Goal: Task Accomplishment & Management: Complete application form

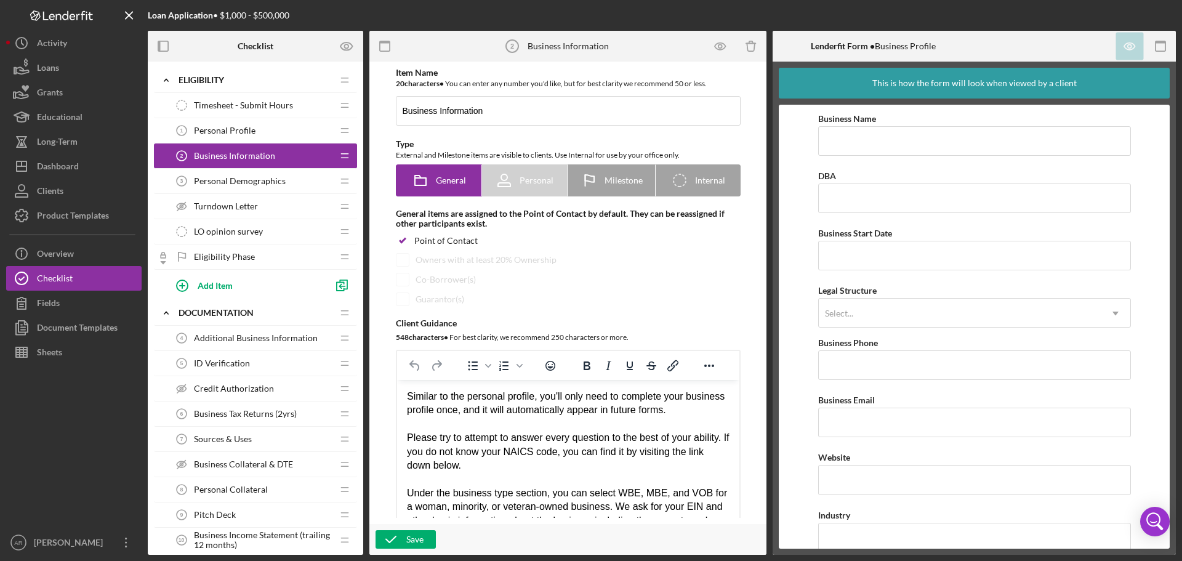
scroll to position [861, 0]
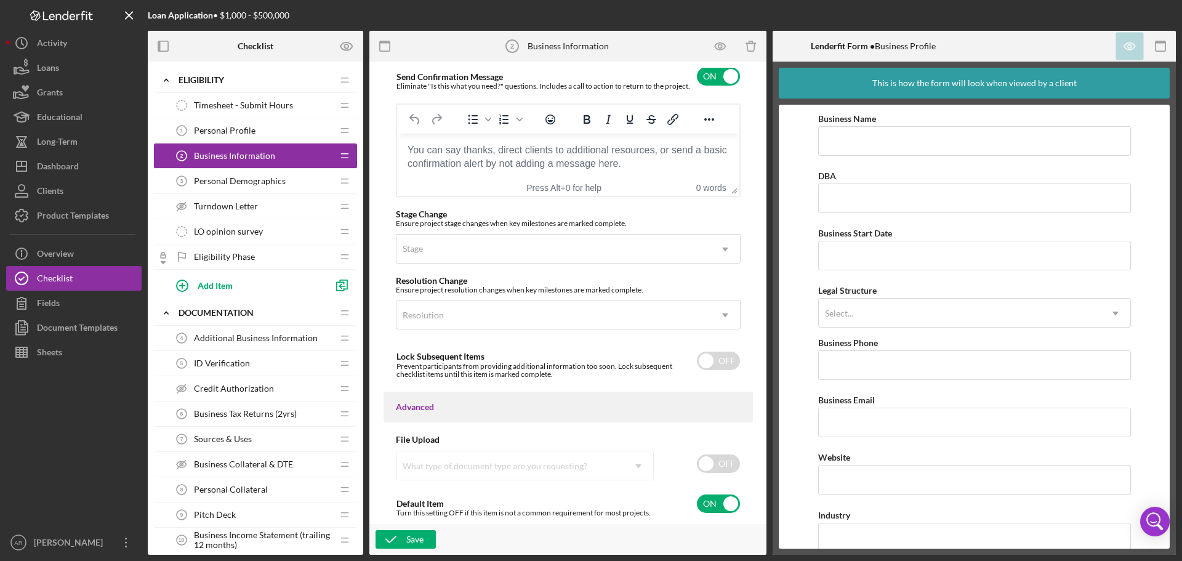
click at [236, 128] on span "Personal Profile" at bounding box center [225, 131] width 62 height 10
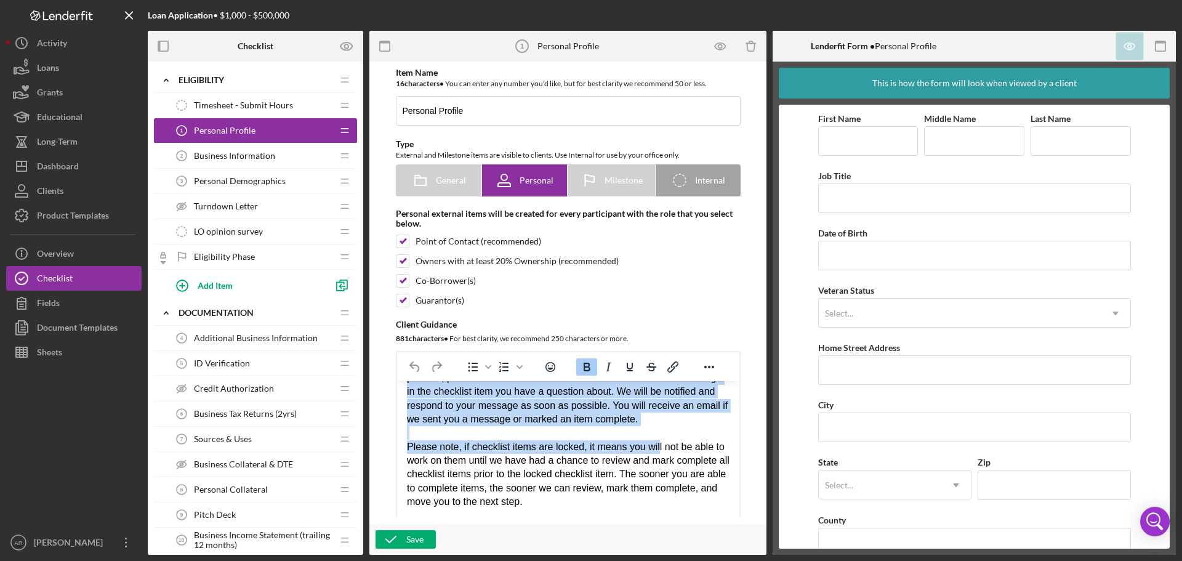
scroll to position [62, 0]
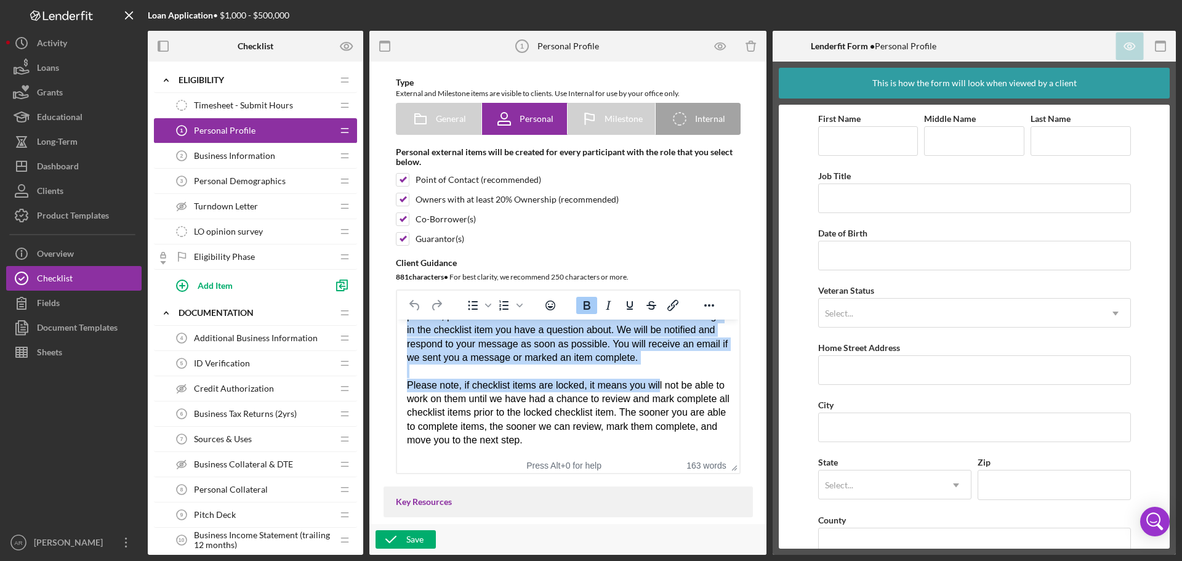
drag, startPoint x: 408, startPoint y: 338, endPoint x: 661, endPoint y: 442, distance: 274.2
click at [661, 442] on div "Welcome! We're looking forward to working with you. To get started, please clic…" at bounding box center [567, 330] width 323 height 235
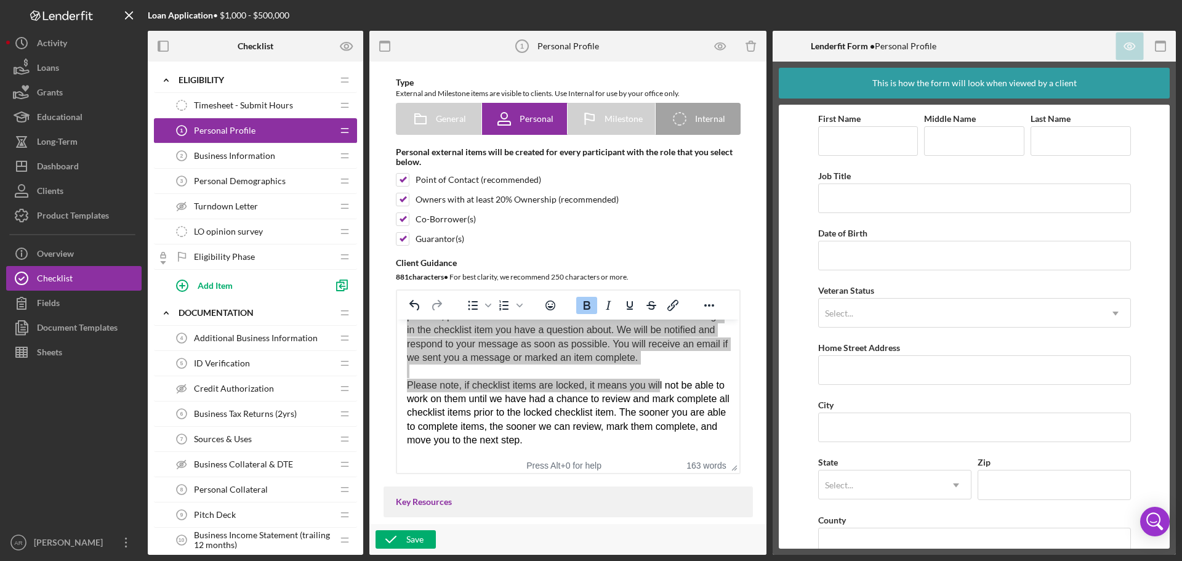
scroll to position [0, 0]
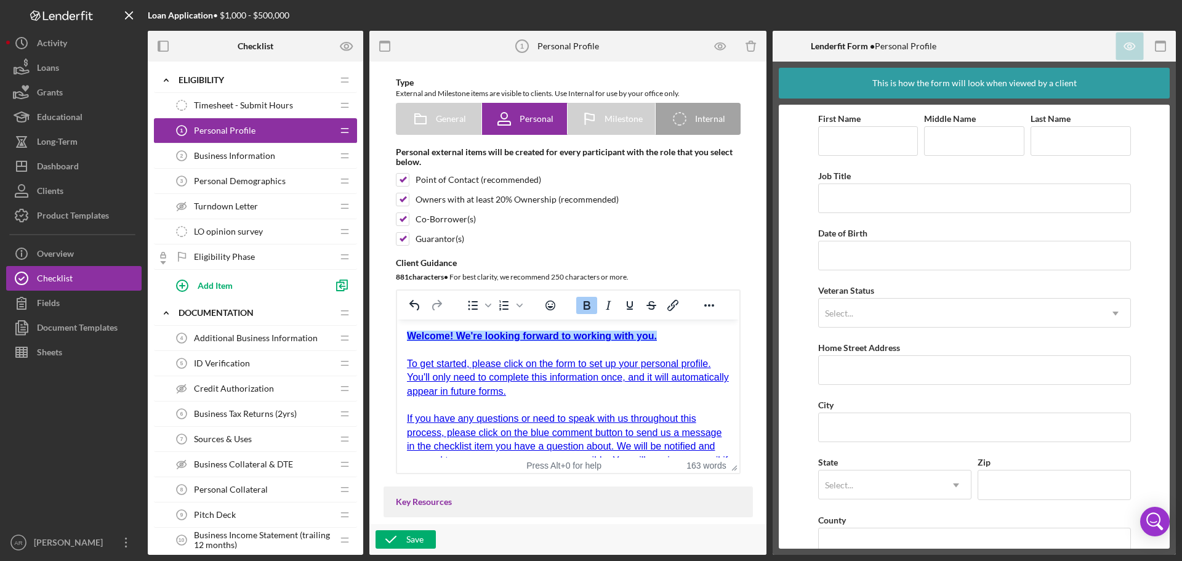
click at [680, 187] on div "Point of Contact (recommended)" at bounding box center [568, 180] width 345 height 14
checkbox input "false"
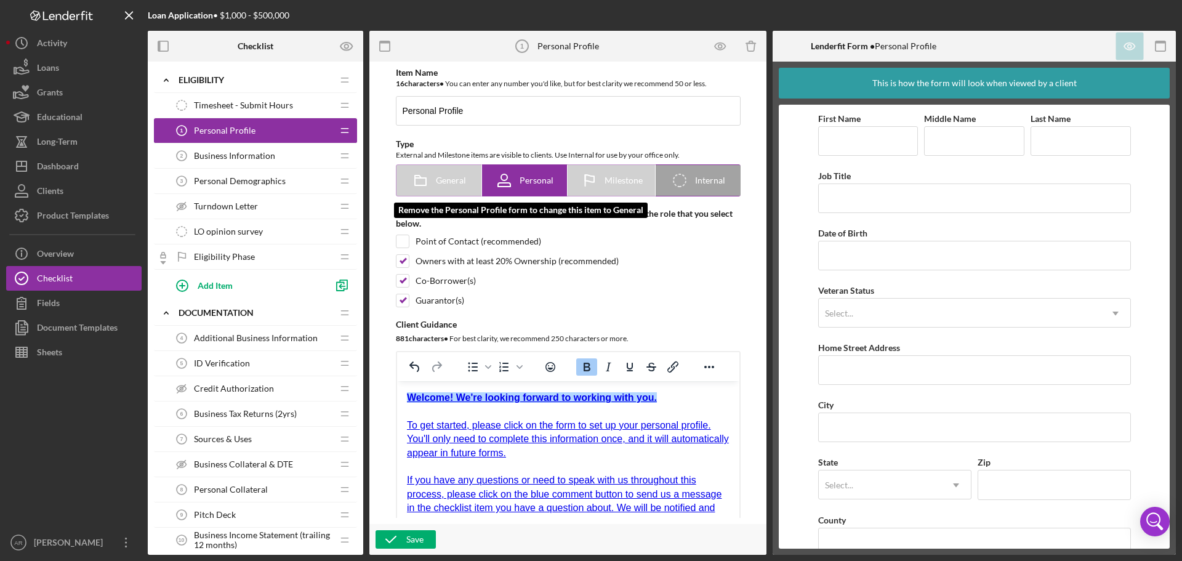
click at [424, 181] on rect at bounding box center [420, 181] width 11 height 7
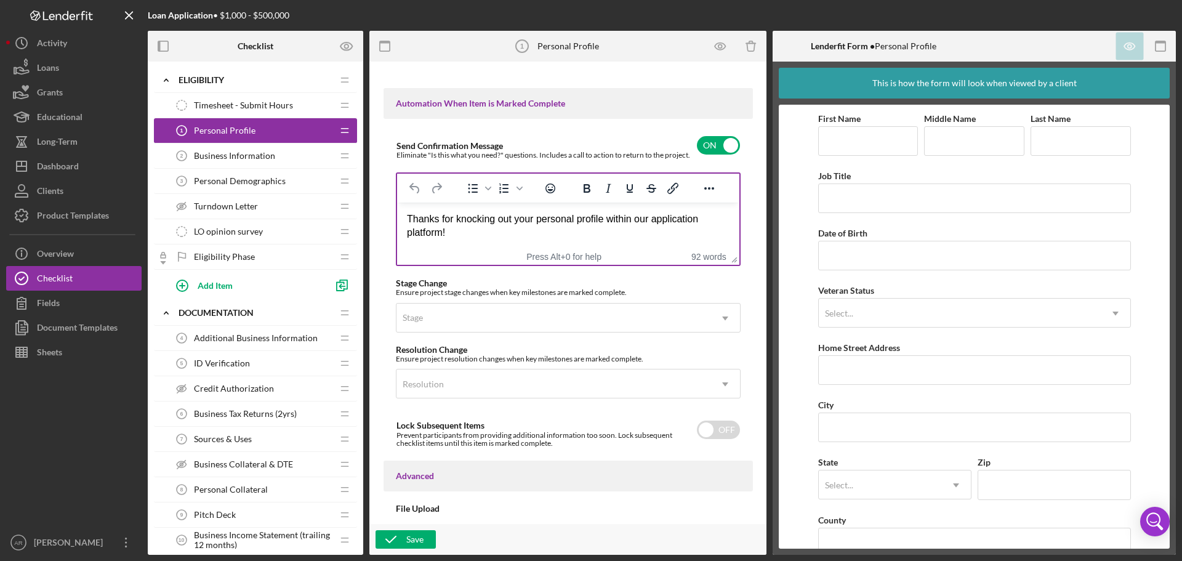
scroll to position [800, 0]
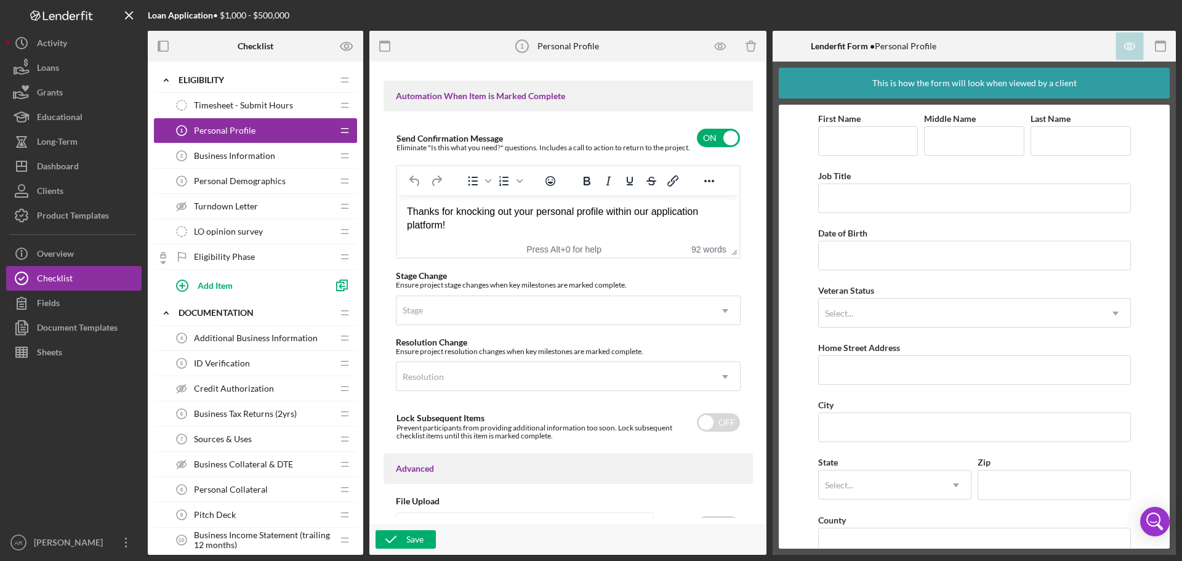
click at [269, 158] on span "Business Information" at bounding box center [234, 156] width 81 height 10
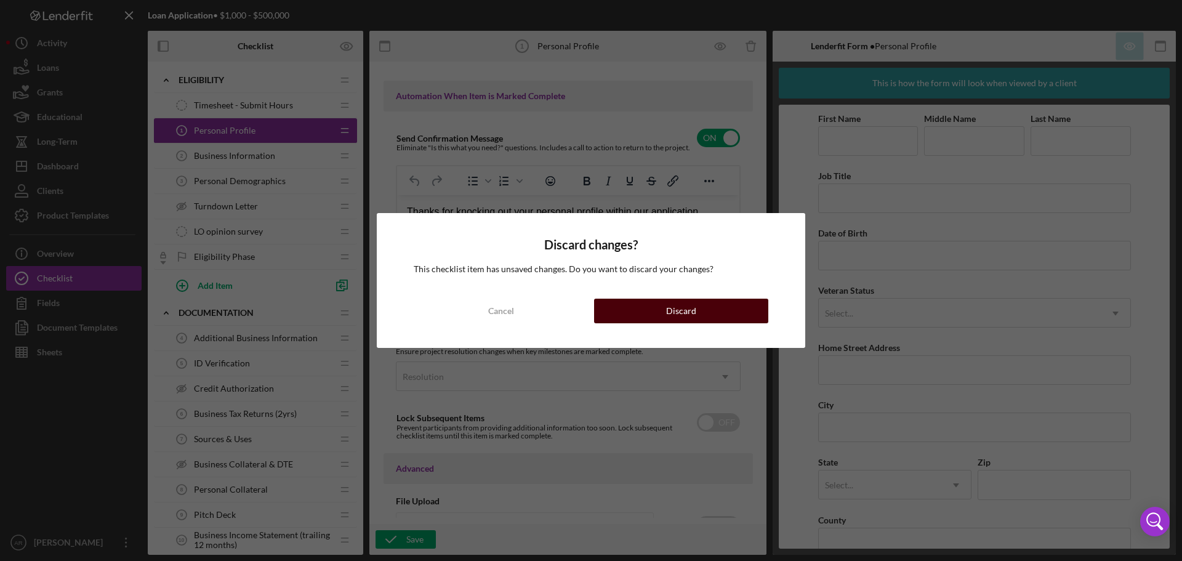
click at [669, 308] on div "Discard" at bounding box center [681, 311] width 30 height 25
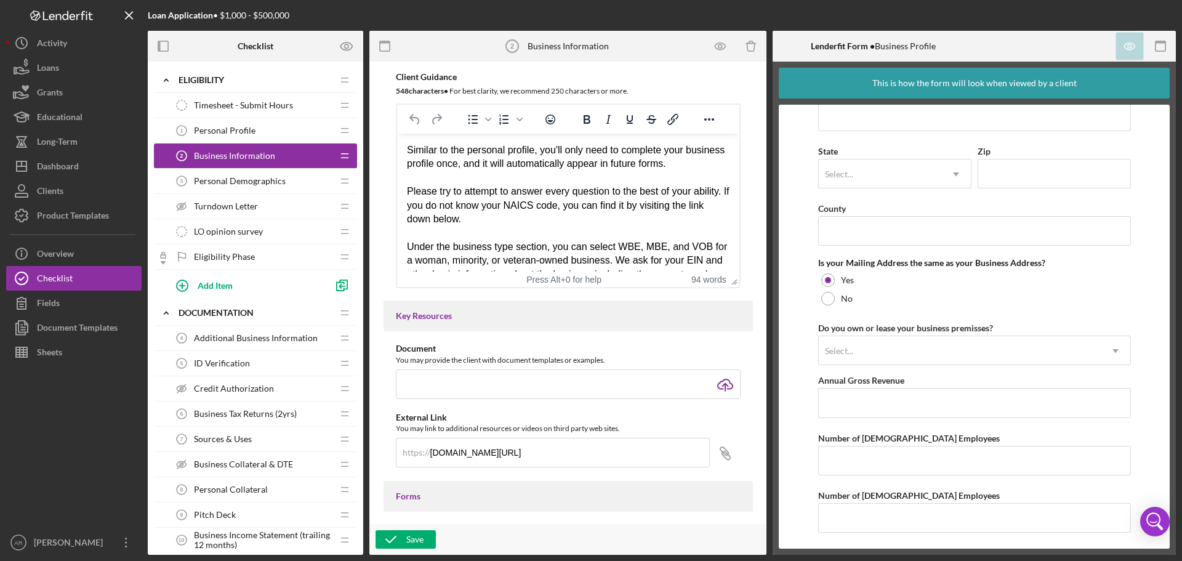
scroll to position [815, 0]
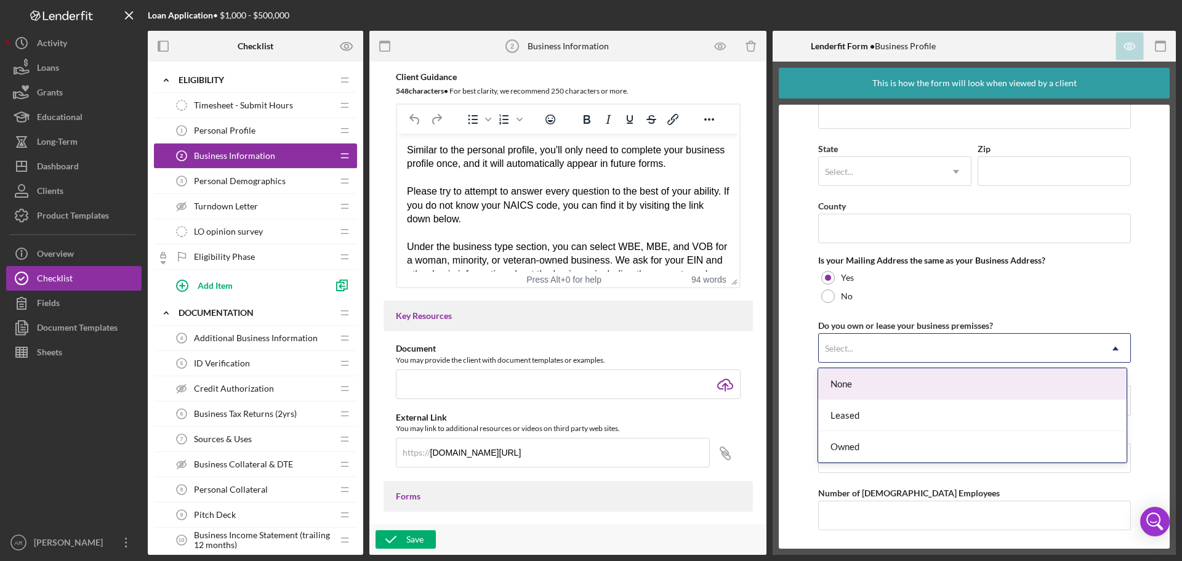
click at [874, 347] on div "Select..." at bounding box center [960, 348] width 282 height 28
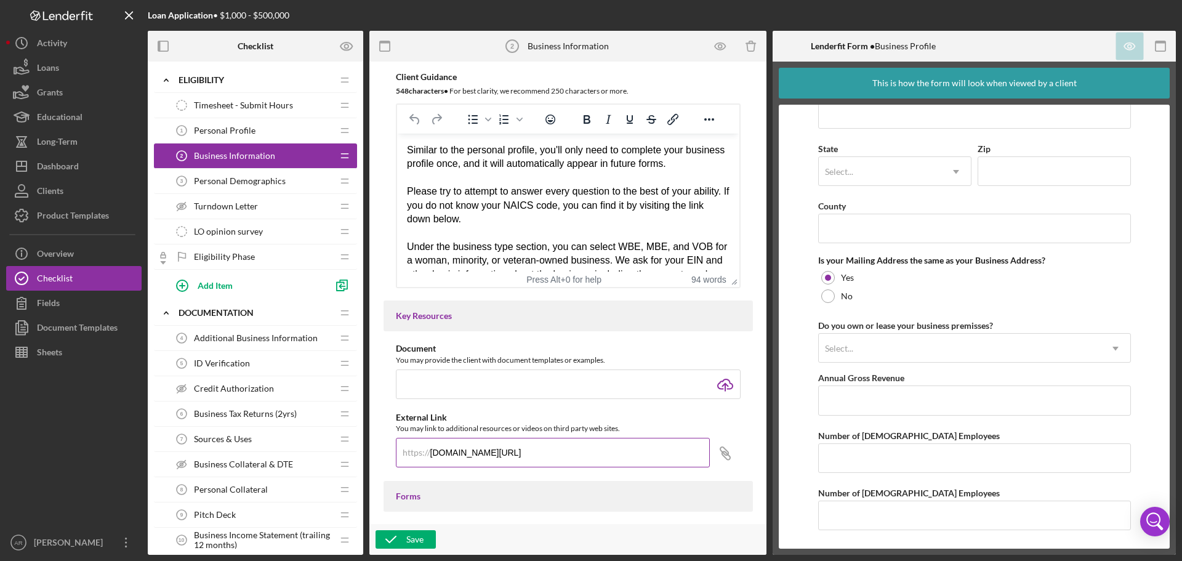
click at [485, 447] on input "[DOMAIN_NAME][URL]" at bounding box center [553, 453] width 314 height 30
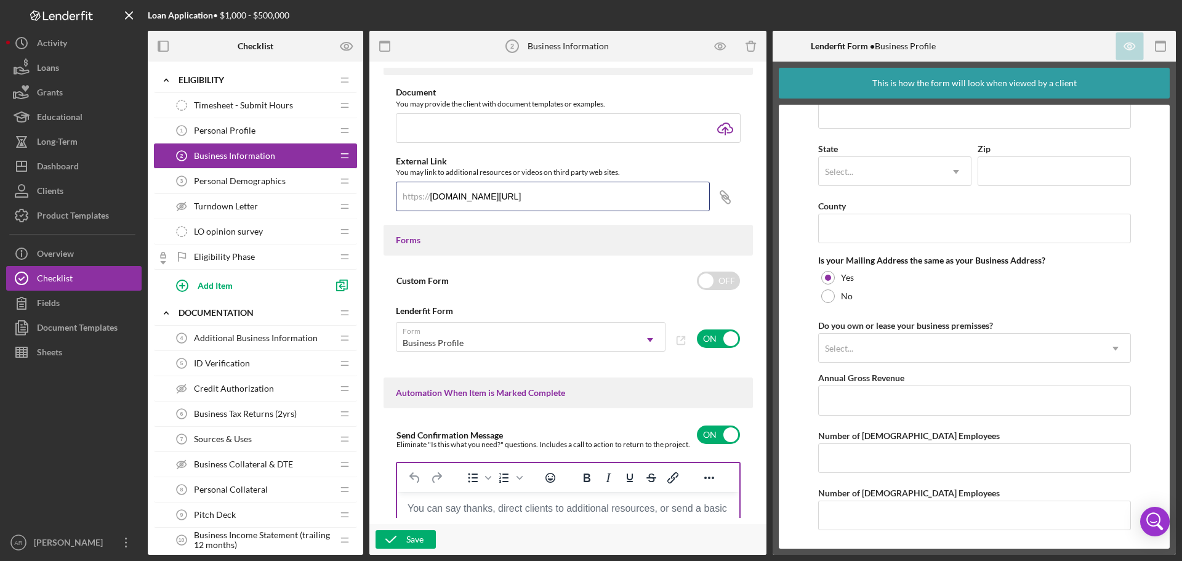
scroll to position [554, 0]
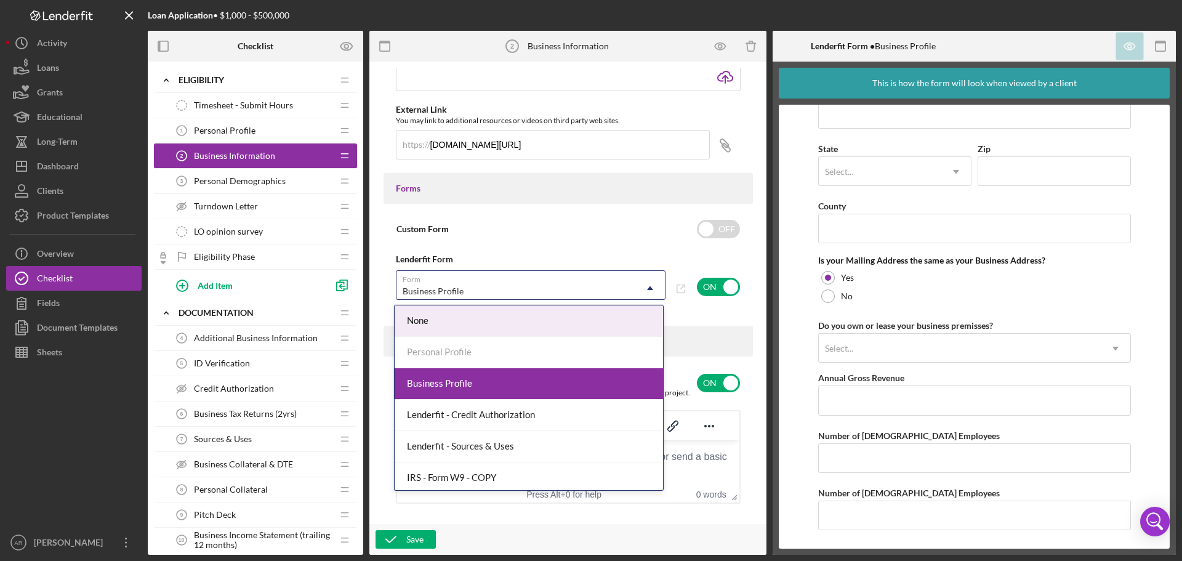
click at [417, 296] on div "Business Profile" at bounding box center [433, 291] width 61 height 10
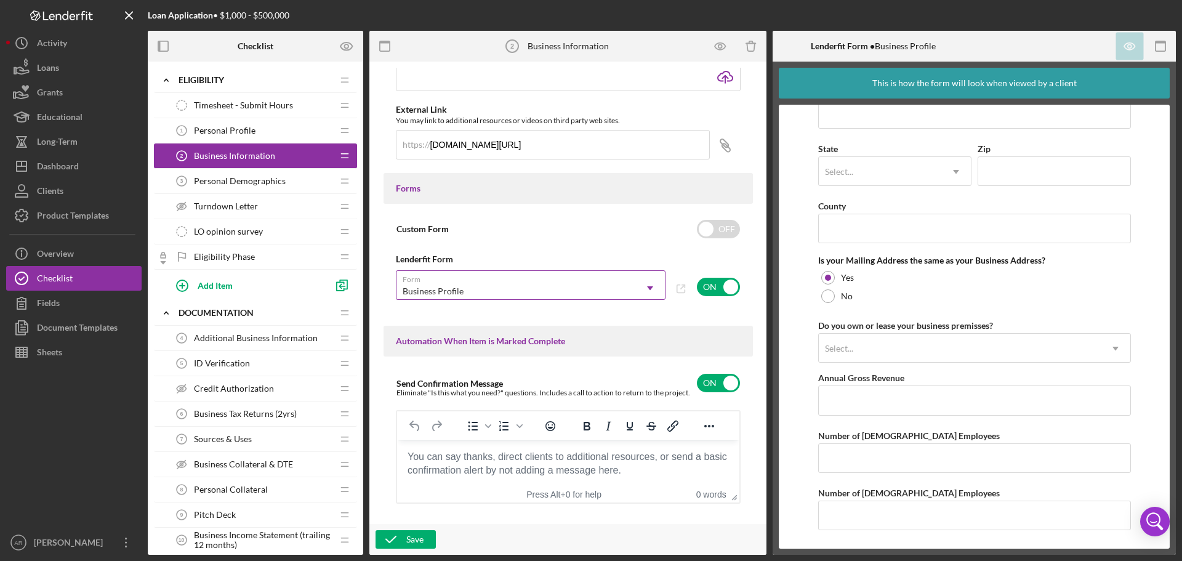
click at [417, 296] on div "Business Profile" at bounding box center [433, 291] width 61 height 10
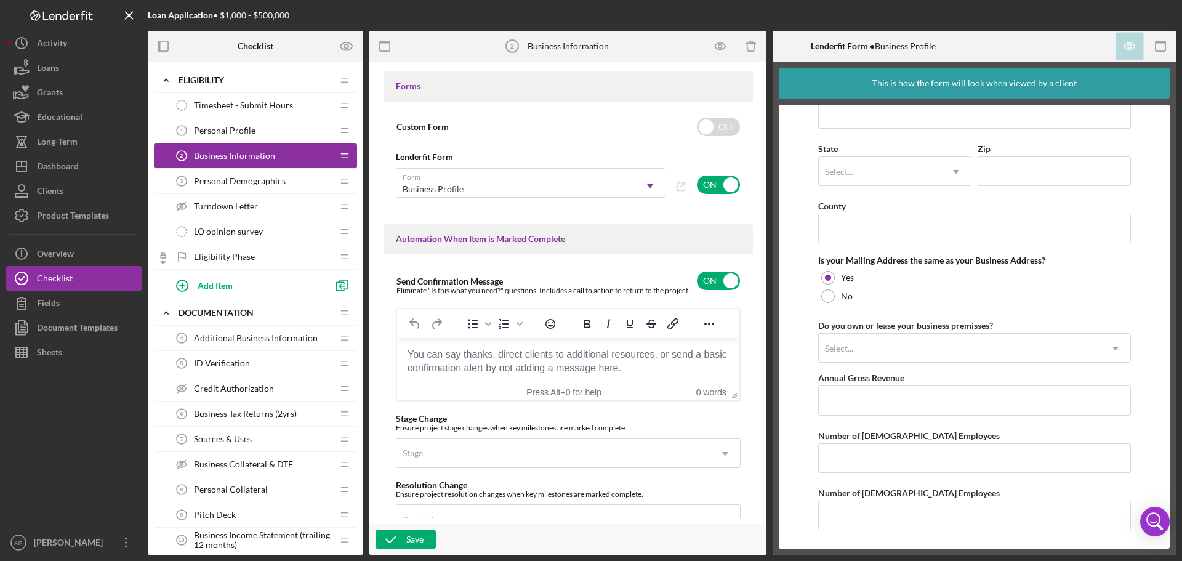
scroll to position [677, 0]
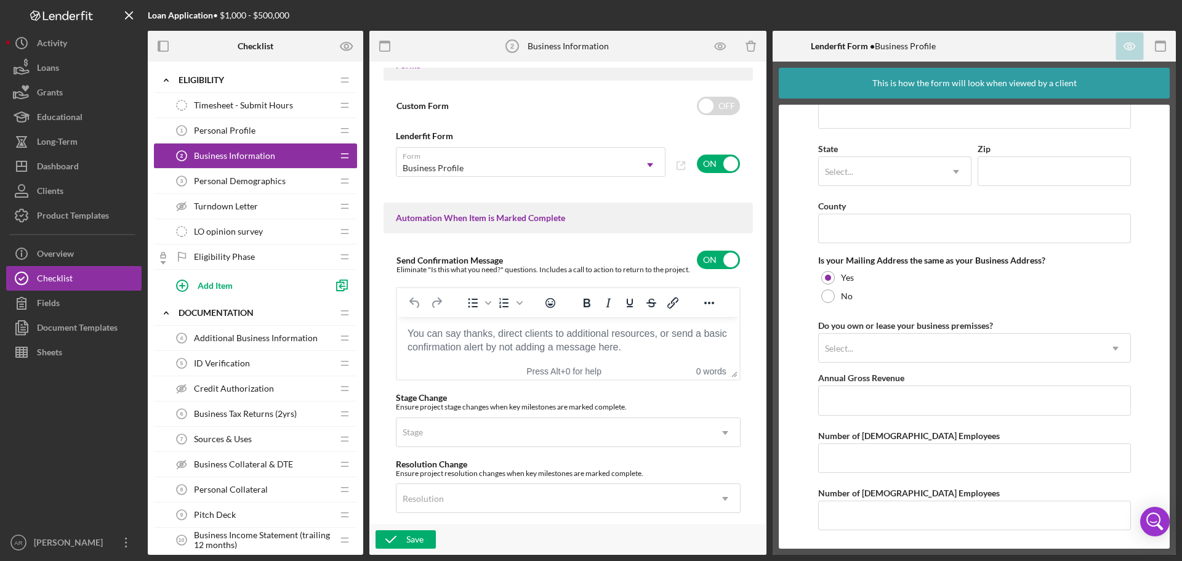
click at [463, 339] on body "Rich Text Area. Press ALT-0 for help." at bounding box center [567, 333] width 323 height 14
click at [244, 184] on span "Personal Demographics" at bounding box center [240, 181] width 92 height 10
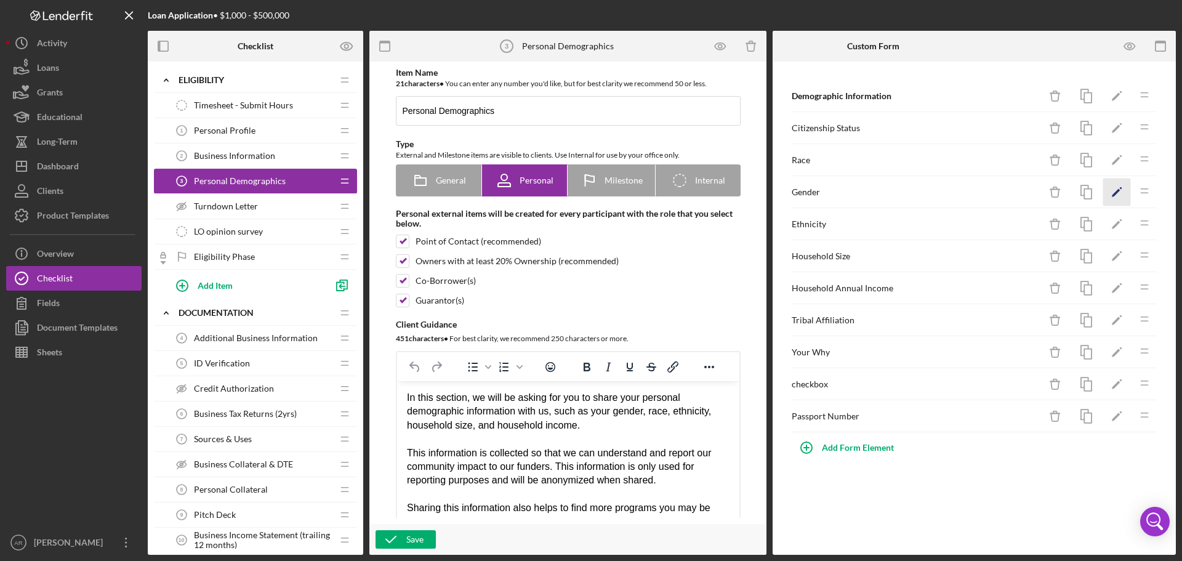
click at [1117, 183] on icon "Icon/Edit" at bounding box center [1117, 193] width 28 height 28
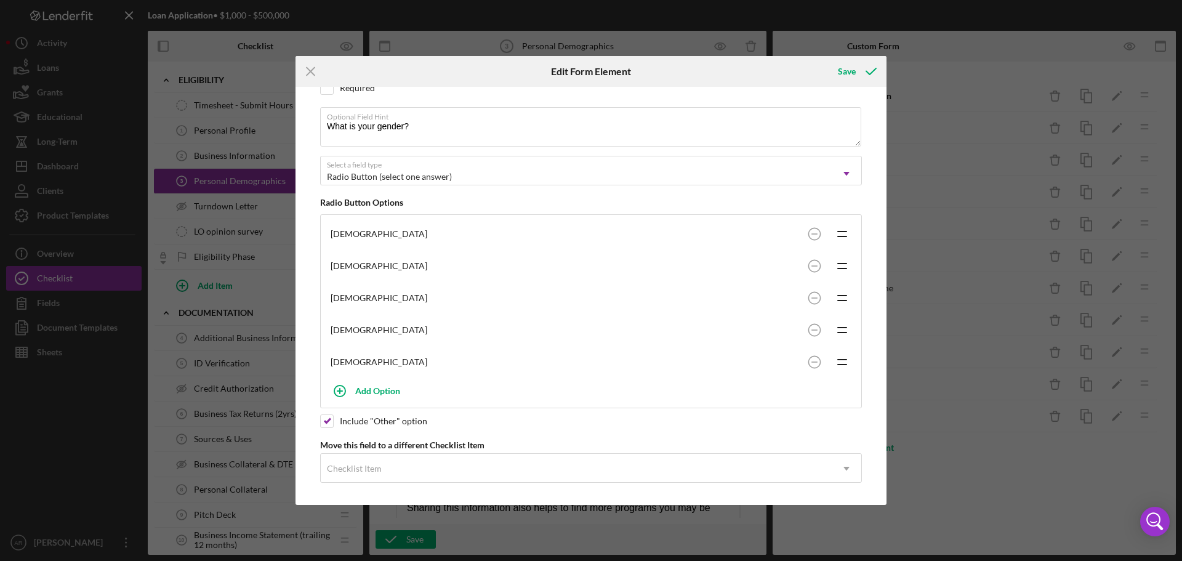
scroll to position [123, 0]
click at [316, 74] on icon "Icon/Menu Close" at bounding box center [311, 71] width 31 height 31
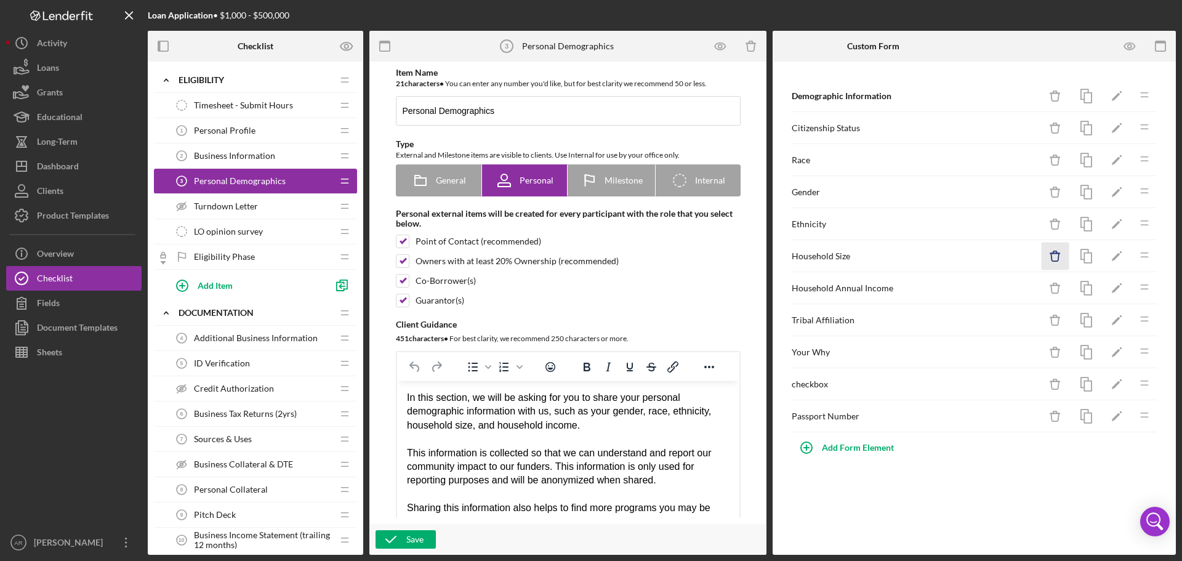
click at [1056, 252] on icon "Icon/Delete" at bounding box center [1056, 257] width 28 height 28
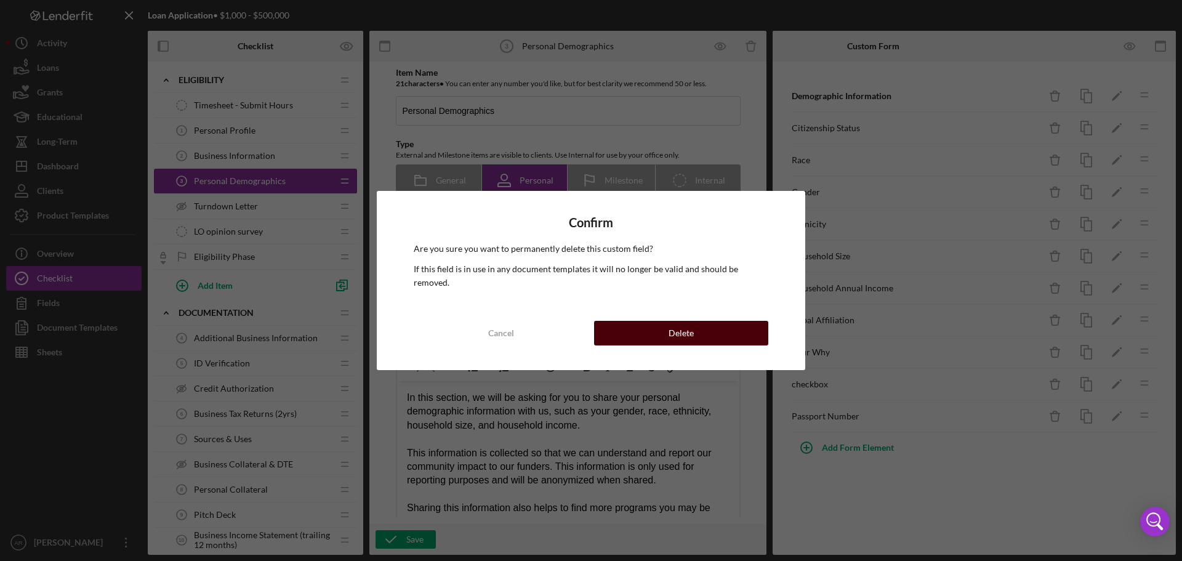
click at [681, 327] on div "Delete" at bounding box center [681, 333] width 25 height 25
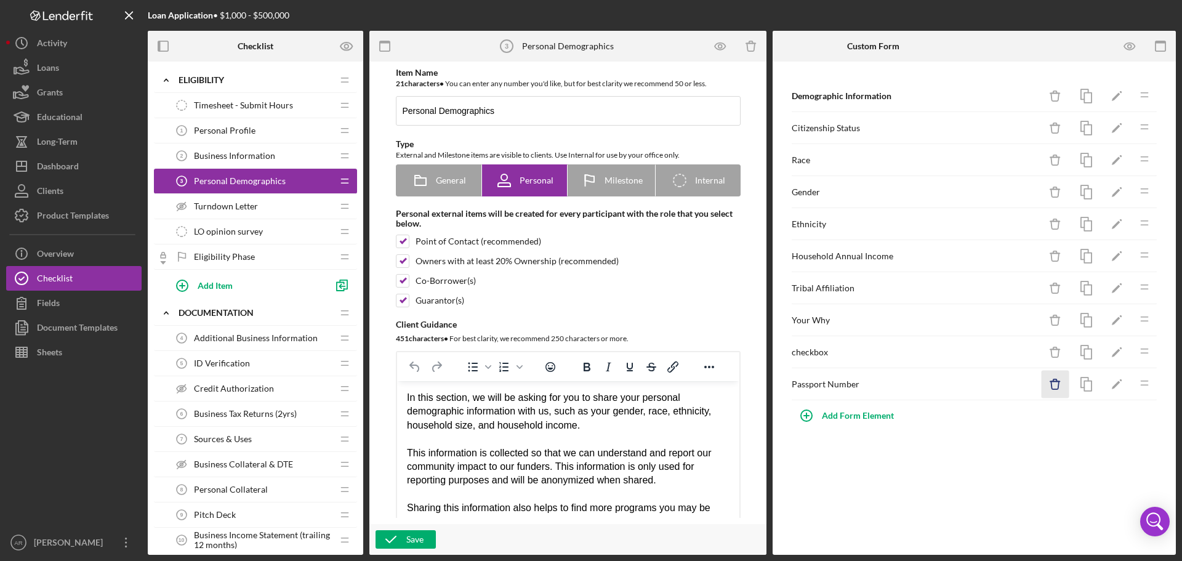
click at [1053, 382] on icon "Icon/Delete" at bounding box center [1056, 385] width 28 height 28
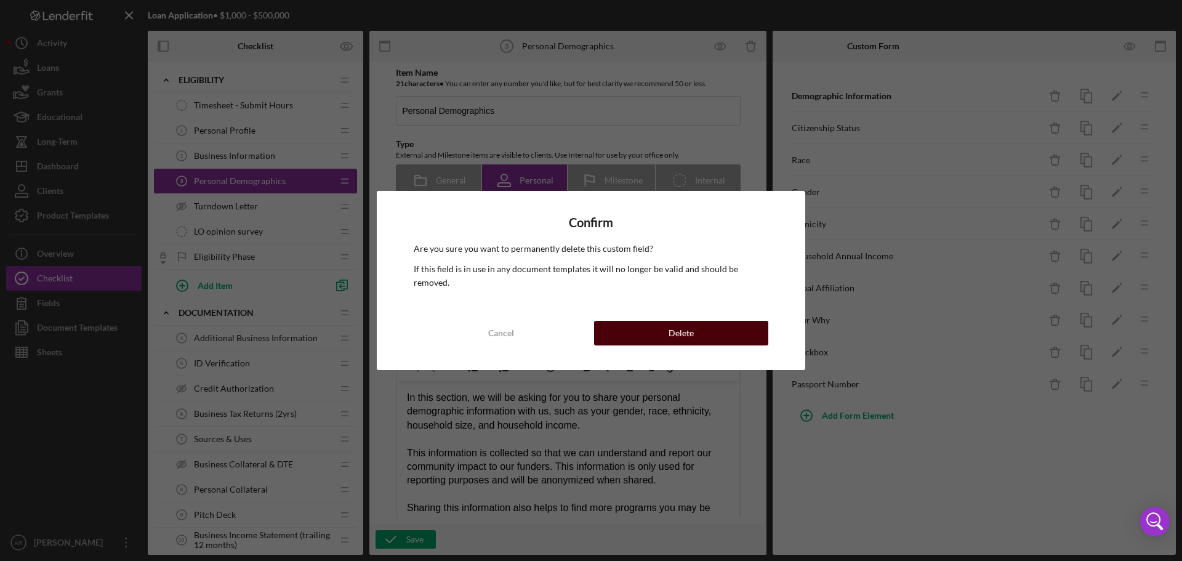
click at [714, 328] on button "Delete" at bounding box center [681, 333] width 174 height 25
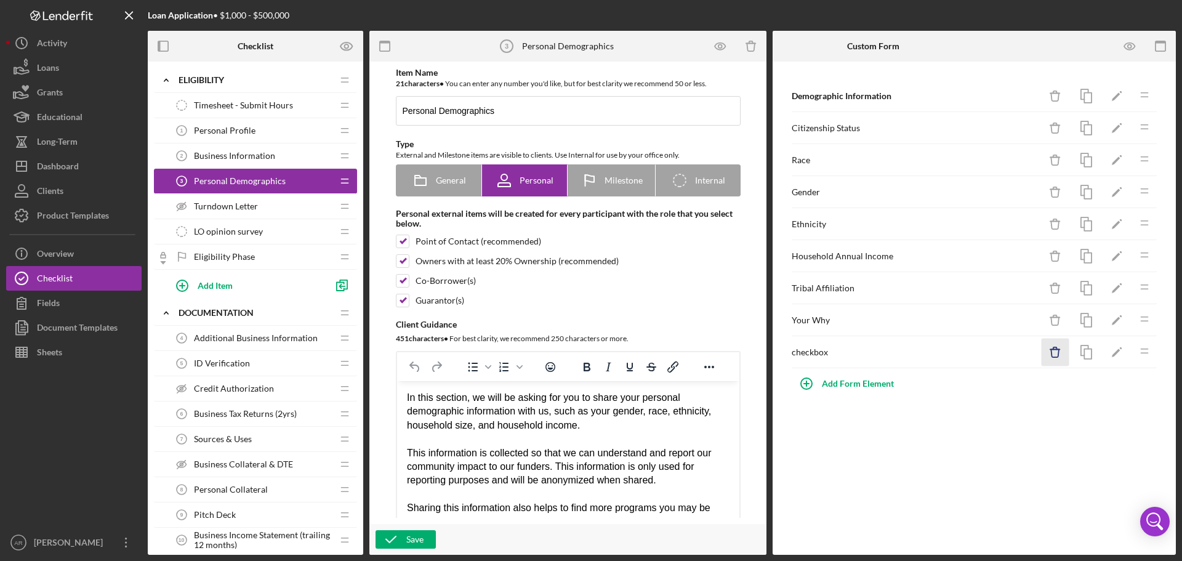
click at [1053, 352] on icon "Icon/Delete" at bounding box center [1056, 353] width 28 height 28
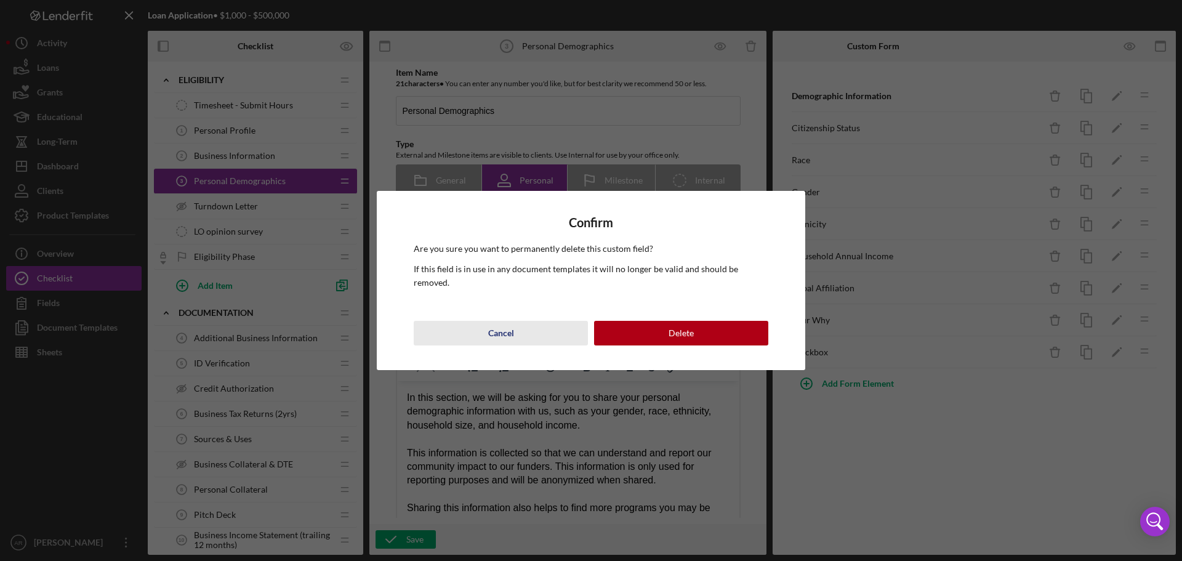
click at [519, 334] on button "Cancel" at bounding box center [501, 333] width 174 height 25
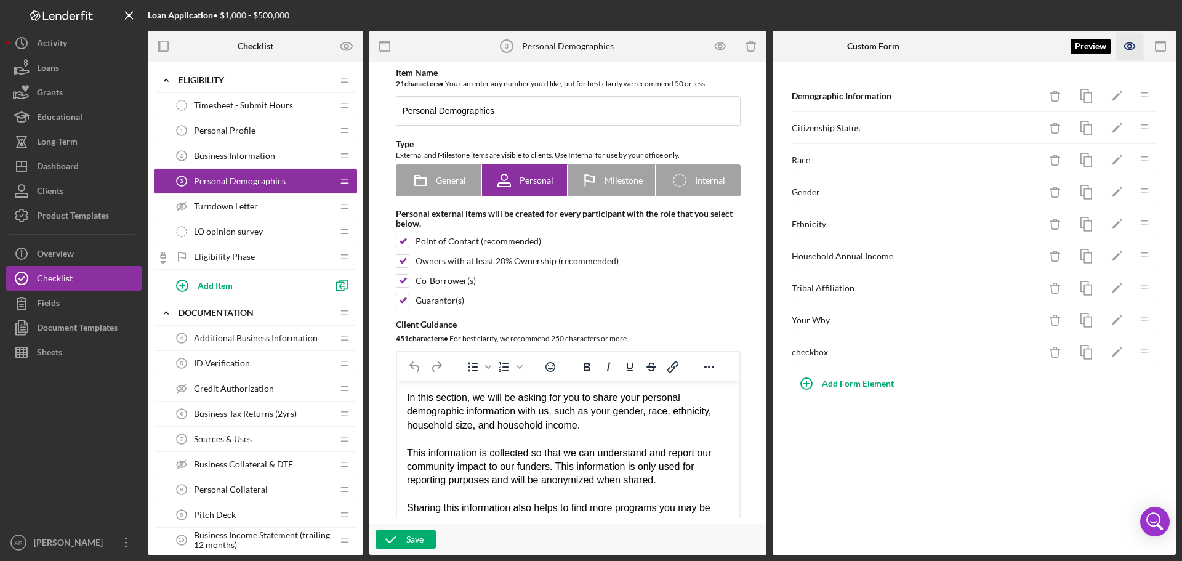
click at [1138, 49] on icon "button" at bounding box center [1130, 47] width 28 height 28
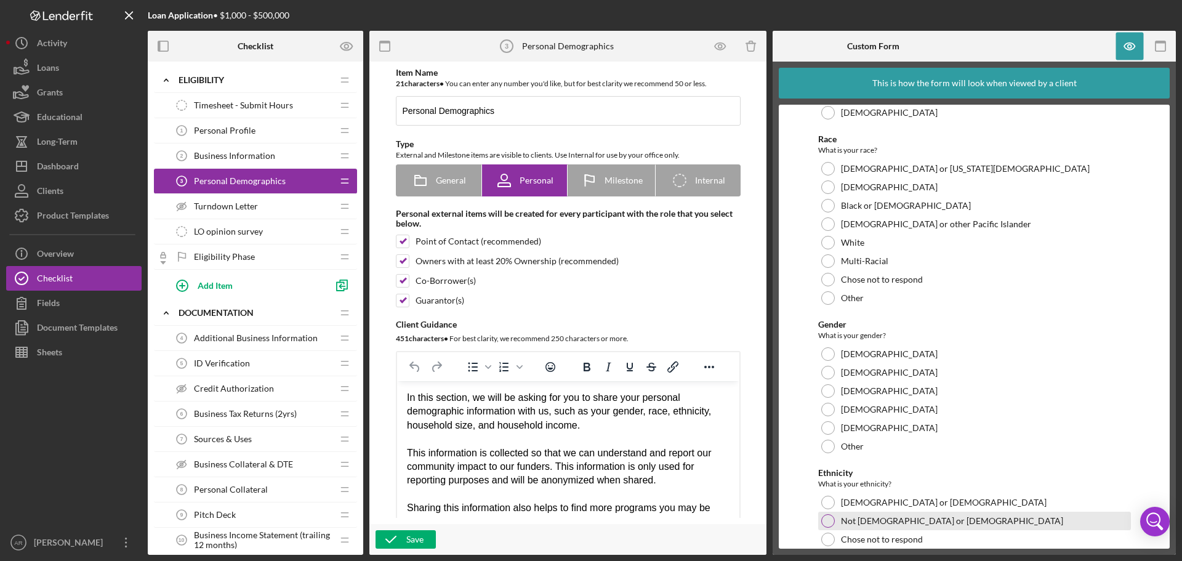
scroll to position [0, 0]
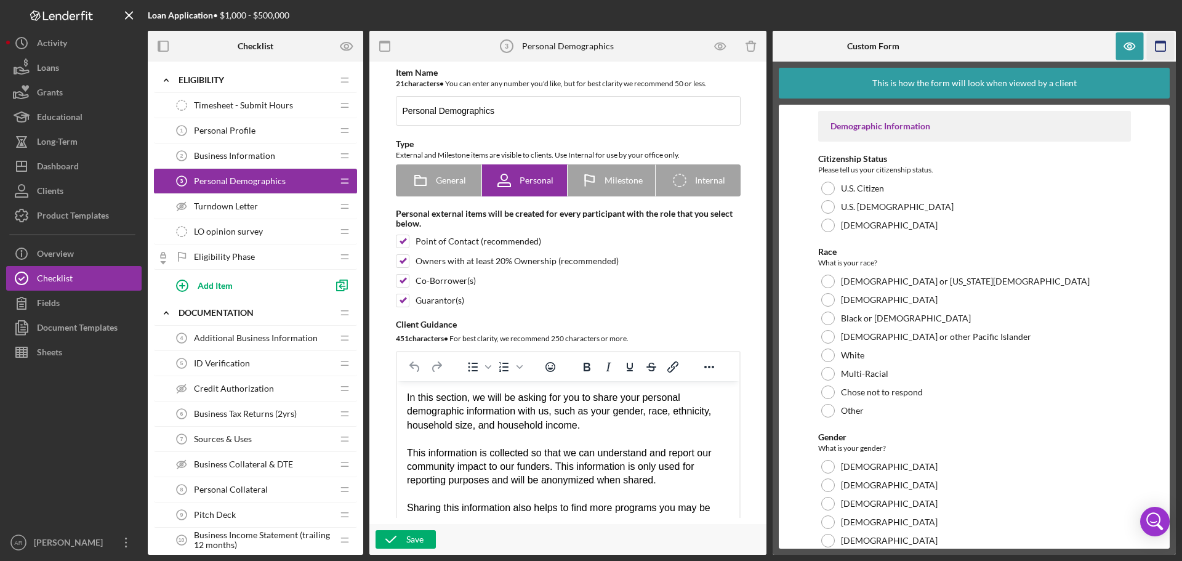
click at [1162, 39] on icon "button" at bounding box center [1161, 47] width 28 height 28
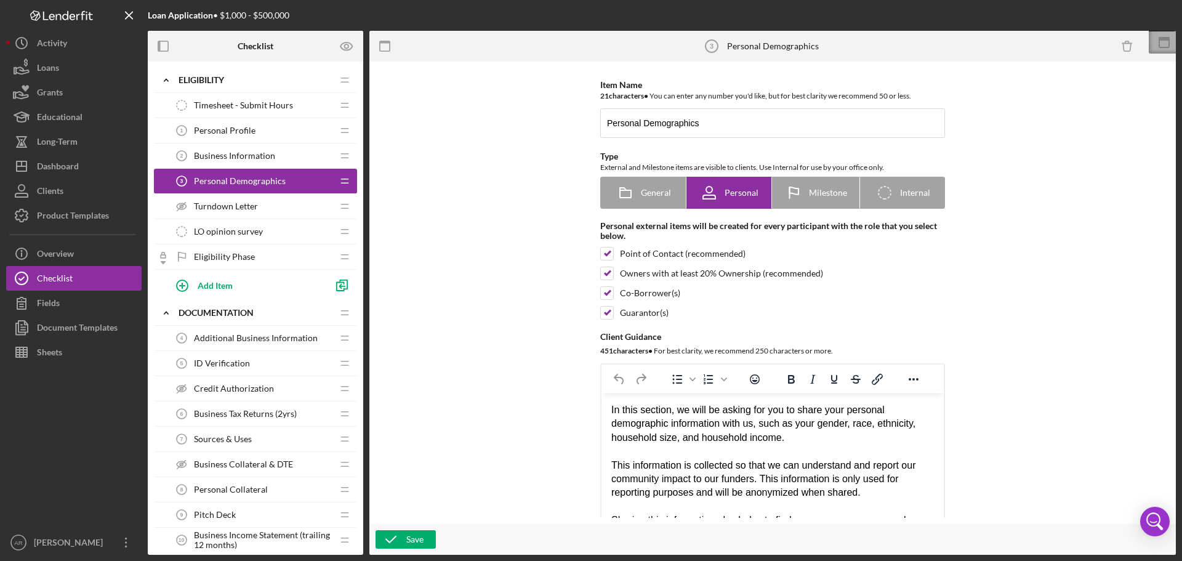
click at [1161, 49] on icon at bounding box center [1164, 42] width 31 height 31
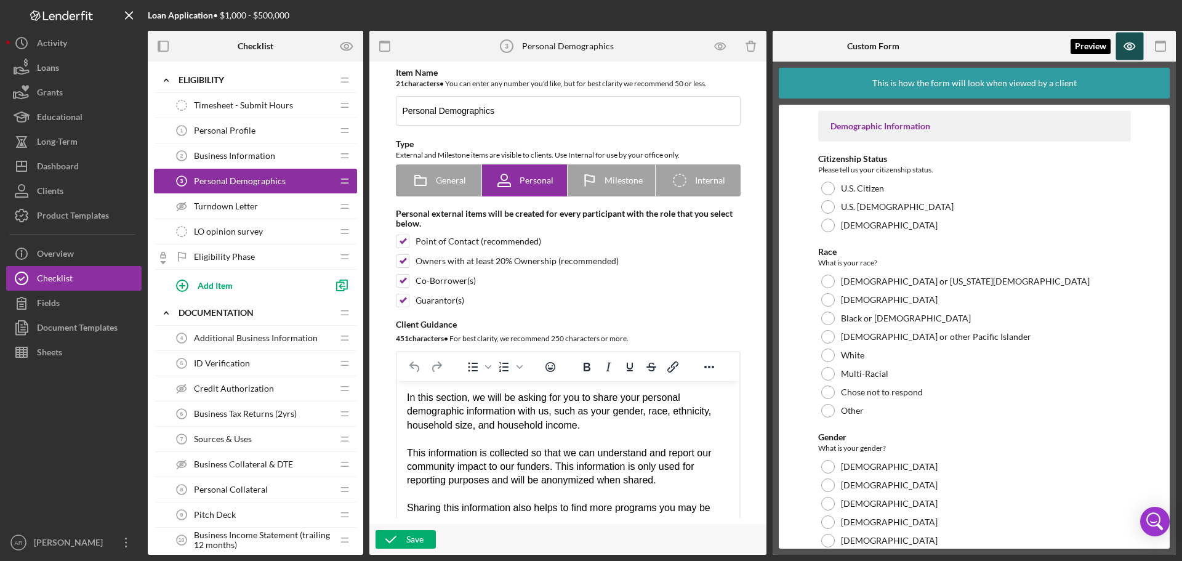
click at [1135, 45] on icon "button" at bounding box center [1129, 46] width 10 height 7
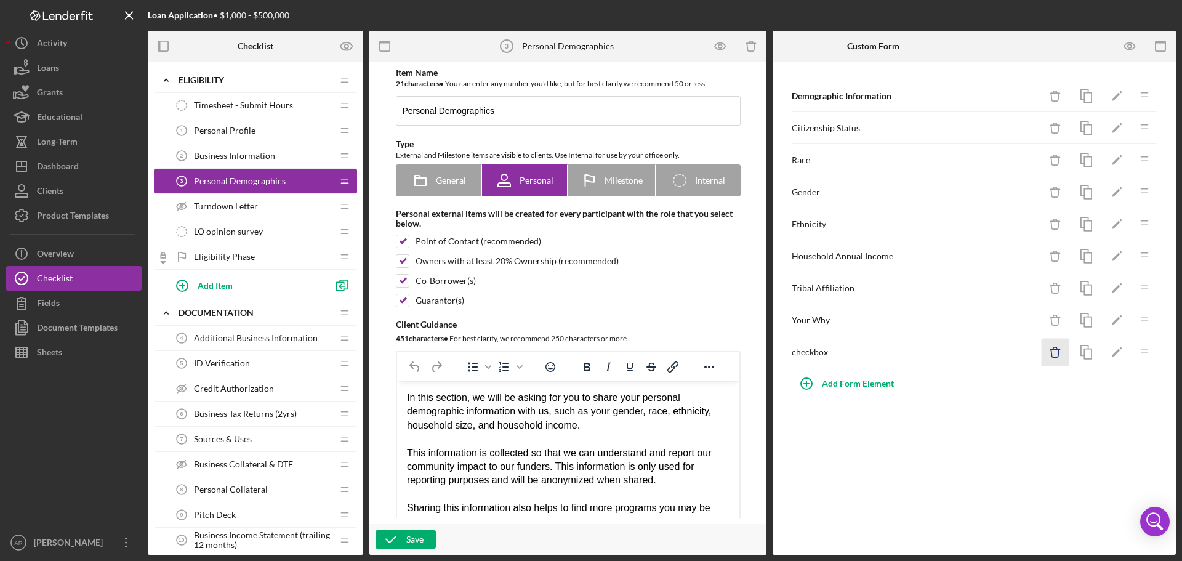
click at [1055, 358] on icon "Icon/Delete" at bounding box center [1056, 353] width 28 height 28
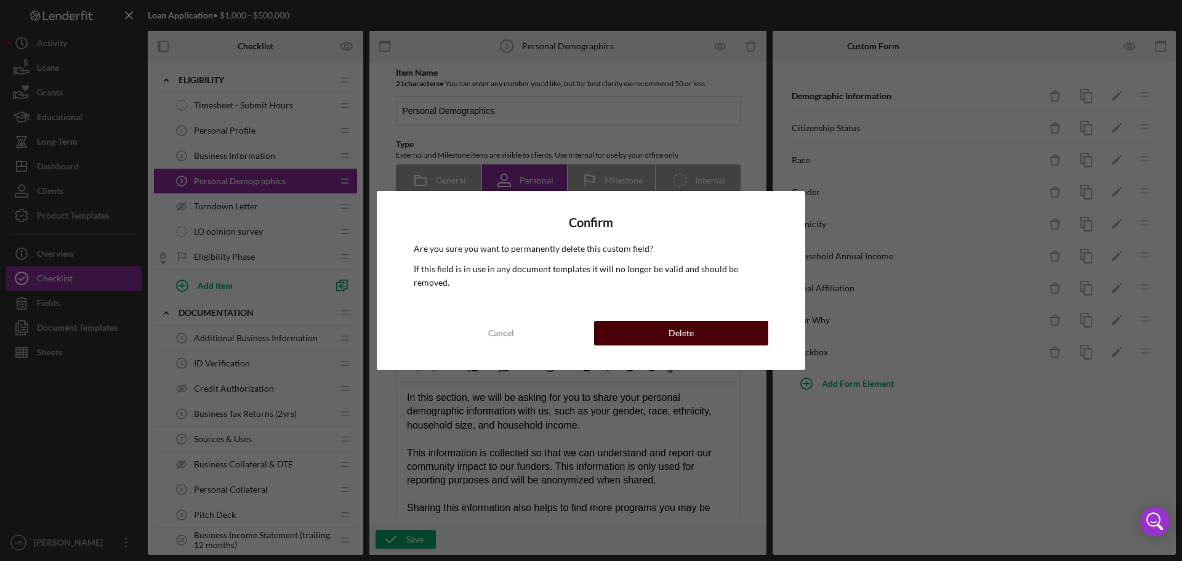
click at [714, 326] on button "Delete" at bounding box center [681, 333] width 174 height 25
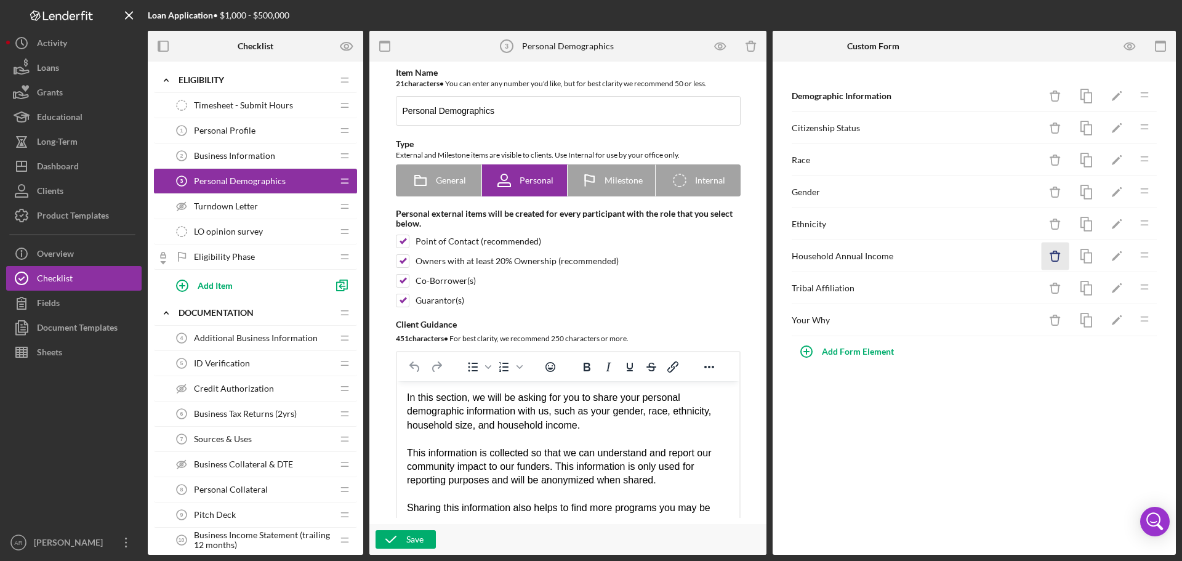
click at [1055, 250] on icon "Icon/Delete" at bounding box center [1056, 257] width 28 height 28
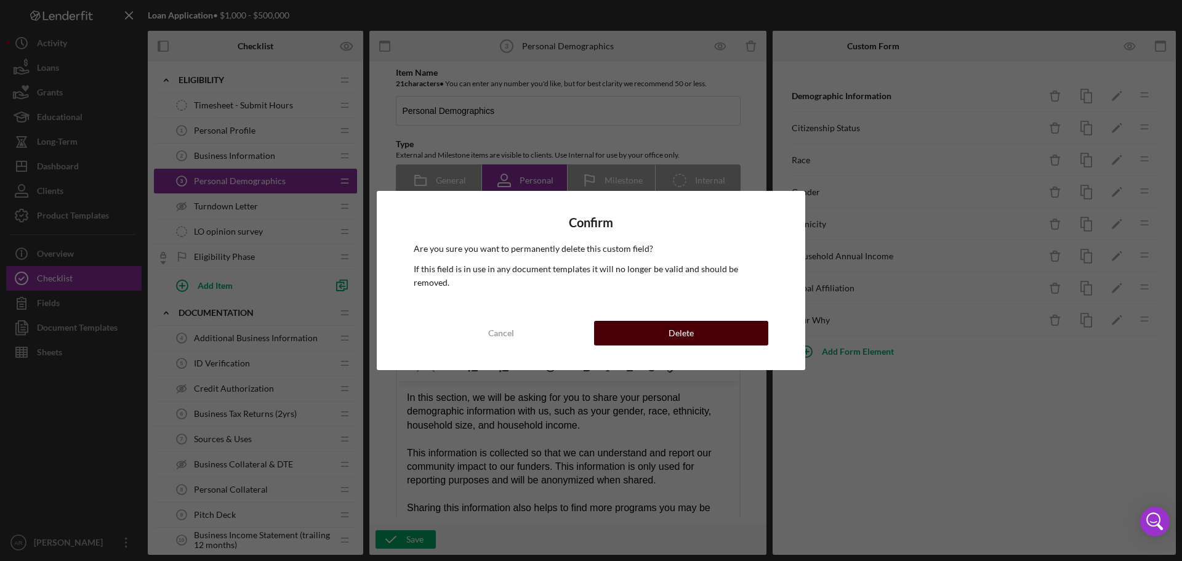
click at [762, 321] on button "Delete" at bounding box center [681, 333] width 174 height 25
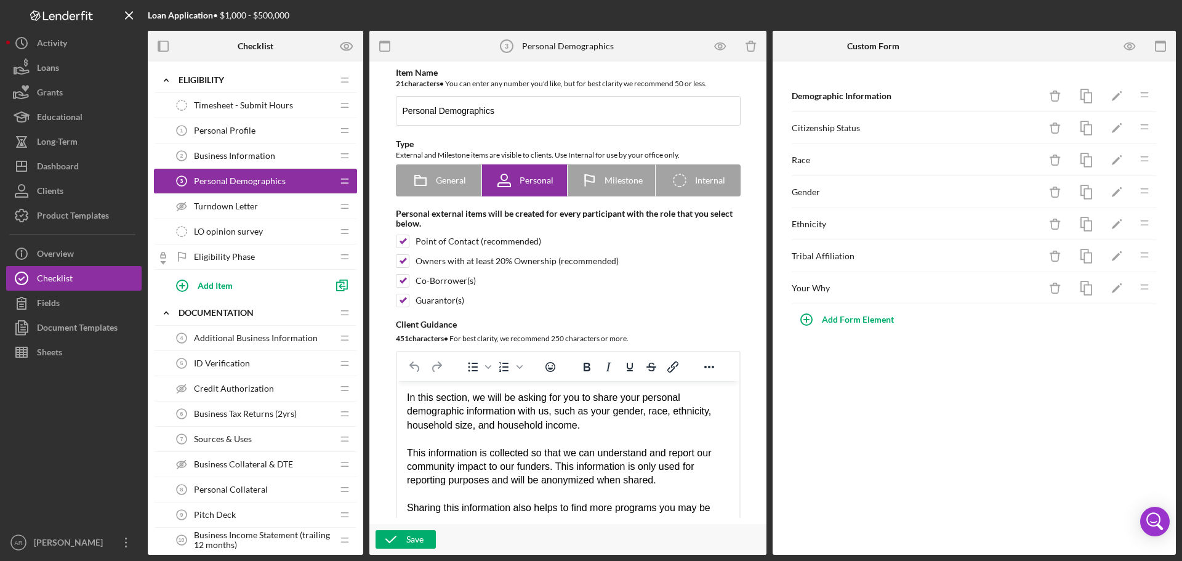
drag, startPoint x: 599, startPoint y: 426, endPoint x: 408, endPoint y: 425, distance: 190.9
click at [408, 425] on div "In this section, we will be asking for you to share your personal demographic i…" at bounding box center [567, 411] width 323 height 41
drag, startPoint x: 486, startPoint y: 501, endPoint x: 405, endPoint y: 383, distance: 142.9
click at [405, 383] on html "In this section, we will be asking for you to share your personal demographic i…" at bounding box center [567, 460] width 342 height 158
copy body "In this section, we will be asking for you to share your personal demographic i…"
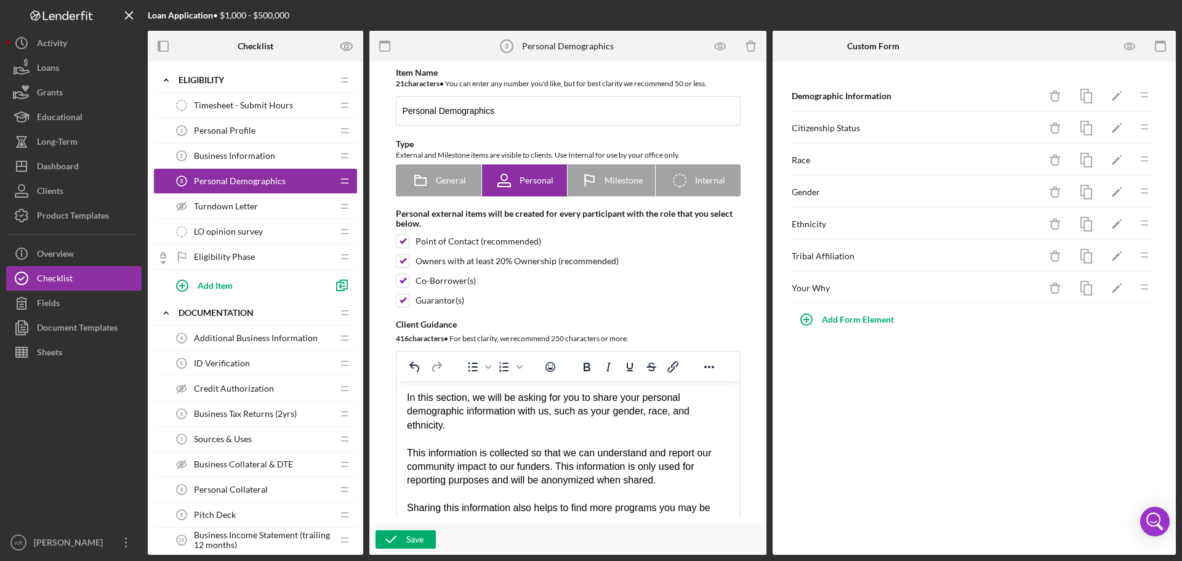
click at [497, 470] on div "This information is collected so that we can understand and report our communit…" at bounding box center [567, 466] width 323 height 41
drag, startPoint x: 406, startPoint y: 398, endPoint x: 517, endPoint y: 435, distance: 117.2
click at [547, 446] on html "In this section, we will be asking for you to share your personal demographic i…" at bounding box center [567, 460] width 342 height 158
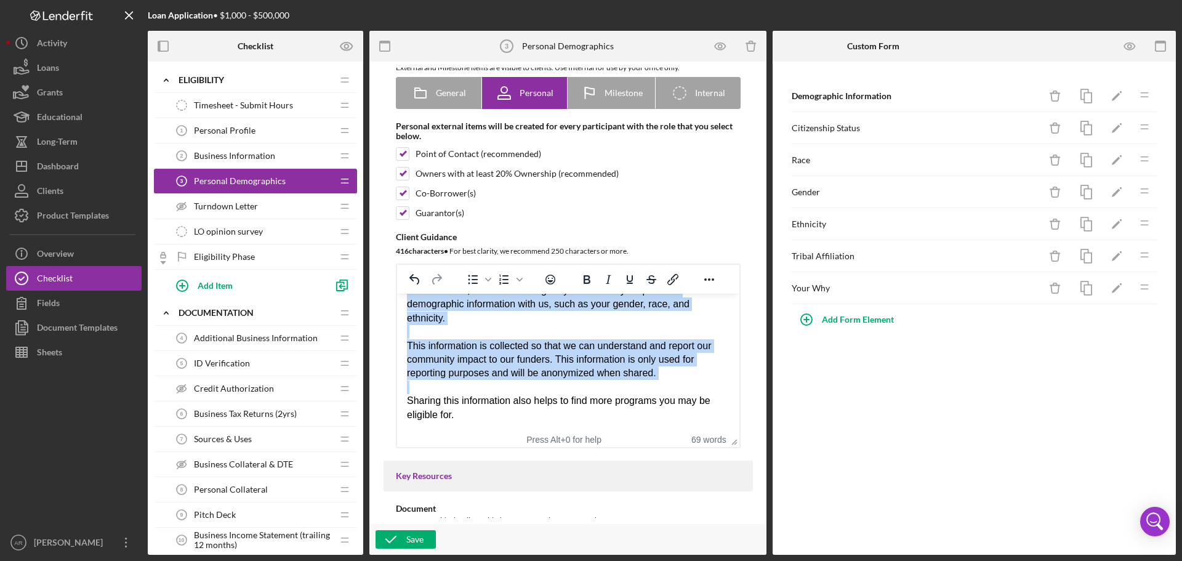
scroll to position [225, 0]
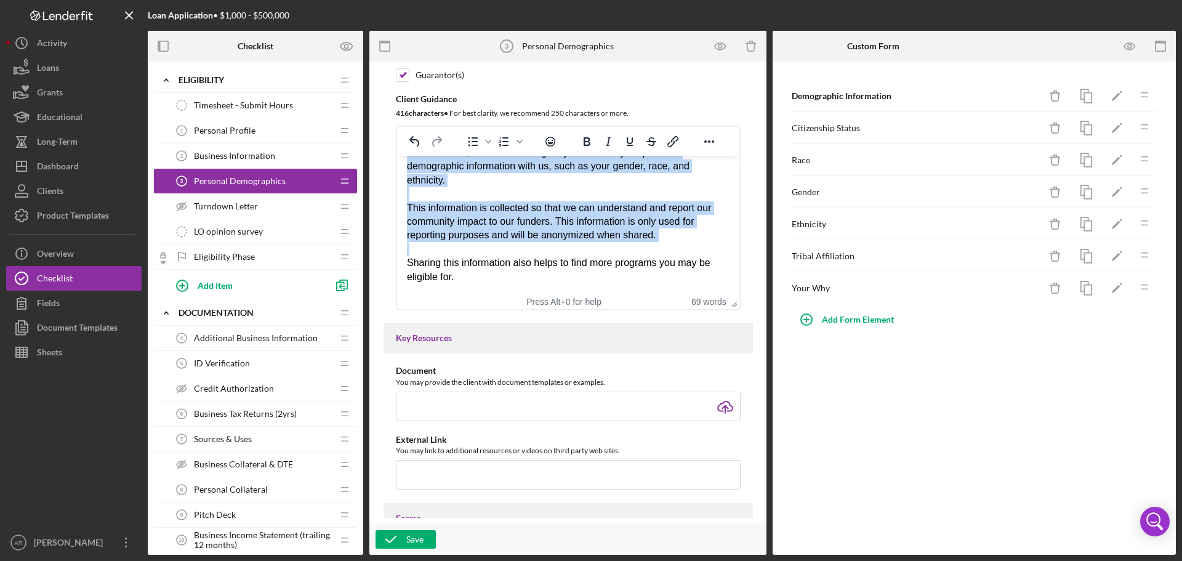
drag, startPoint x: 407, startPoint y: 167, endPoint x: 1157, endPoint y: 647, distance: 890.1
click at [739, 294] on html "In this section, we will be asking for you to share your personal demographic i…" at bounding box center [567, 215] width 342 height 158
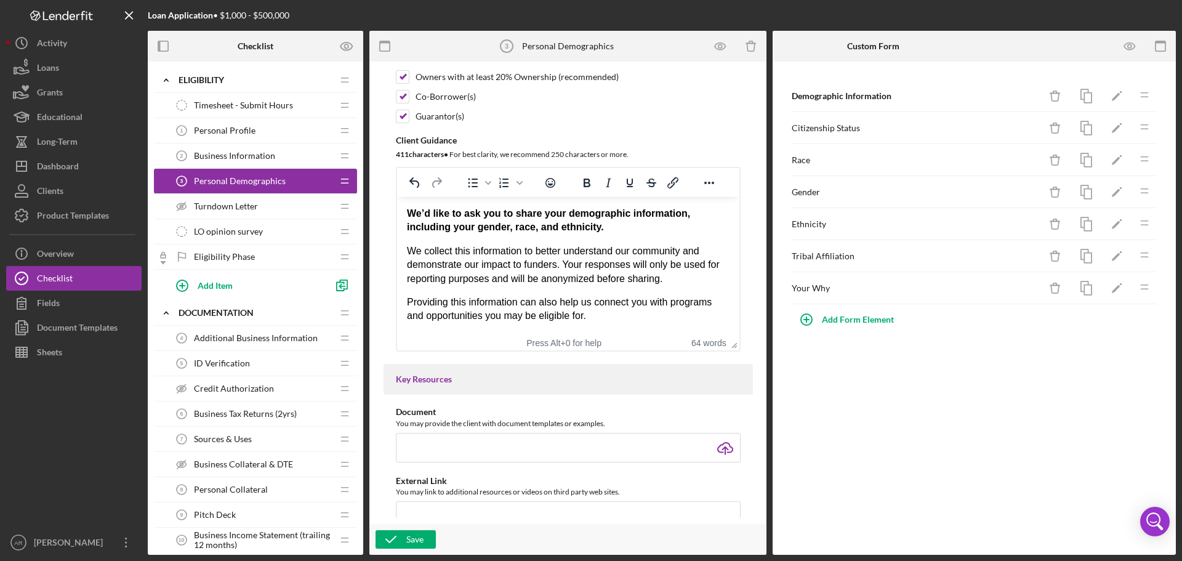
scroll to position [164, 0]
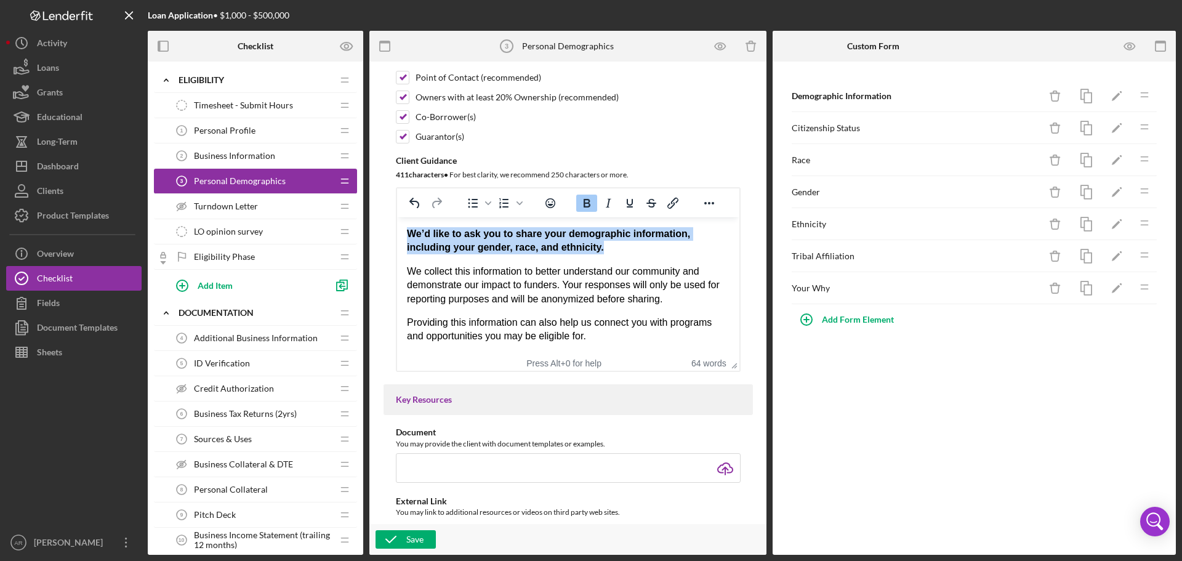
drag, startPoint x: 624, startPoint y: 254, endPoint x: 397, endPoint y: 226, distance: 228.2
click at [397, 226] on html "We’d like to ask you to share your demographic information, including your gend…" at bounding box center [567, 285] width 342 height 136
click at [582, 199] on icon "Bold" at bounding box center [586, 203] width 15 height 15
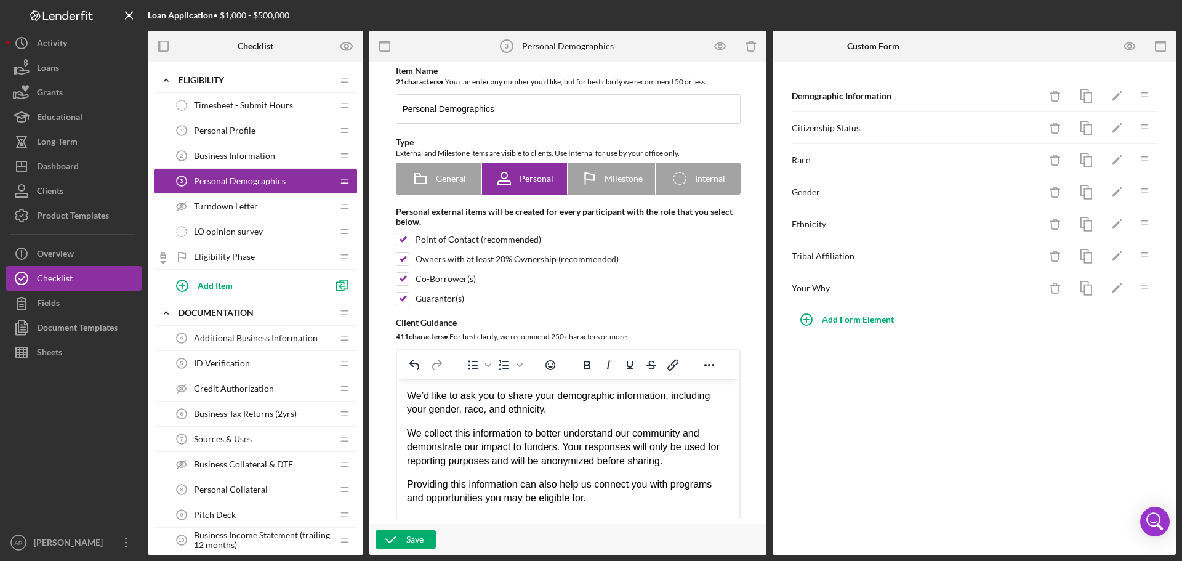
scroll to position [0, 0]
click at [448, 179] on span "General" at bounding box center [451, 180] width 30 height 10
radio input "true"
checkbox input "false"
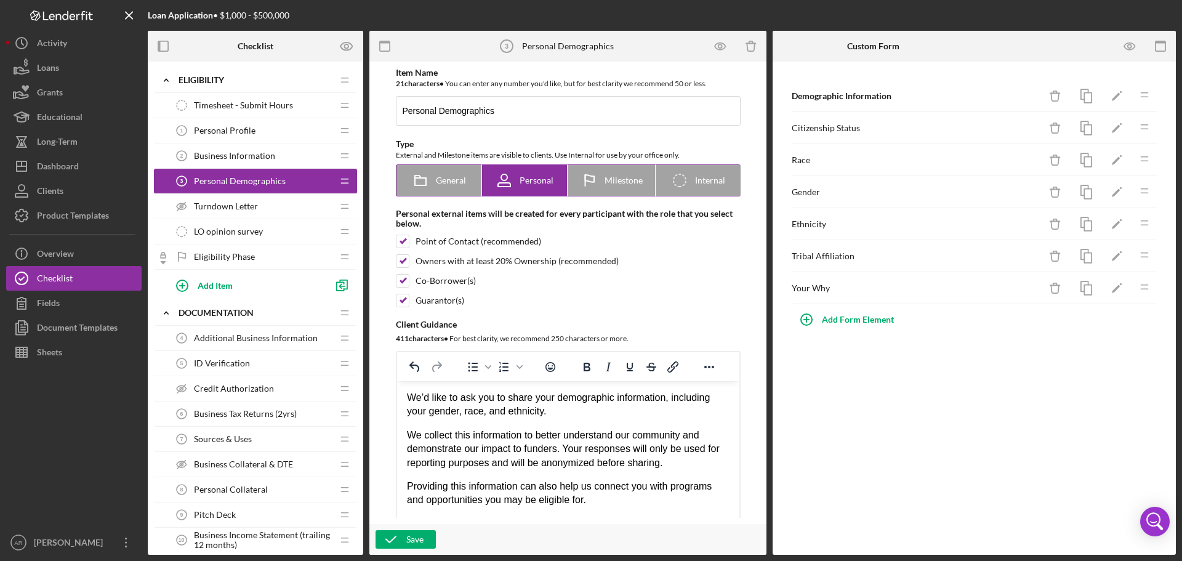
checkbox input "false"
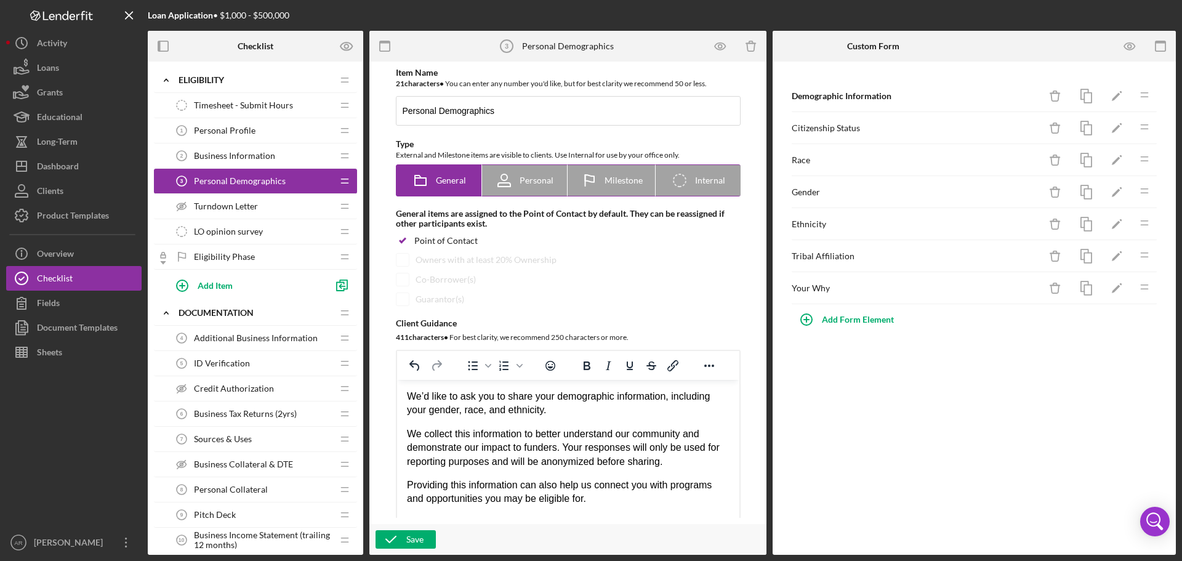
click at [501, 179] on icon at bounding box center [504, 177] width 6 height 6
radio input "false"
radio input "true"
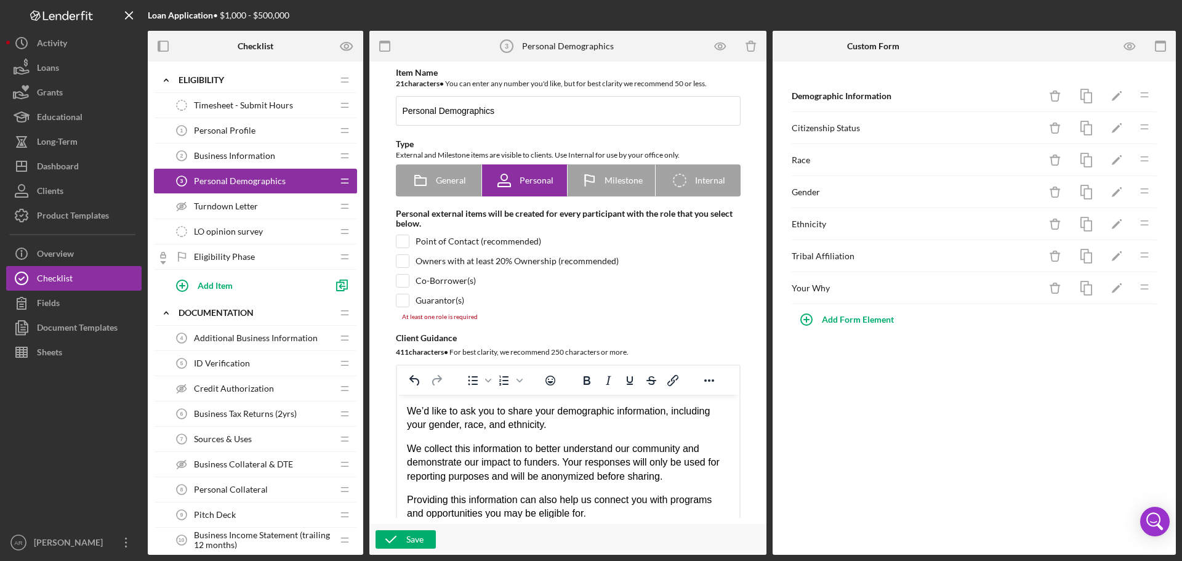
click at [227, 214] on div "Turndown Letter Turndown Letter" at bounding box center [250, 206] width 163 height 25
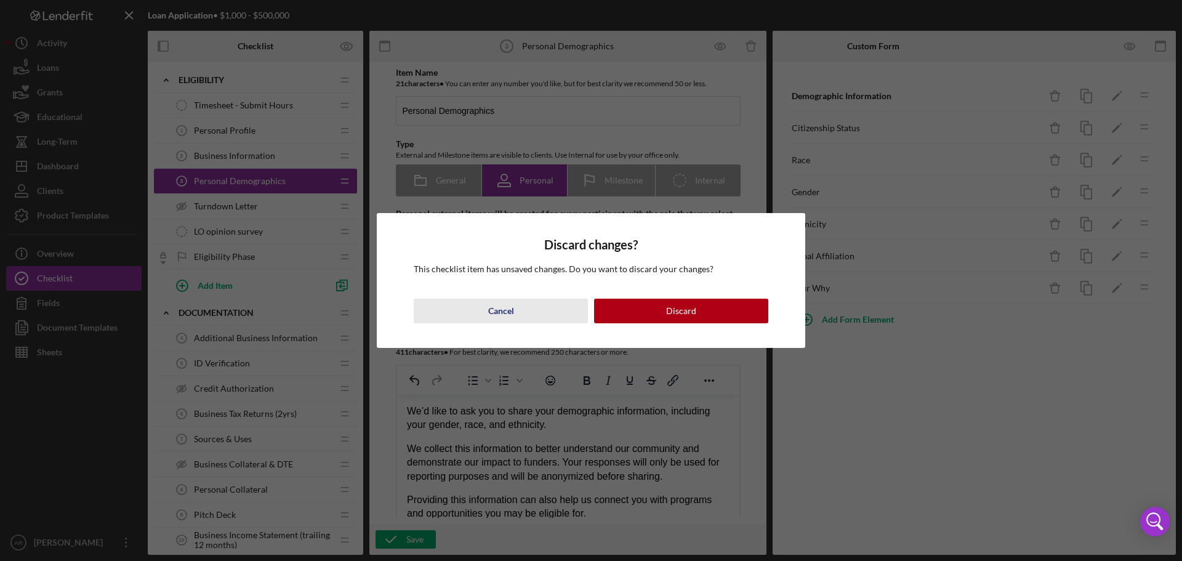
click at [480, 309] on button "Cancel" at bounding box center [501, 311] width 174 height 25
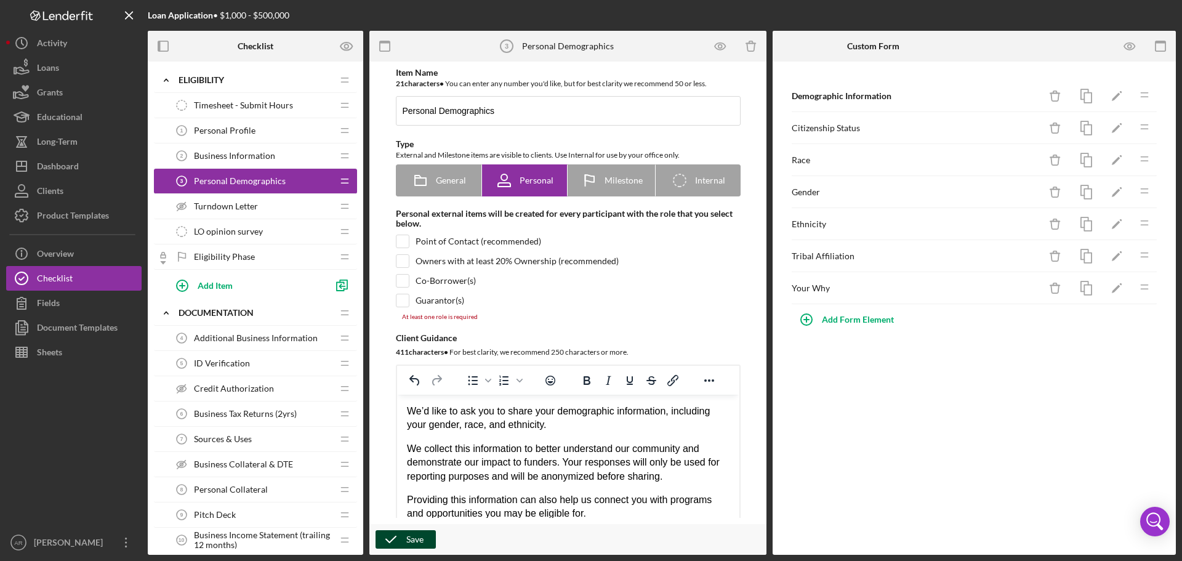
click at [387, 541] on icon "button" at bounding box center [391, 539] width 31 height 31
click at [411, 541] on div "Save" at bounding box center [414, 539] width 17 height 18
click at [402, 241] on input "checkbox" at bounding box center [402, 241] width 12 height 12
checkbox input "true"
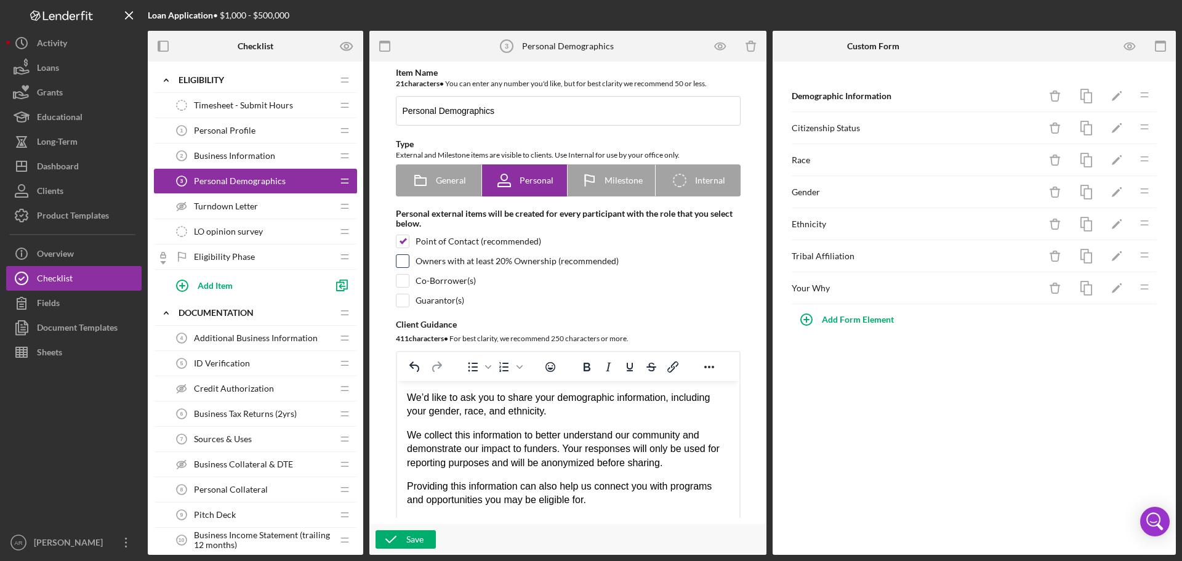
click at [398, 264] on input "checkbox" at bounding box center [402, 261] width 12 height 12
checkbox input "true"
click at [400, 278] on input "checkbox" at bounding box center [402, 281] width 12 height 12
checkbox input "true"
click at [400, 299] on input "checkbox" at bounding box center [402, 300] width 12 height 12
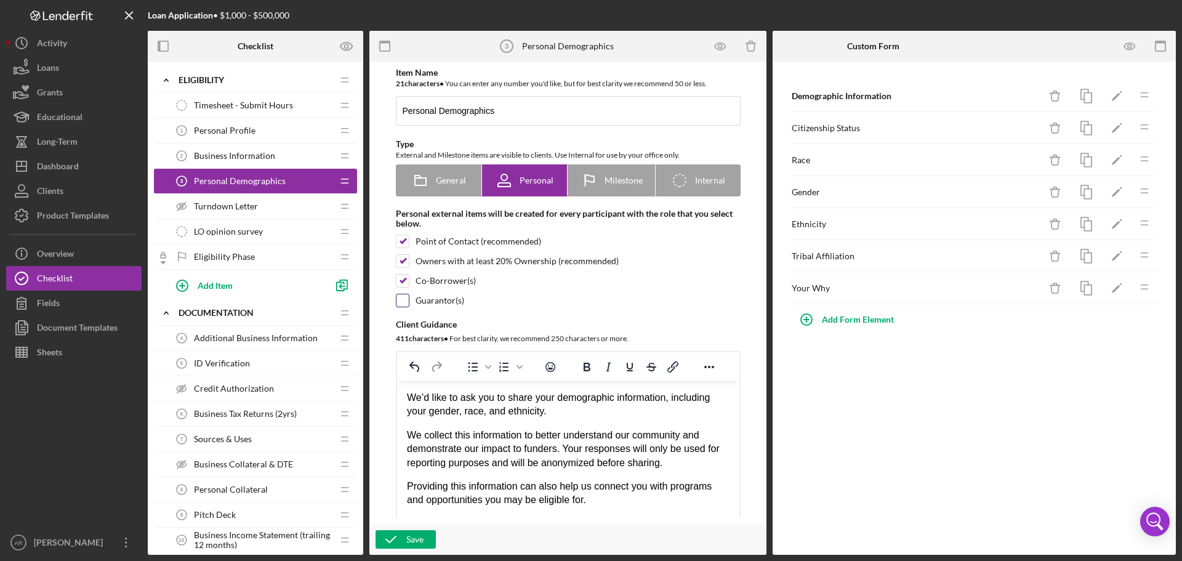
checkbox input "true"
click at [422, 540] on div "Save" at bounding box center [414, 539] width 17 height 18
click at [248, 211] on span "Turndown Letter" at bounding box center [226, 206] width 64 height 10
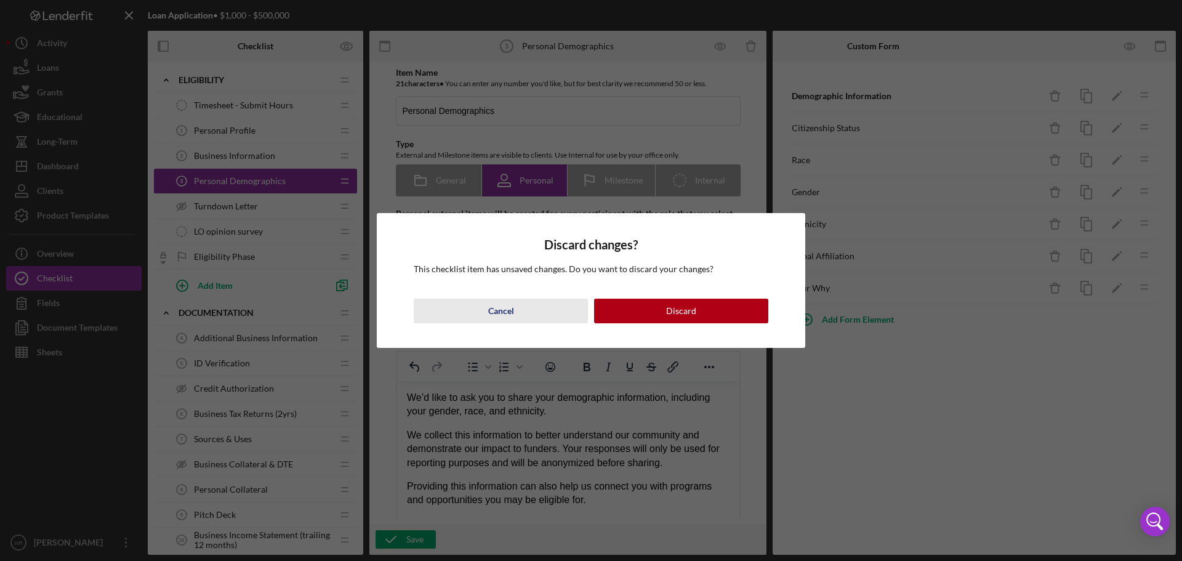
click at [535, 318] on button "Cancel" at bounding box center [501, 311] width 174 height 25
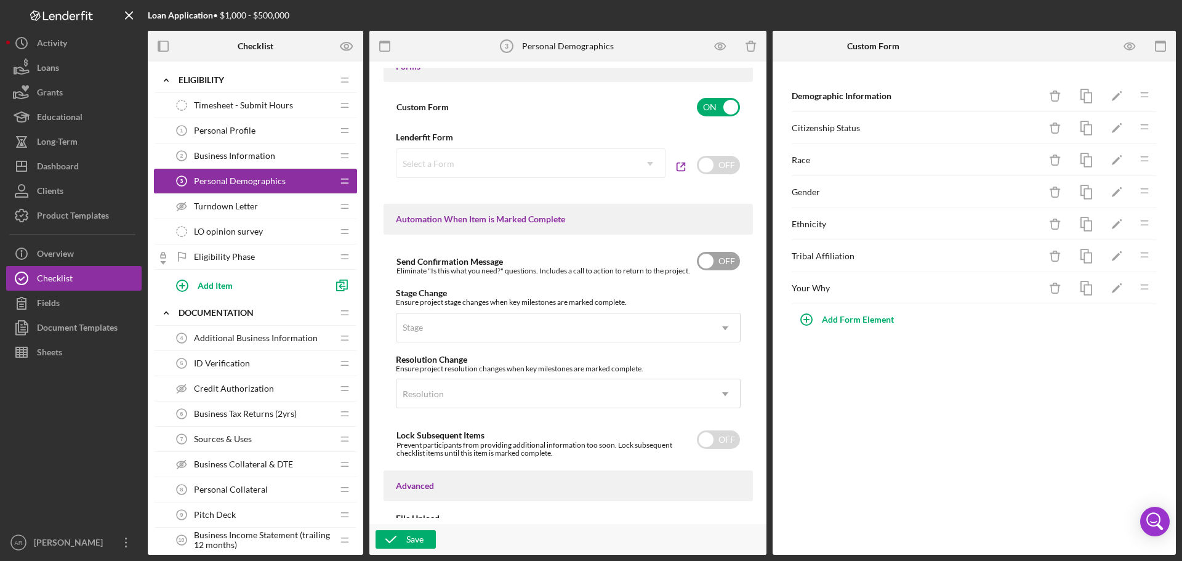
scroll to position [756, 0]
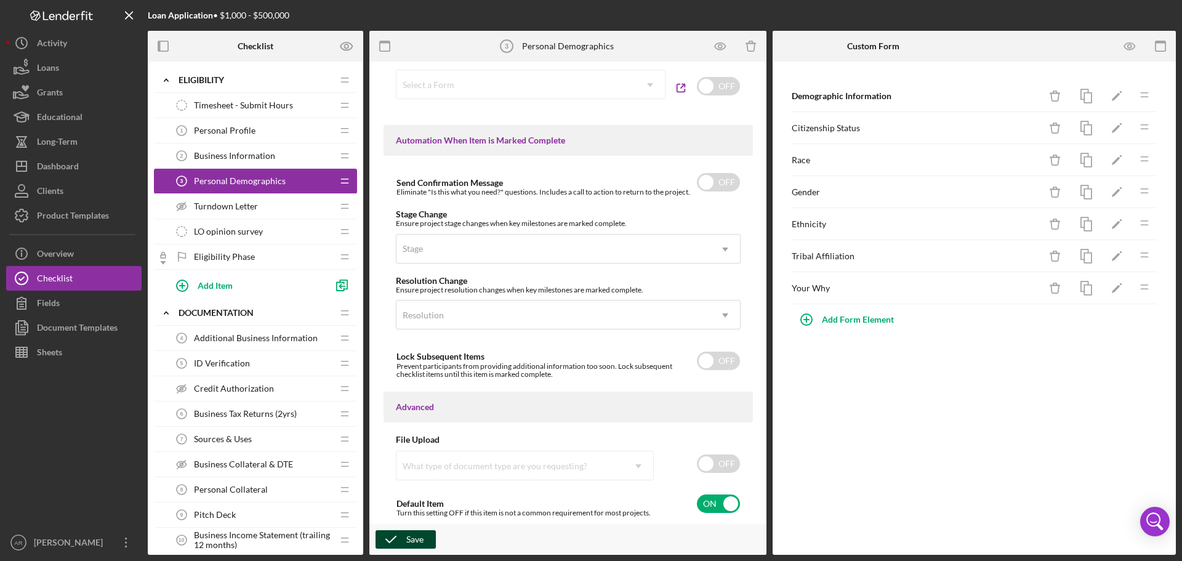
click at [411, 535] on div "Save" at bounding box center [414, 539] width 17 height 18
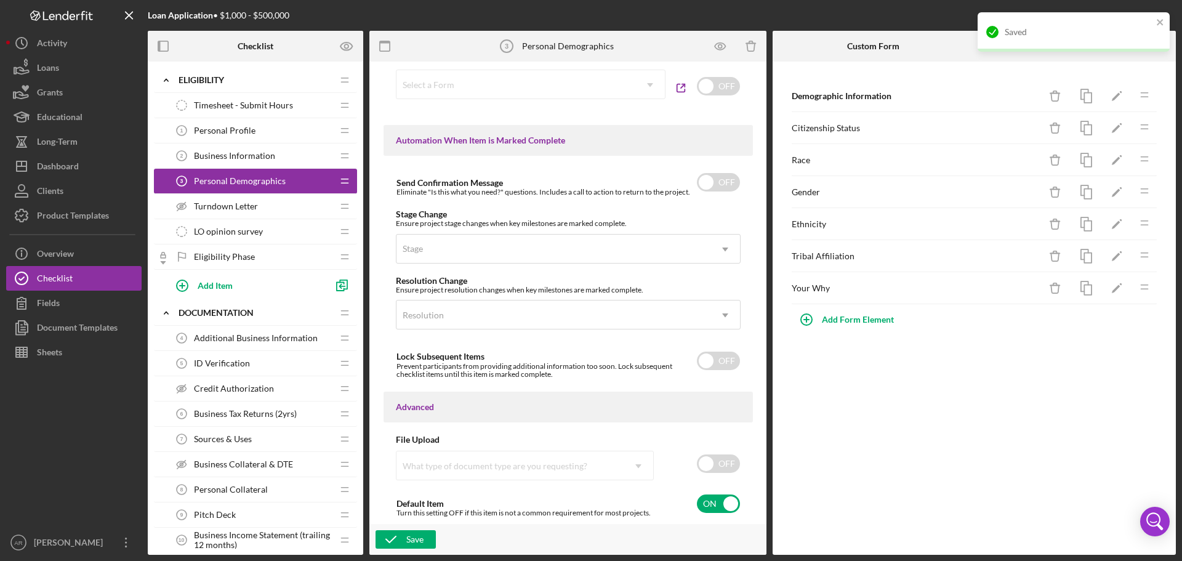
click at [243, 236] on span "LO opinion survey" at bounding box center [228, 232] width 69 height 10
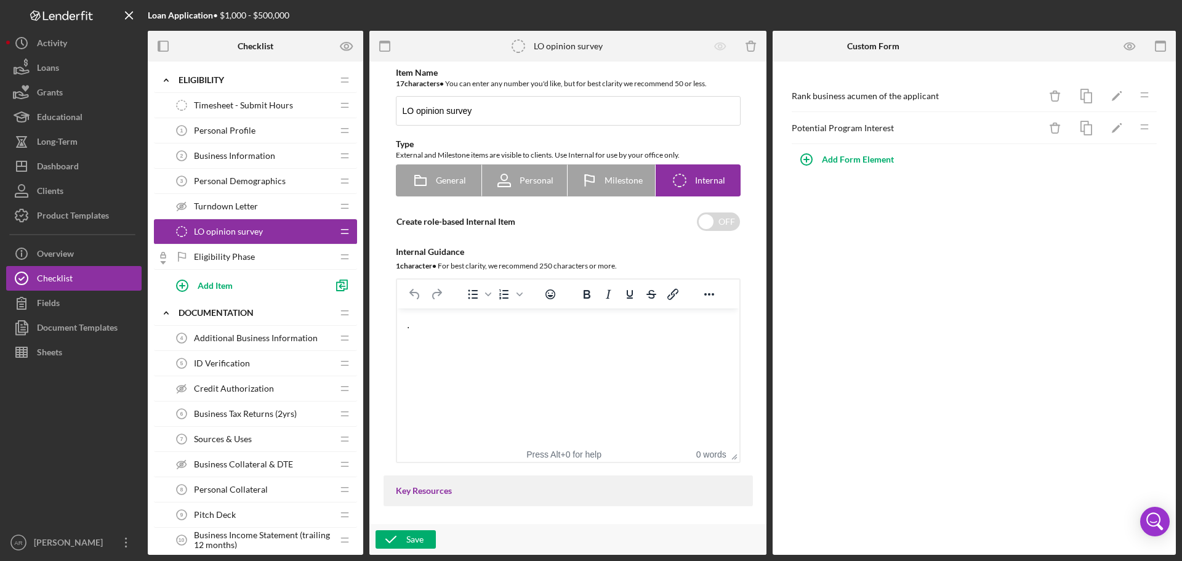
click at [253, 130] on span "Personal Profile" at bounding box center [225, 131] width 62 height 10
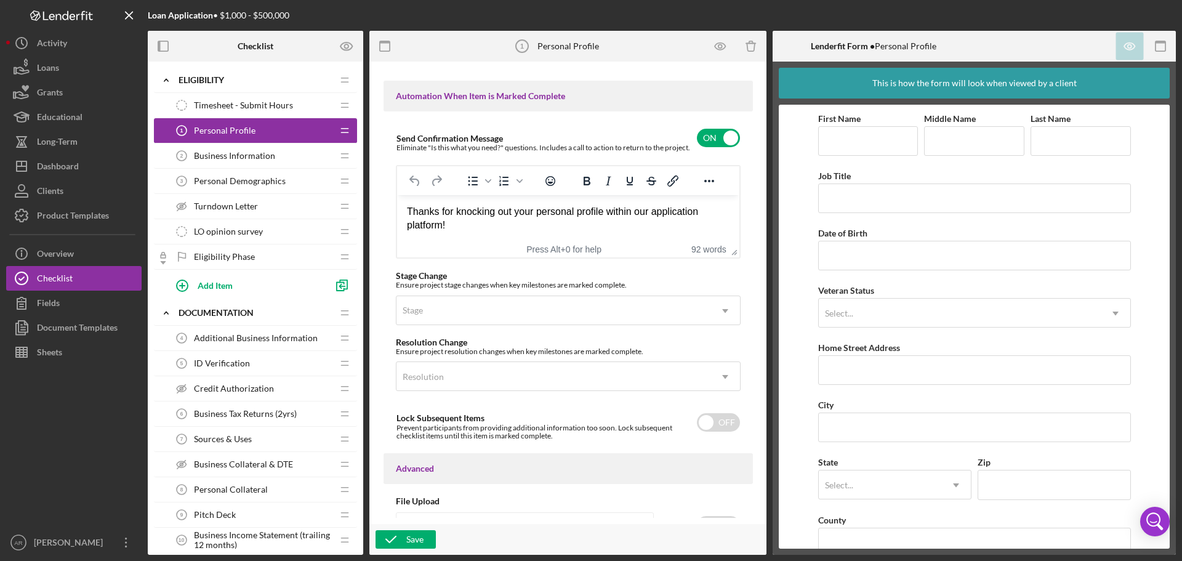
scroll to position [862, 0]
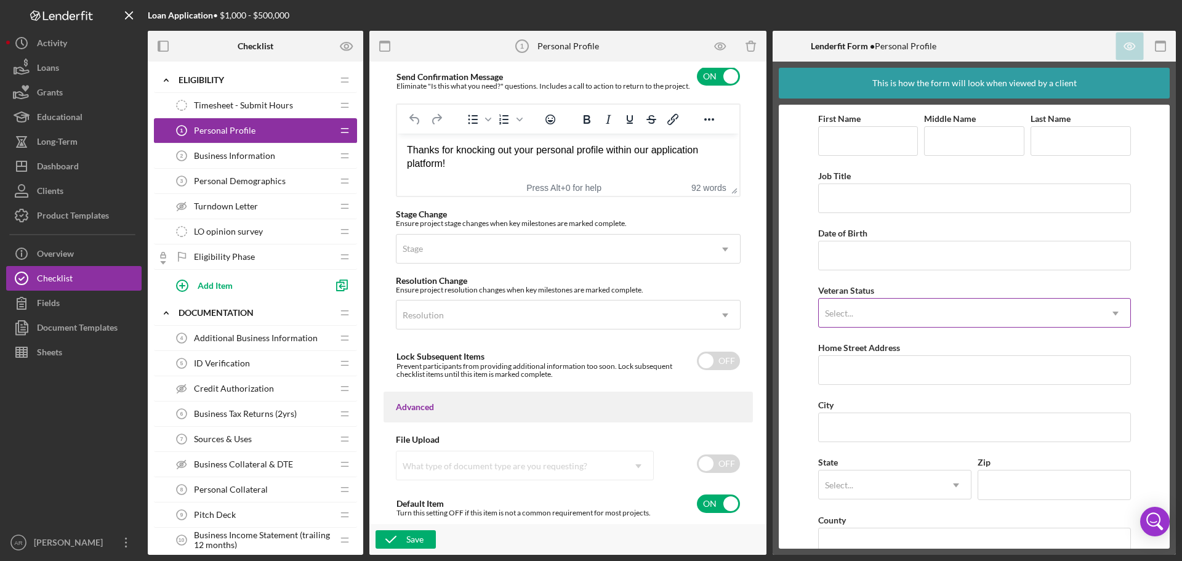
click at [852, 302] on div "Select..." at bounding box center [960, 313] width 282 height 28
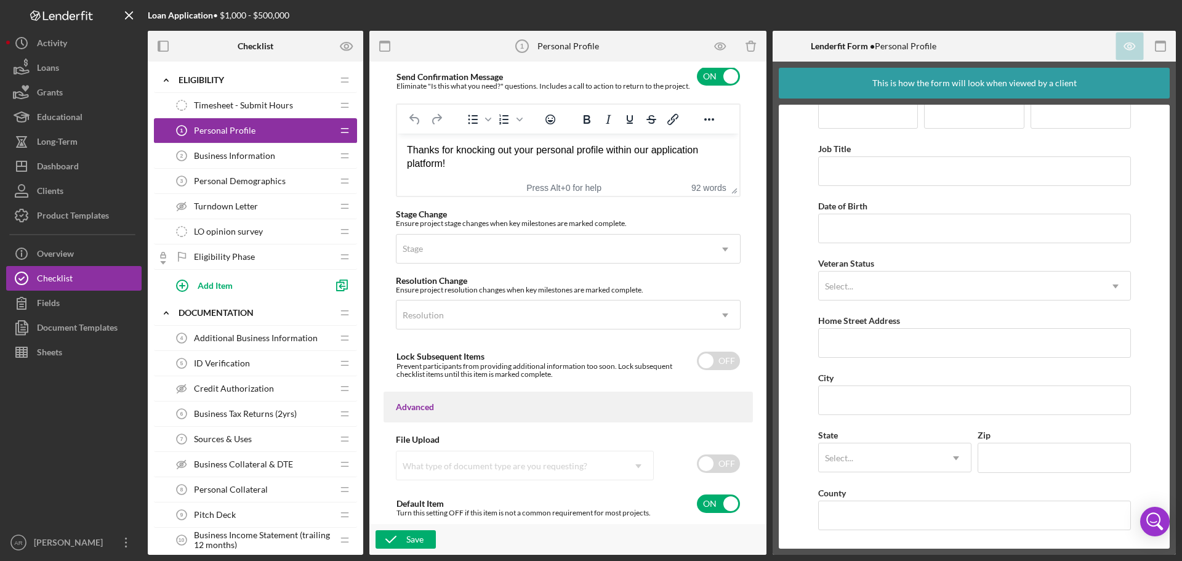
click at [228, 149] on div "Business Information 2 Business Information" at bounding box center [250, 155] width 163 height 25
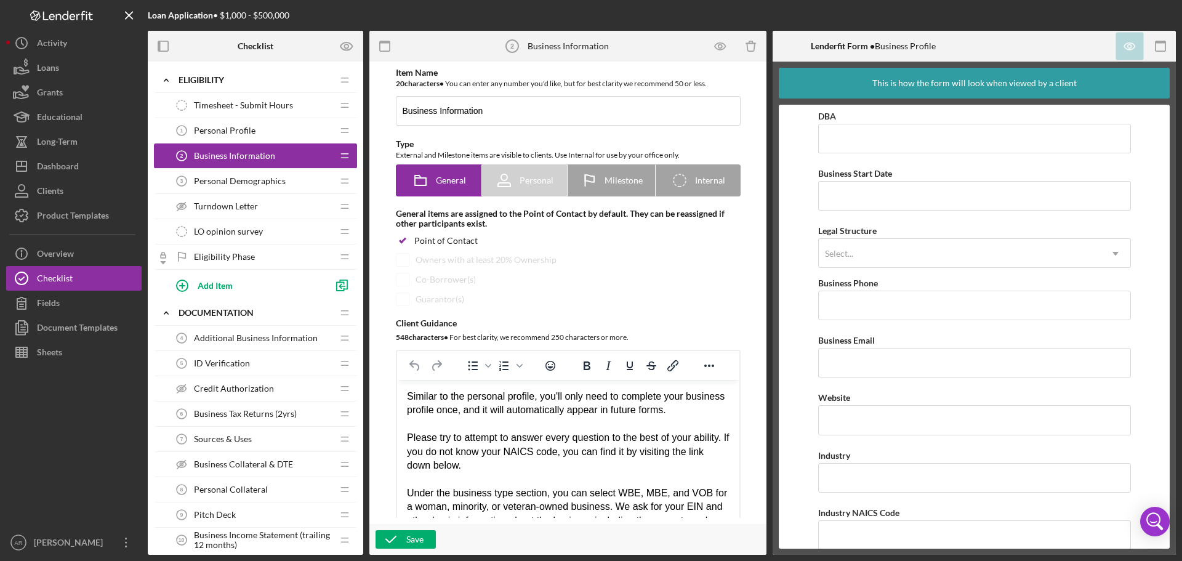
scroll to position [62, 0]
click at [851, 259] on div "Select..." at bounding box center [960, 252] width 282 height 28
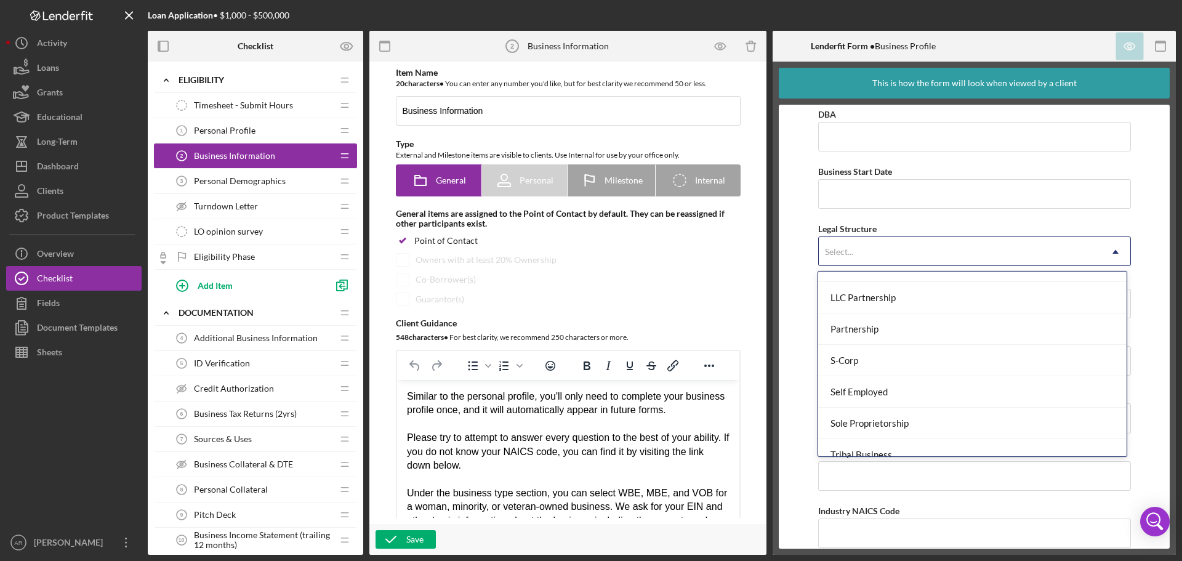
scroll to position [286, 0]
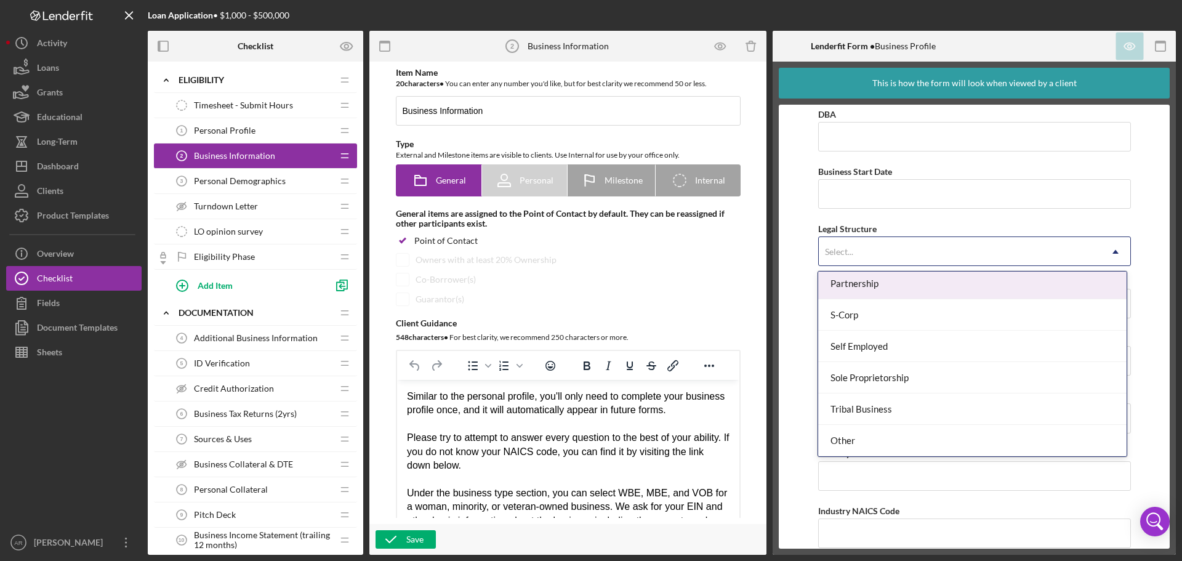
click at [861, 252] on div "Select..." at bounding box center [960, 252] width 282 height 28
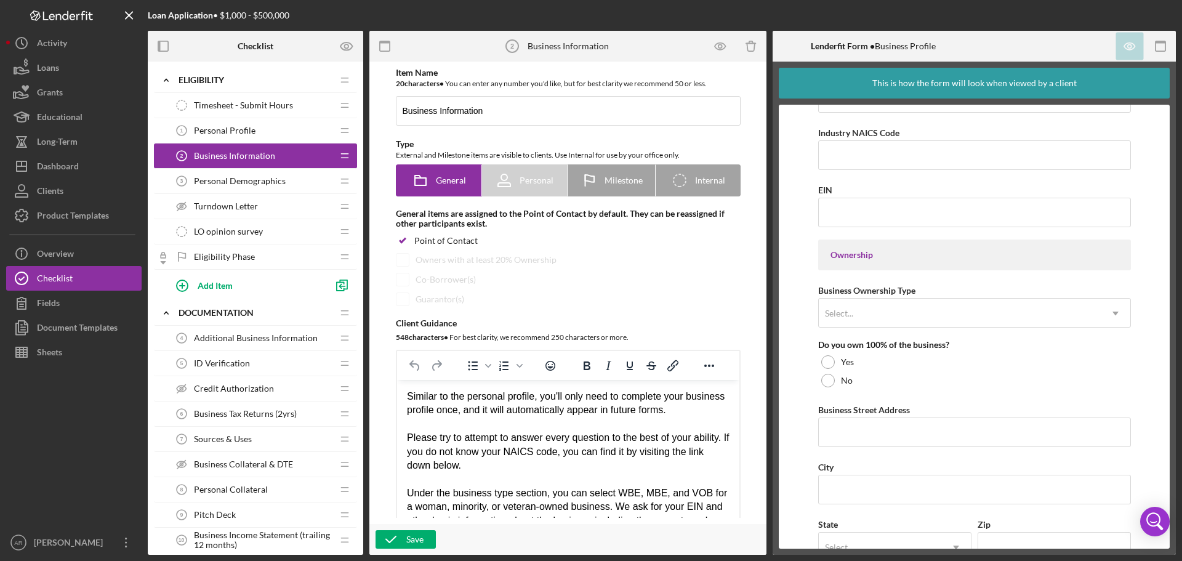
scroll to position [493, 0]
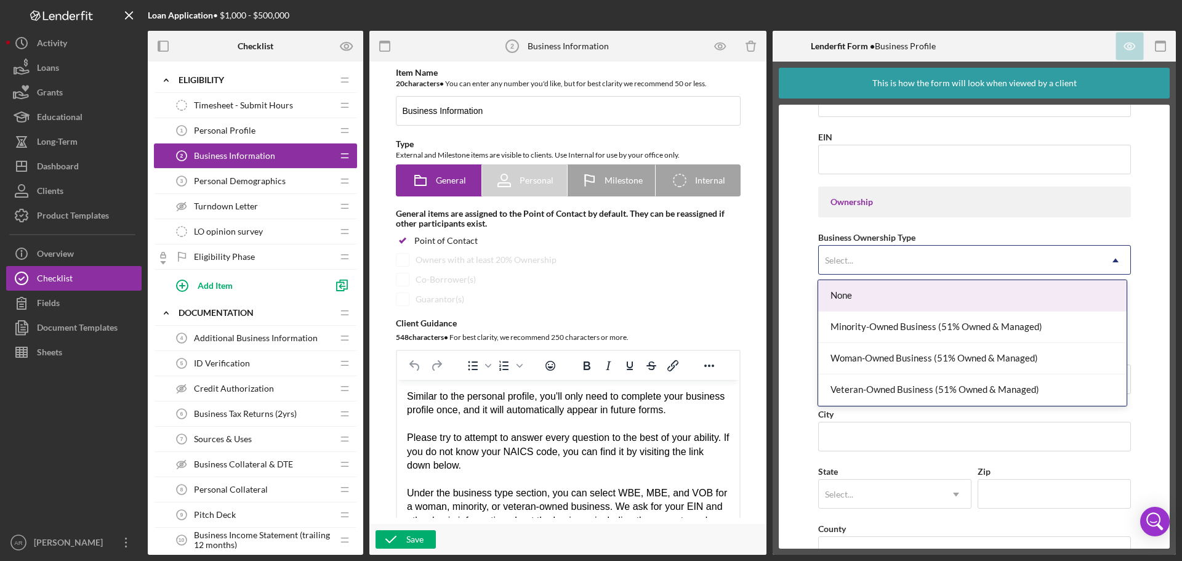
click at [840, 254] on div "Select..." at bounding box center [960, 260] width 282 height 28
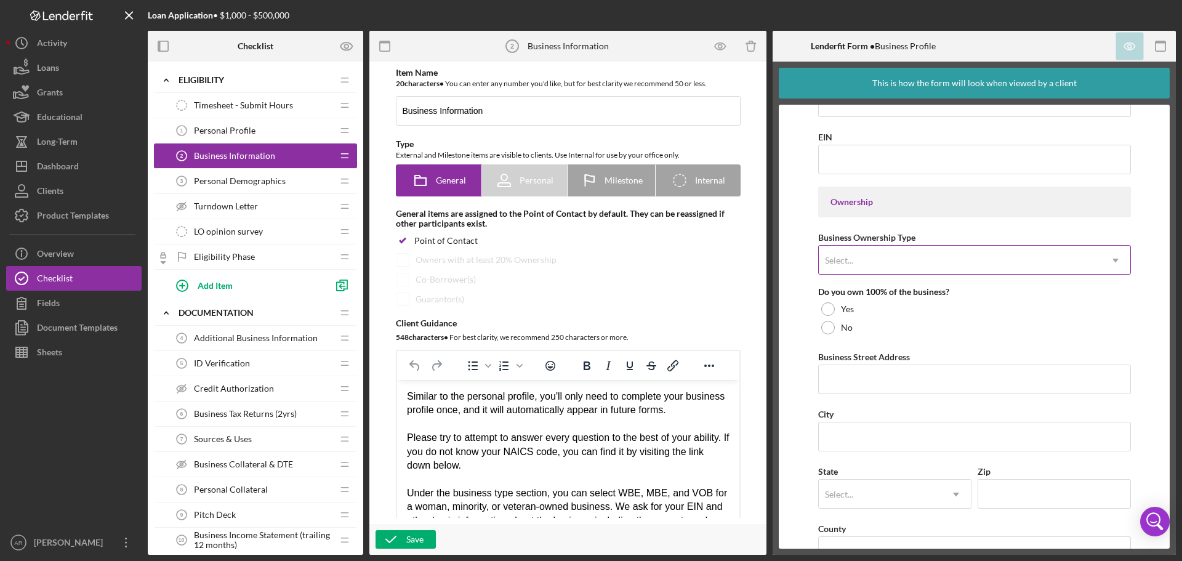
click at [840, 257] on div "Select..." at bounding box center [839, 260] width 28 height 10
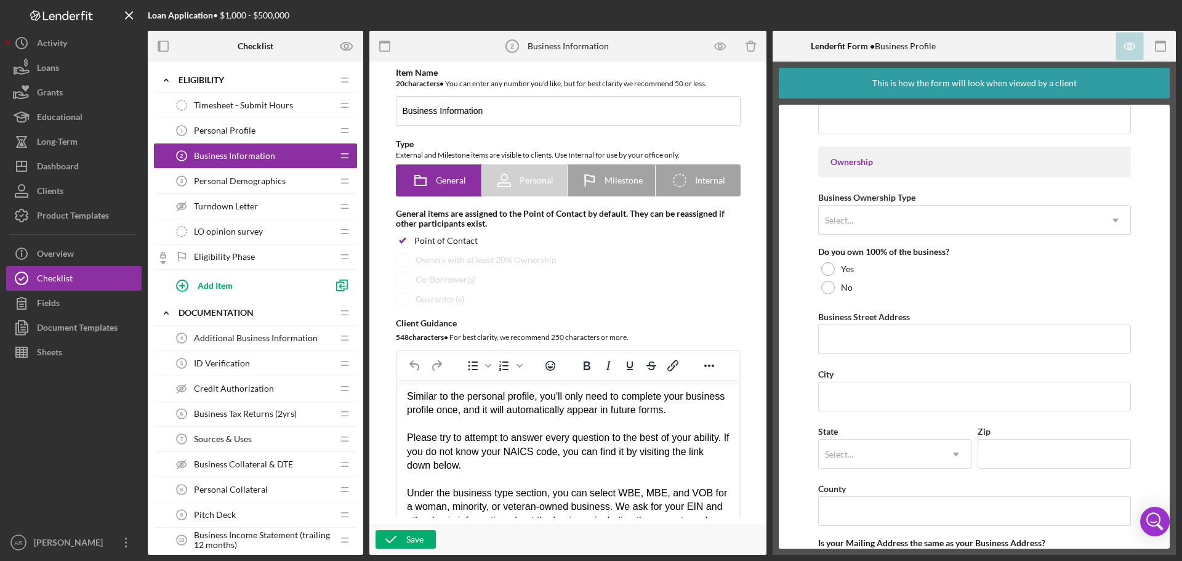
scroll to position [554, 0]
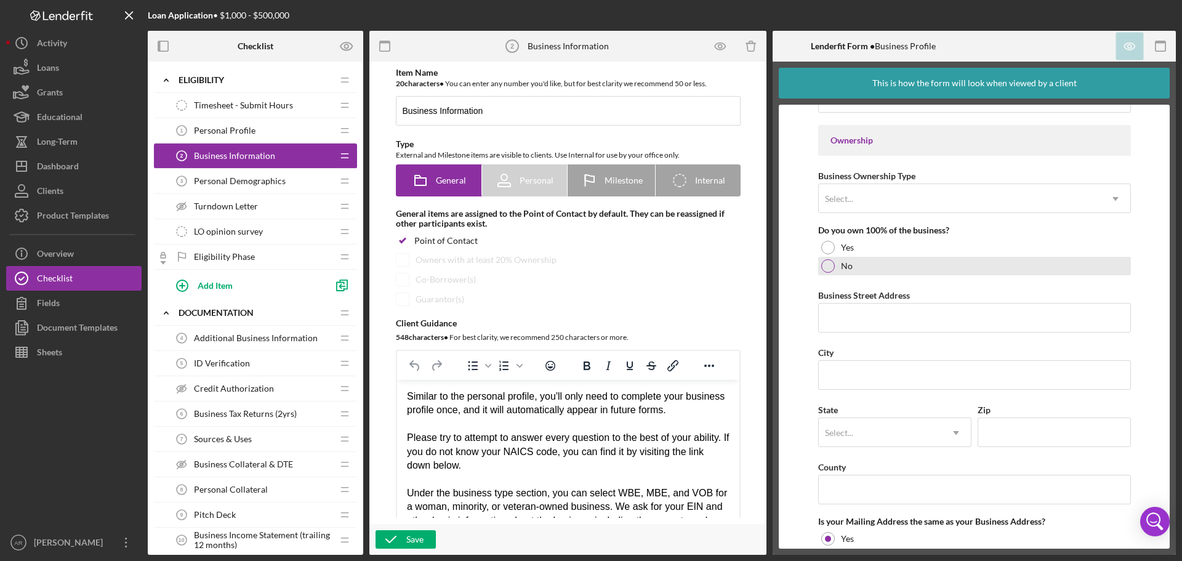
click at [827, 273] on div "No" at bounding box center [974, 266] width 313 height 18
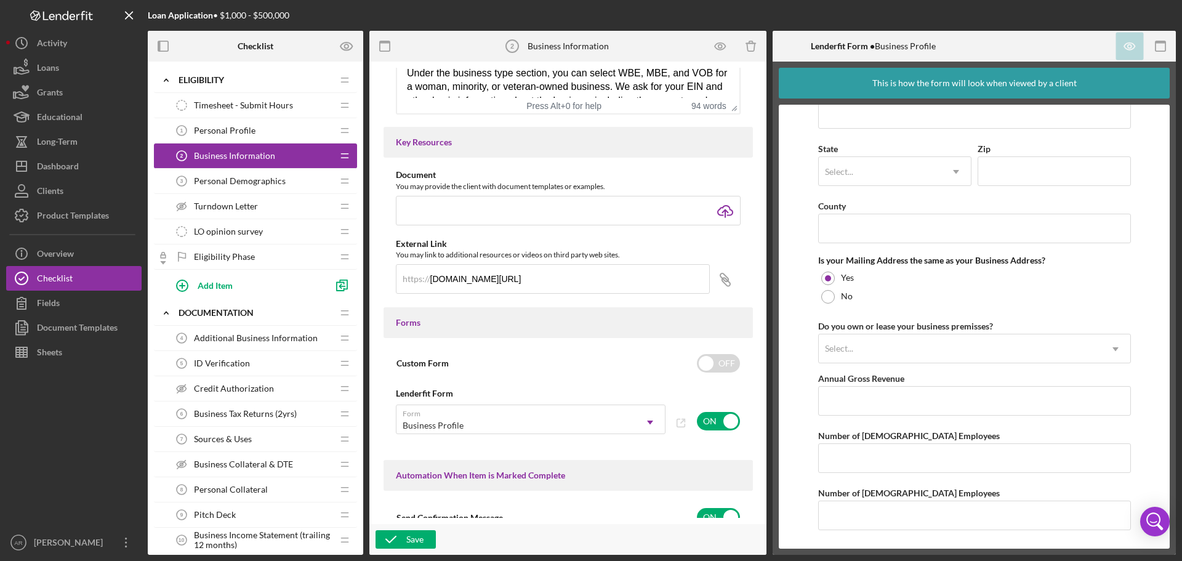
scroll to position [368, 0]
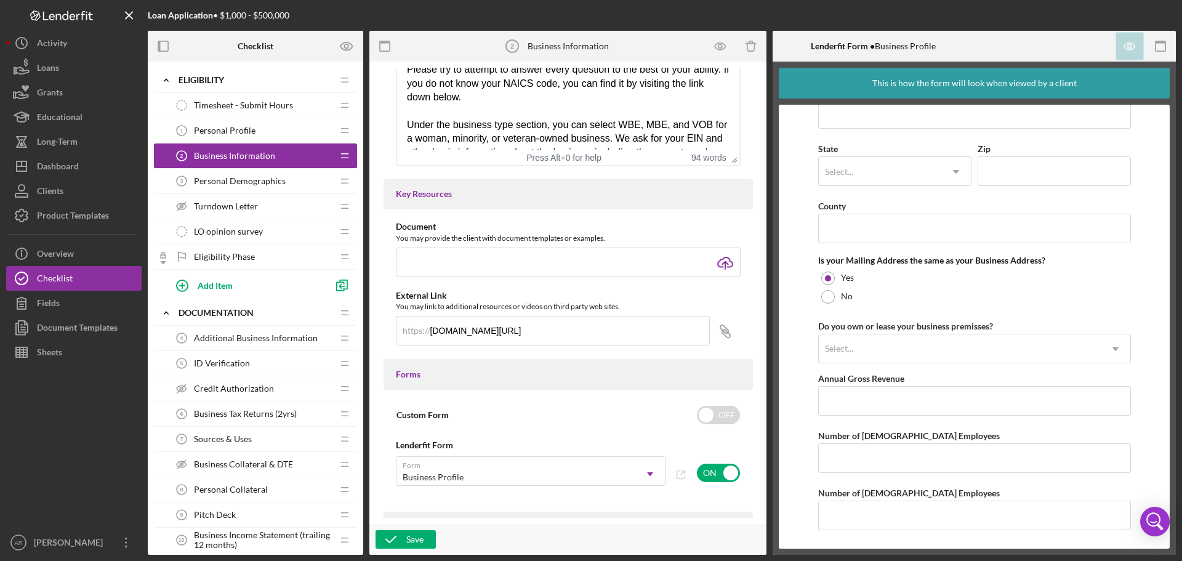
click at [231, 187] on div "Personal Demographics 3 Personal Demographics" at bounding box center [250, 181] width 163 height 25
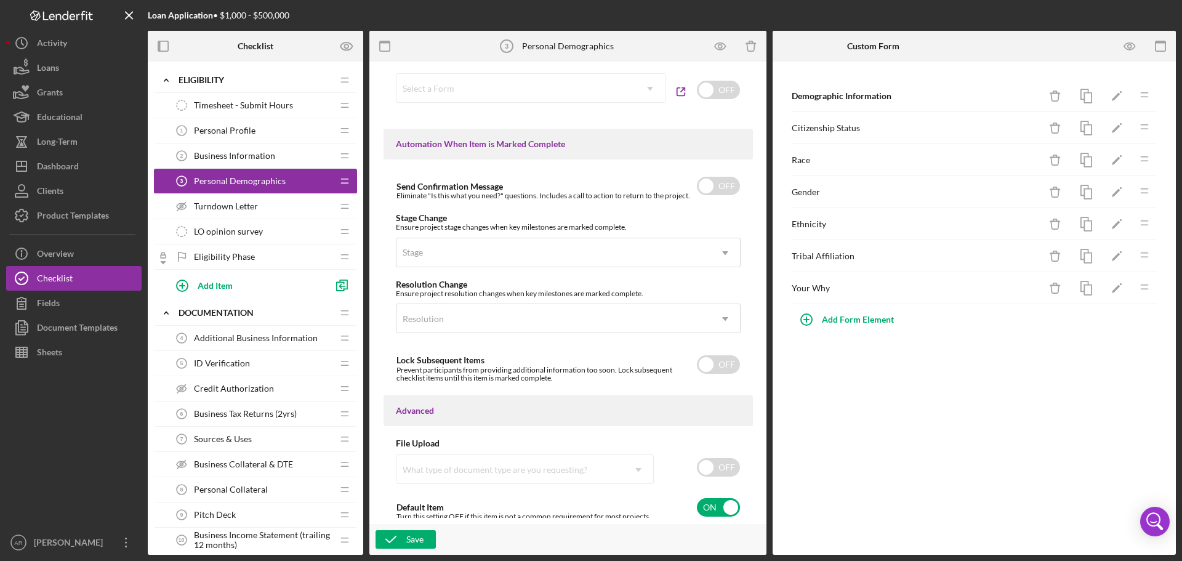
scroll to position [756, 0]
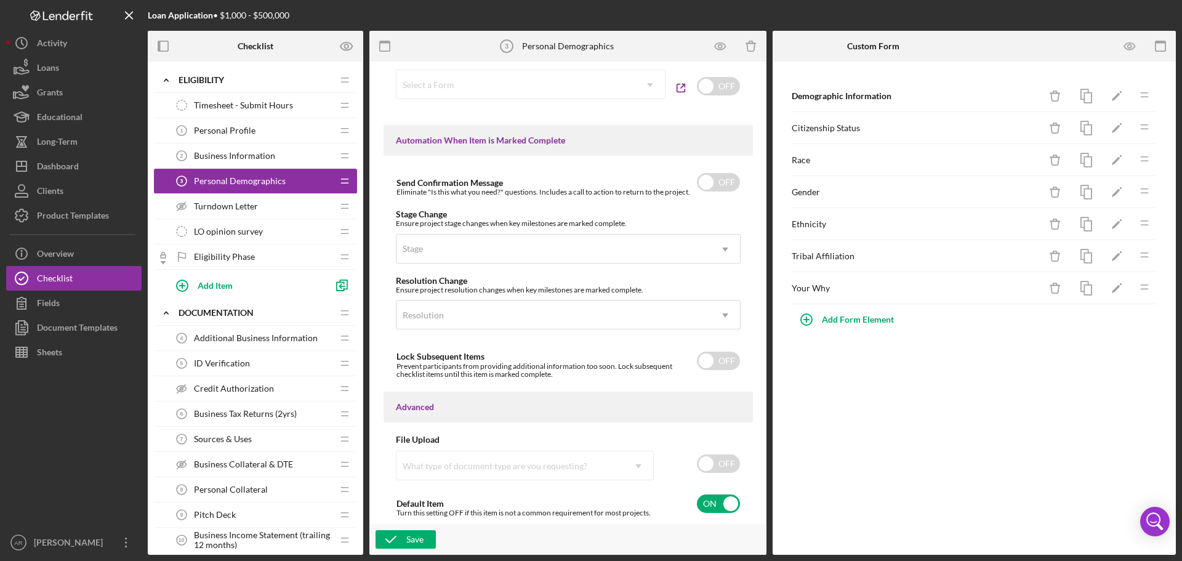
click at [235, 237] on div "LO opinion survey LO opinion survey" at bounding box center [250, 231] width 163 height 25
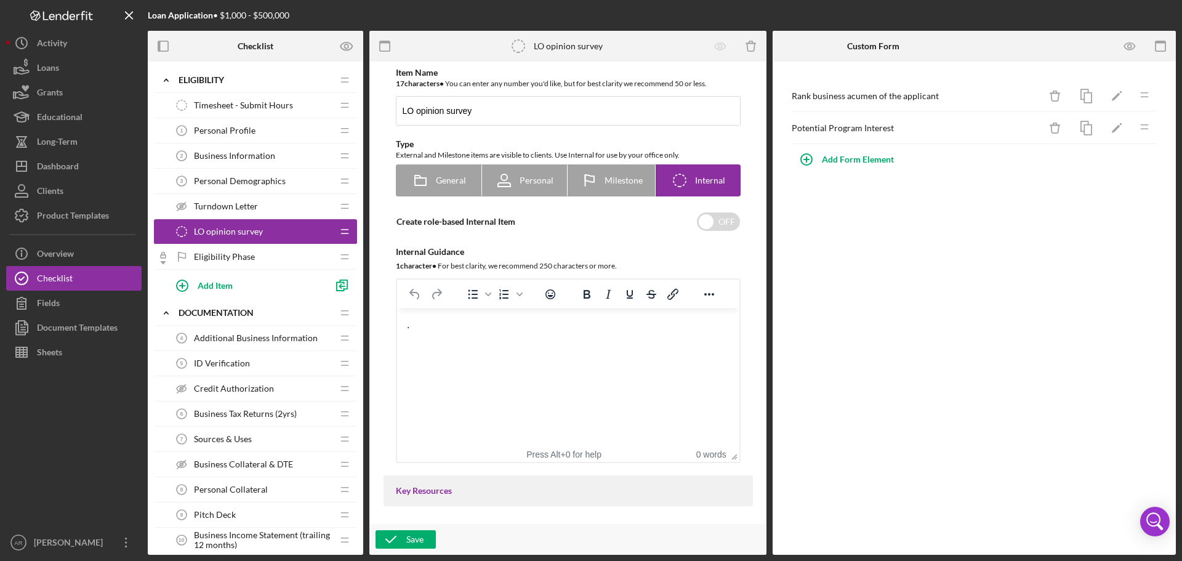
click at [235, 214] on div "Turndown Letter Turndown Letter" at bounding box center [250, 206] width 163 height 25
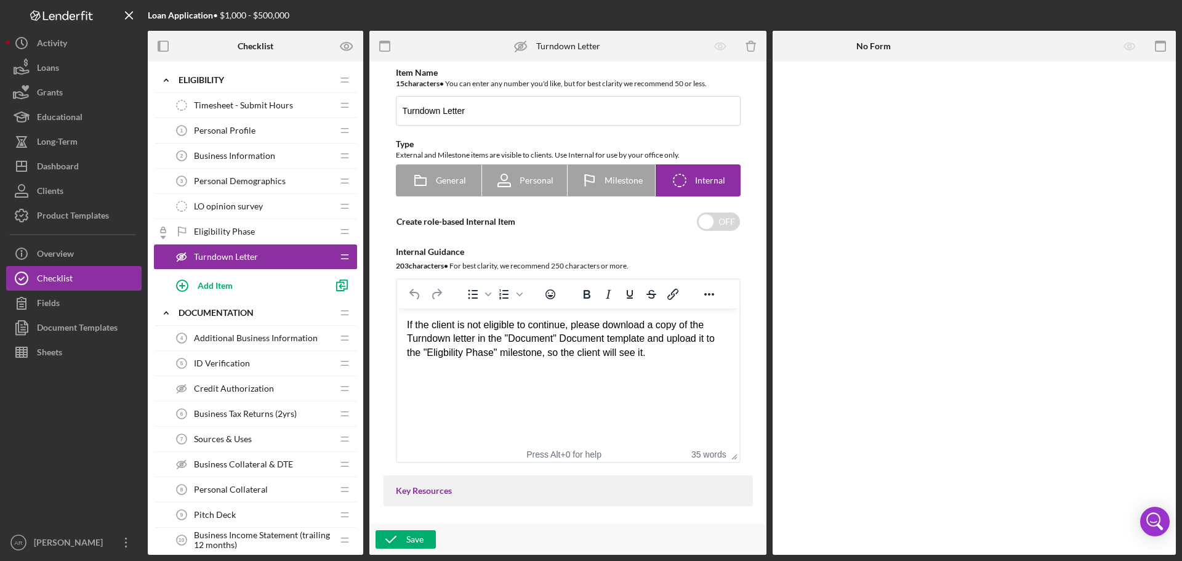
click at [273, 231] on div "Eligibility Phase Eligibility Phase" at bounding box center [250, 231] width 163 height 25
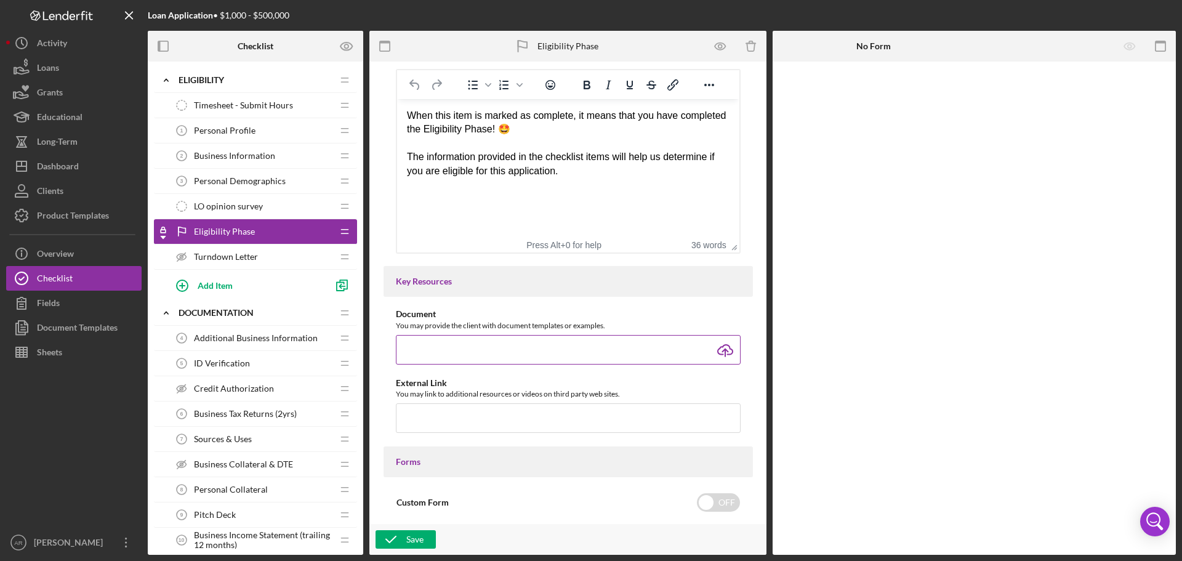
scroll to position [308, 0]
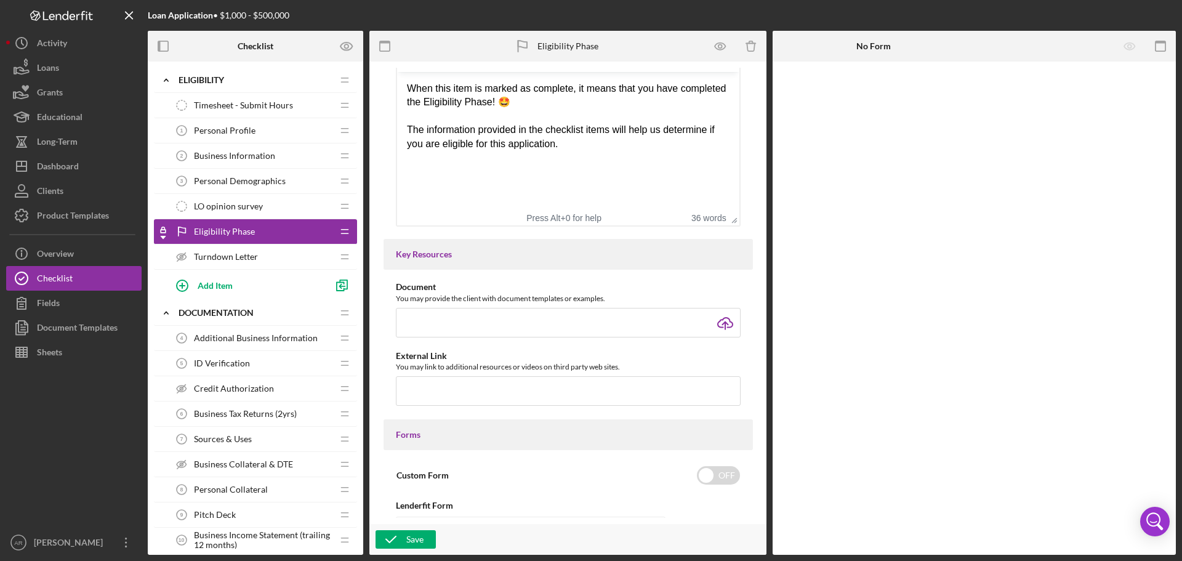
click at [272, 335] on span "Additional Business Information" at bounding box center [256, 338] width 124 height 10
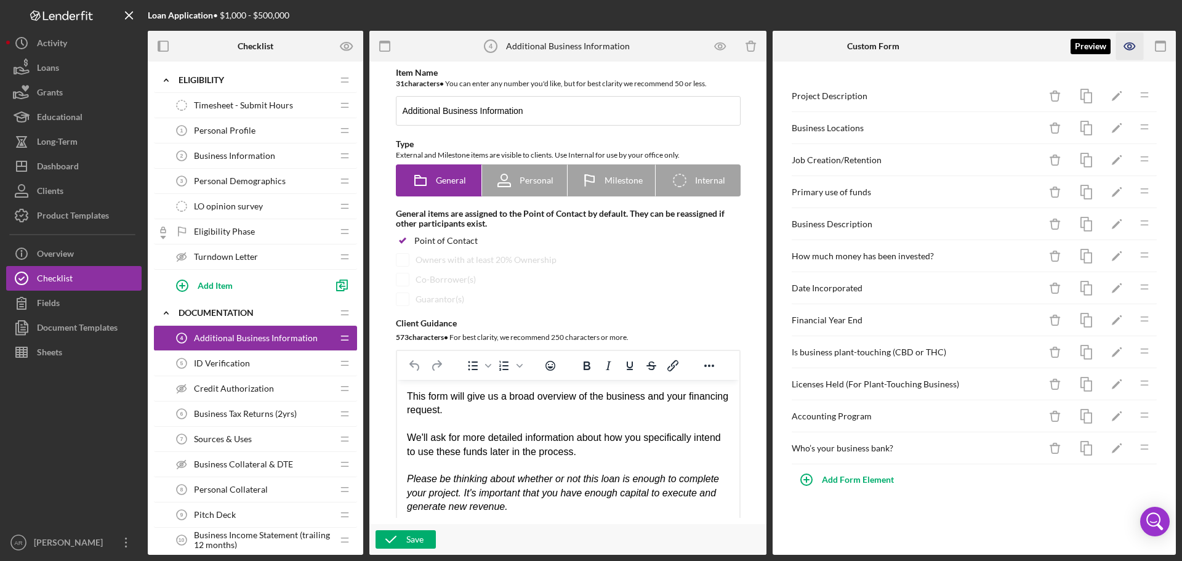
click at [1128, 46] on icon "button" at bounding box center [1130, 47] width 28 height 28
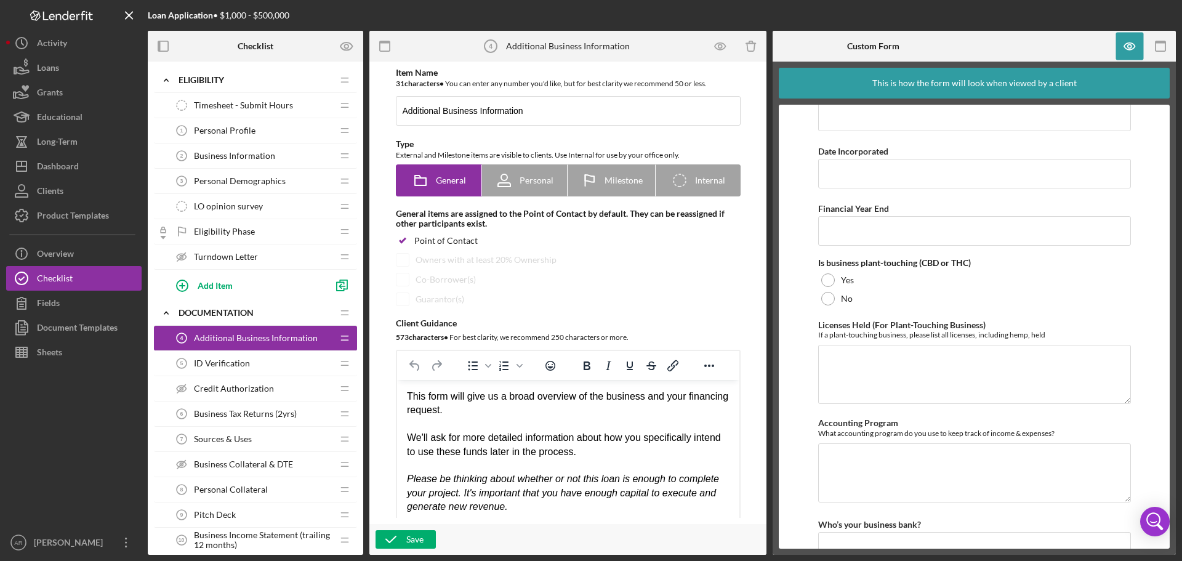
scroll to position [524, 0]
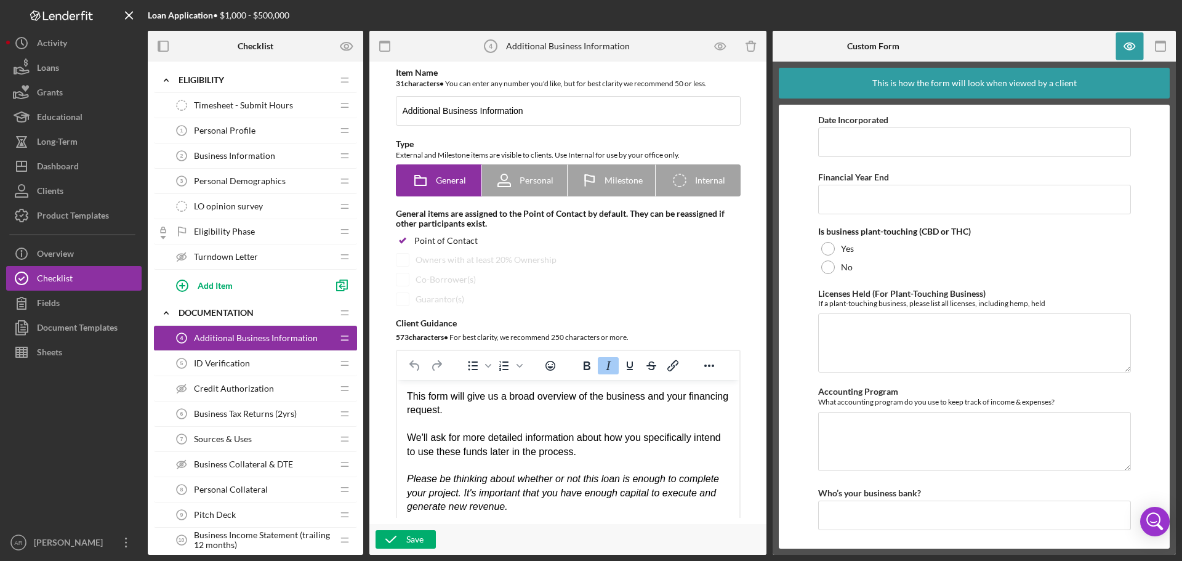
click at [512, 508] on div "Please be thinking about whether or not this loan is enough to complete your pr…" at bounding box center [567, 492] width 323 height 41
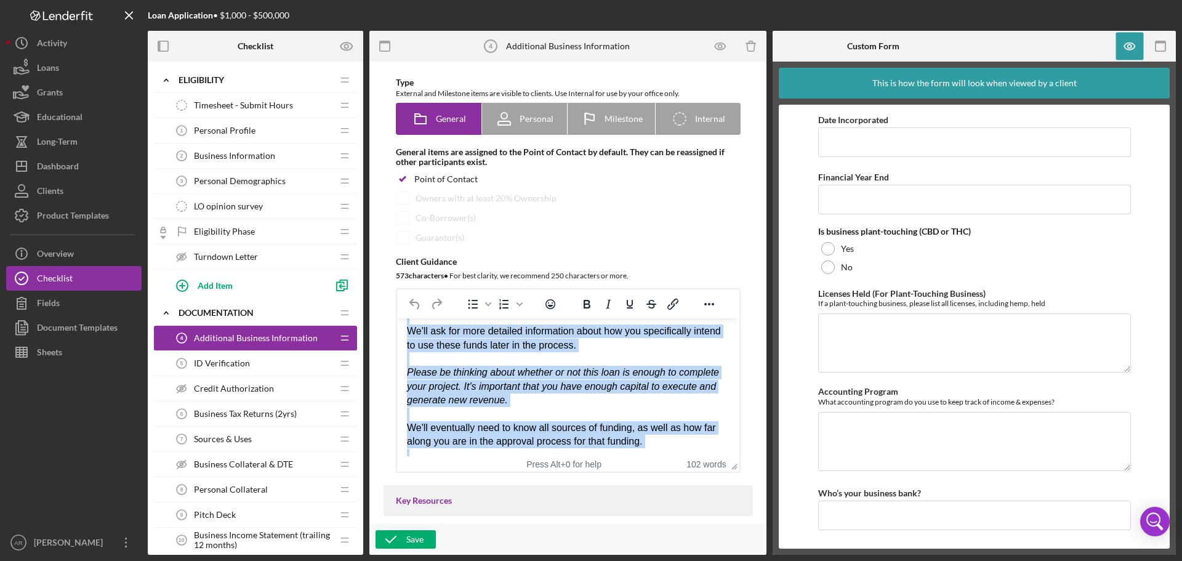
scroll to position [0, 0]
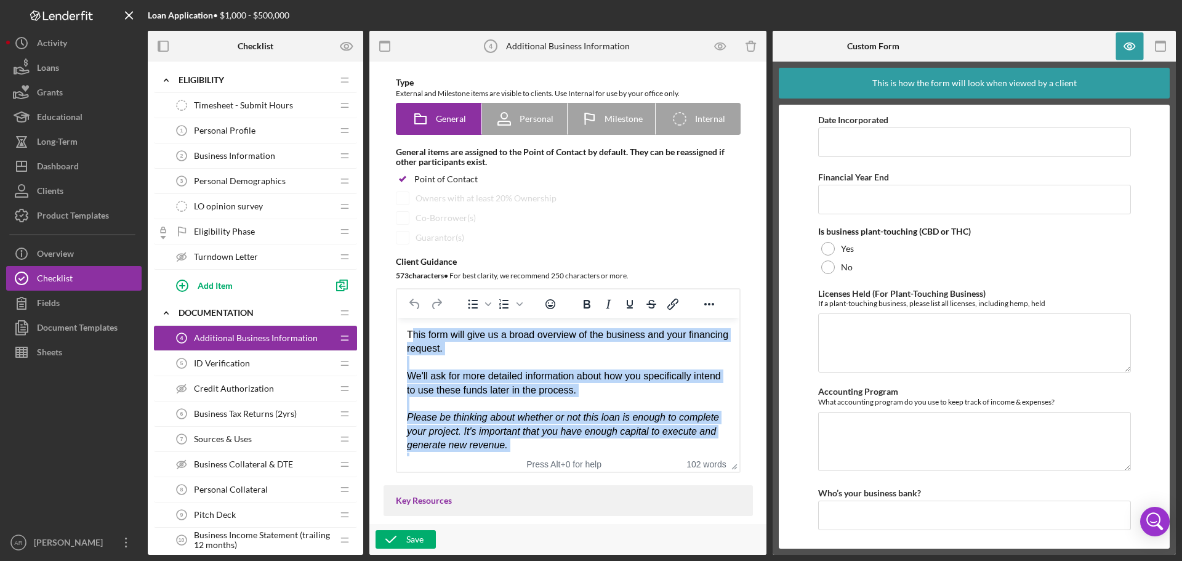
drag, startPoint x: 462, startPoint y: 435, endPoint x: 409, endPoint y: 337, distance: 111.8
click at [409, 337] on body "This form will give us a broad overview of the business and your financing requ…" at bounding box center [567, 431] width 323 height 207
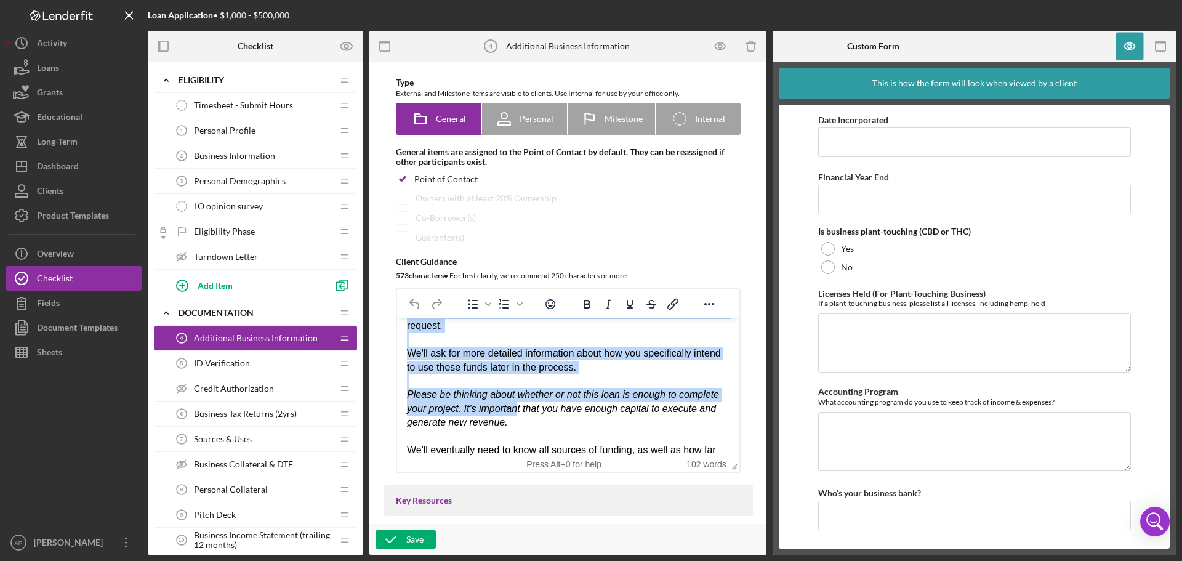
scroll to position [89, 0]
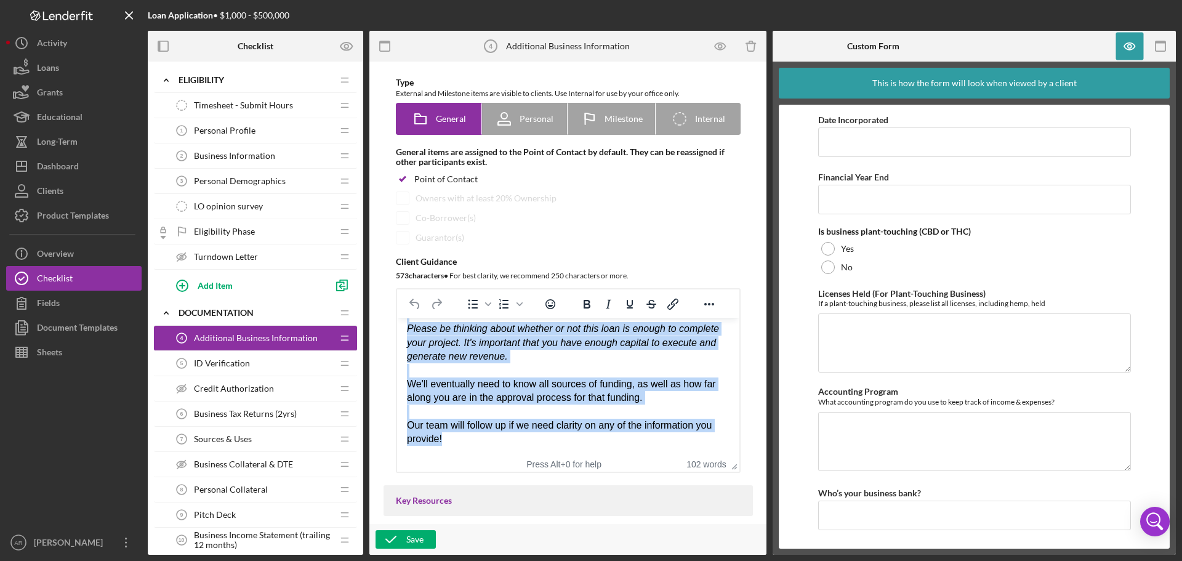
drag, startPoint x: 406, startPoint y: 334, endPoint x: 518, endPoint y: 434, distance: 150.4
click at [518, 434] on body "This form will give us a broad overview of the business and your financing requ…" at bounding box center [567, 342] width 323 height 207
copy body "This form will give us a broad overview of the business and your financing requ…"
click at [653, 374] on div "Rich Text Area. Press ALT-0 for help." at bounding box center [567, 371] width 323 height 14
paste body "Rich Text Area. Press ALT-0 for help."
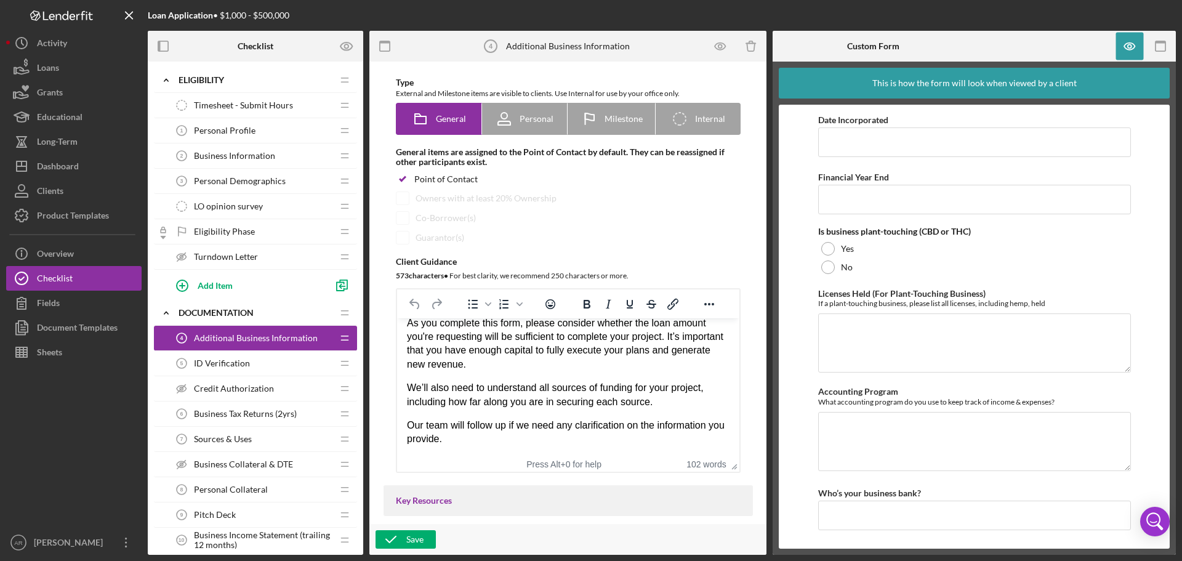
scroll to position [76, 0]
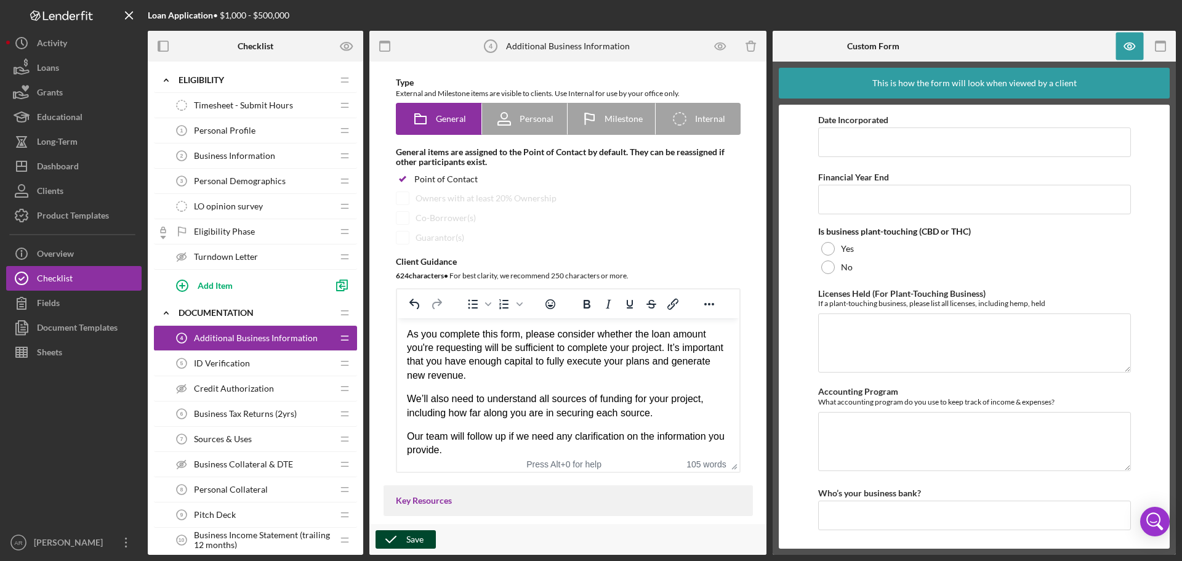
click at [396, 537] on polyline "button" at bounding box center [391, 539] width 10 height 6
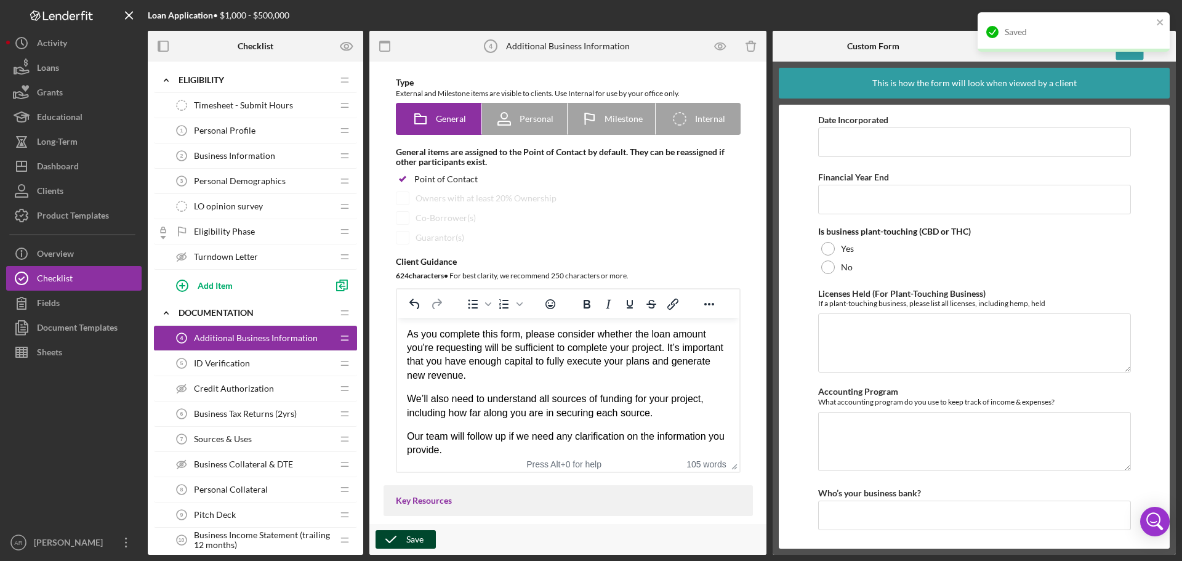
click at [257, 369] on div "ID Verification 5 ID Verification" at bounding box center [250, 363] width 163 height 25
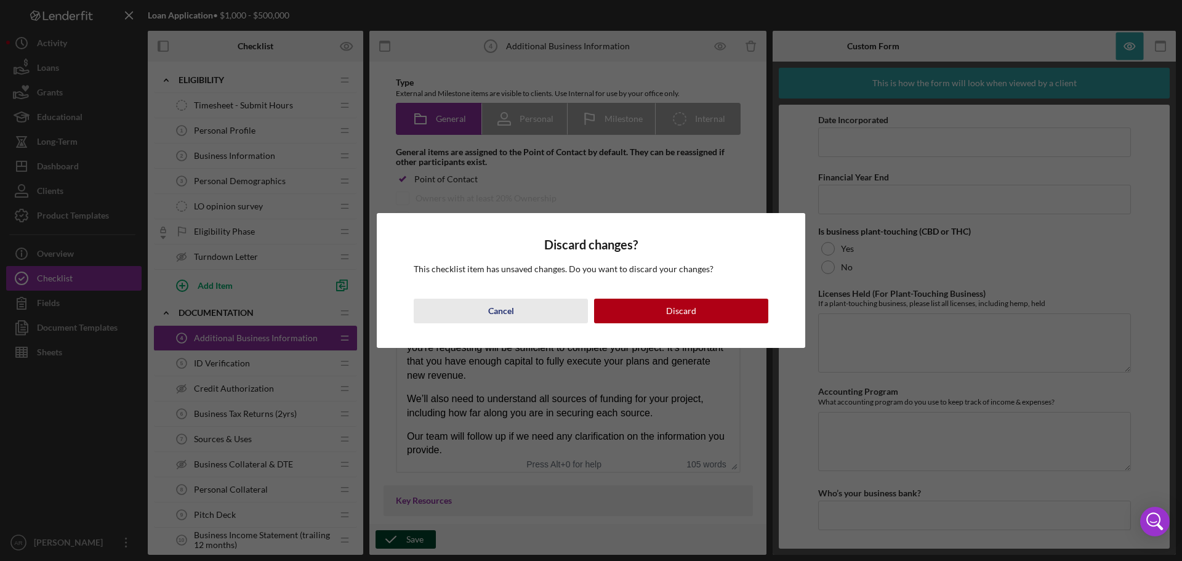
click at [529, 313] on button "Cancel" at bounding box center [501, 311] width 174 height 25
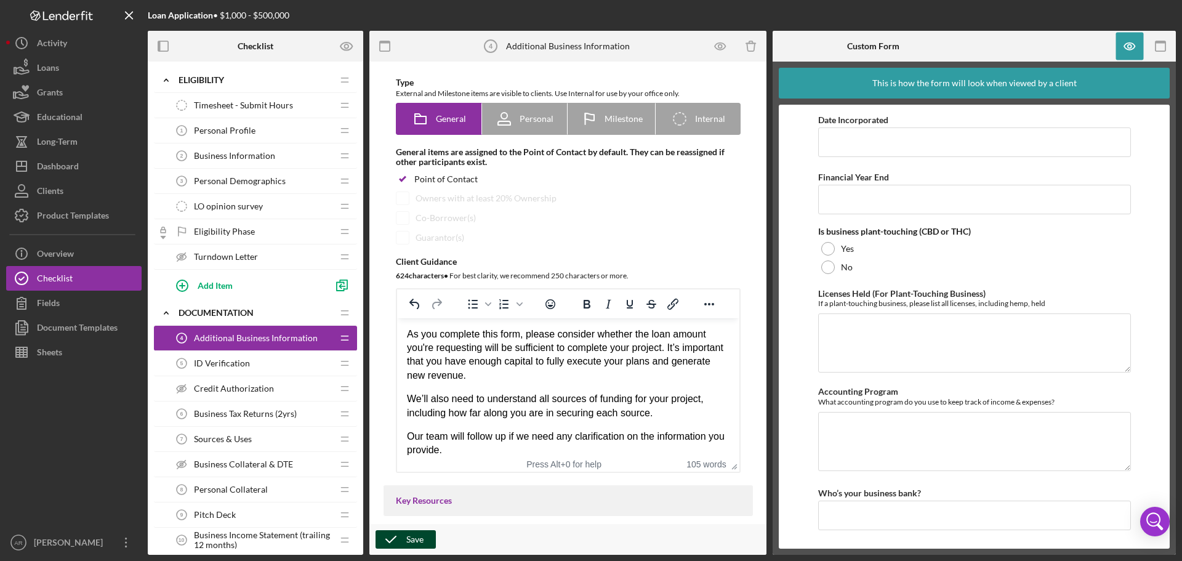
click at [417, 539] on div "Save" at bounding box center [414, 539] width 17 height 18
click at [225, 367] on span "ID Verification" at bounding box center [222, 363] width 56 height 10
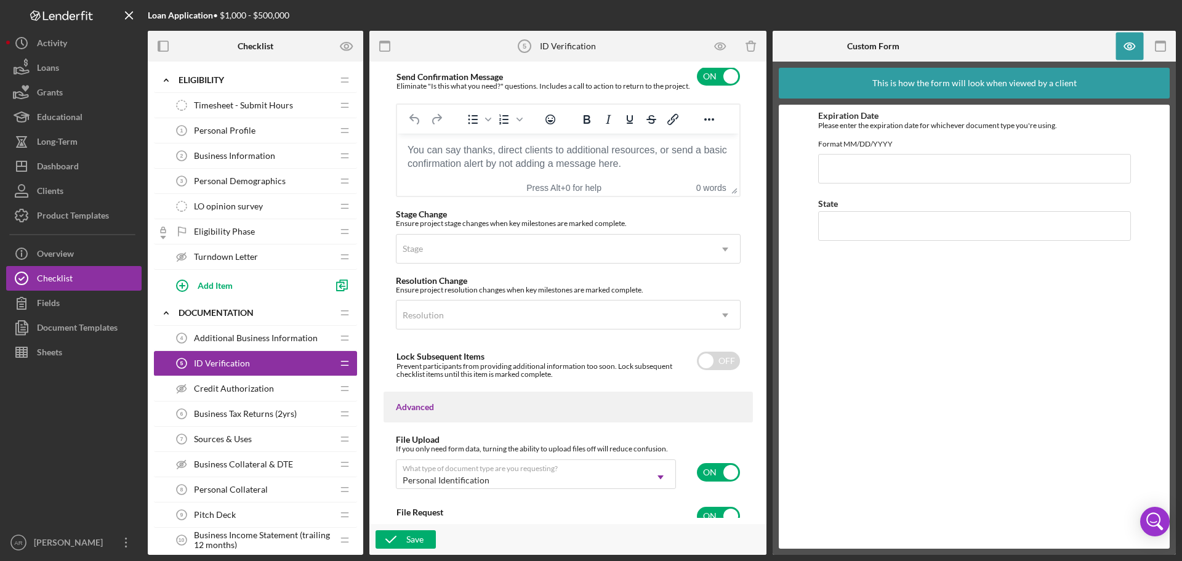
scroll to position [920, 0]
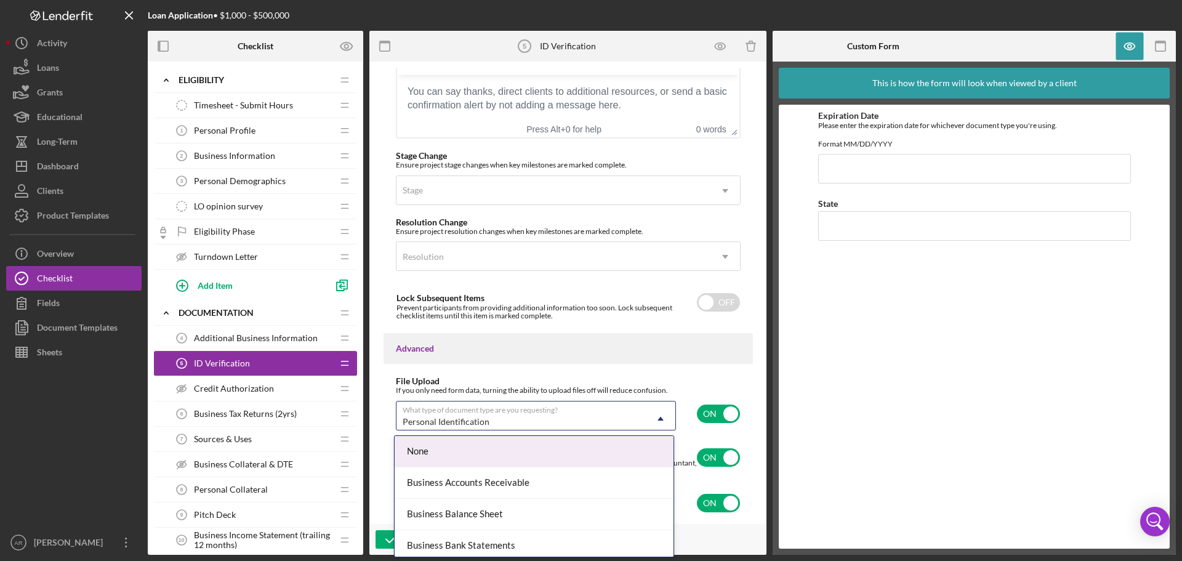
click at [598, 420] on div "Personal Identification" at bounding box center [520, 422] width 249 height 28
click at [597, 417] on div "Personal Identification" at bounding box center [520, 422] width 249 height 28
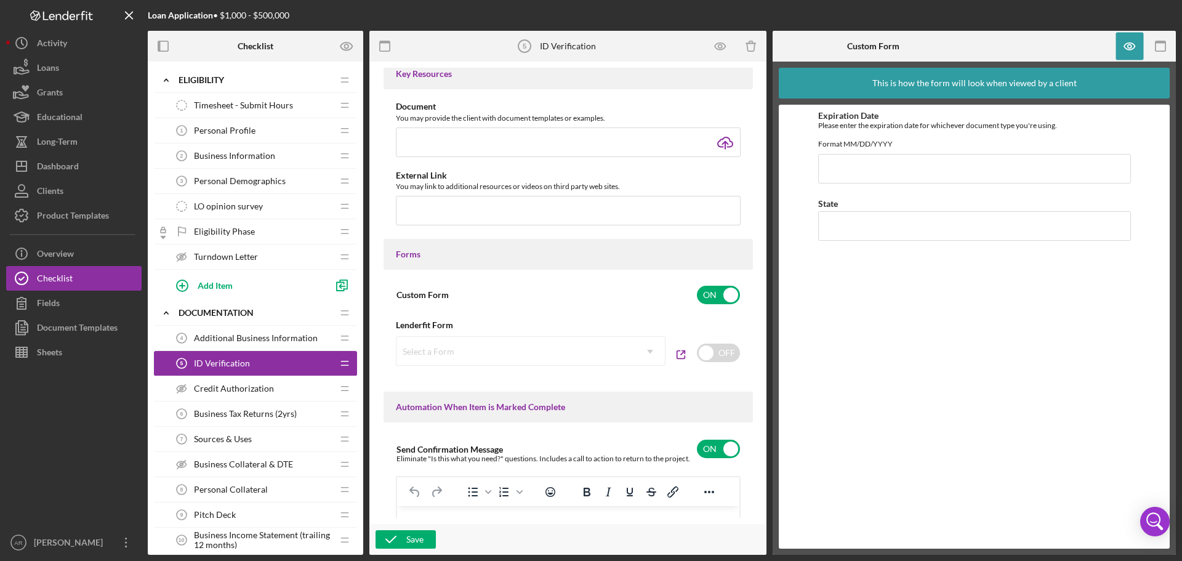
scroll to position [428, 0]
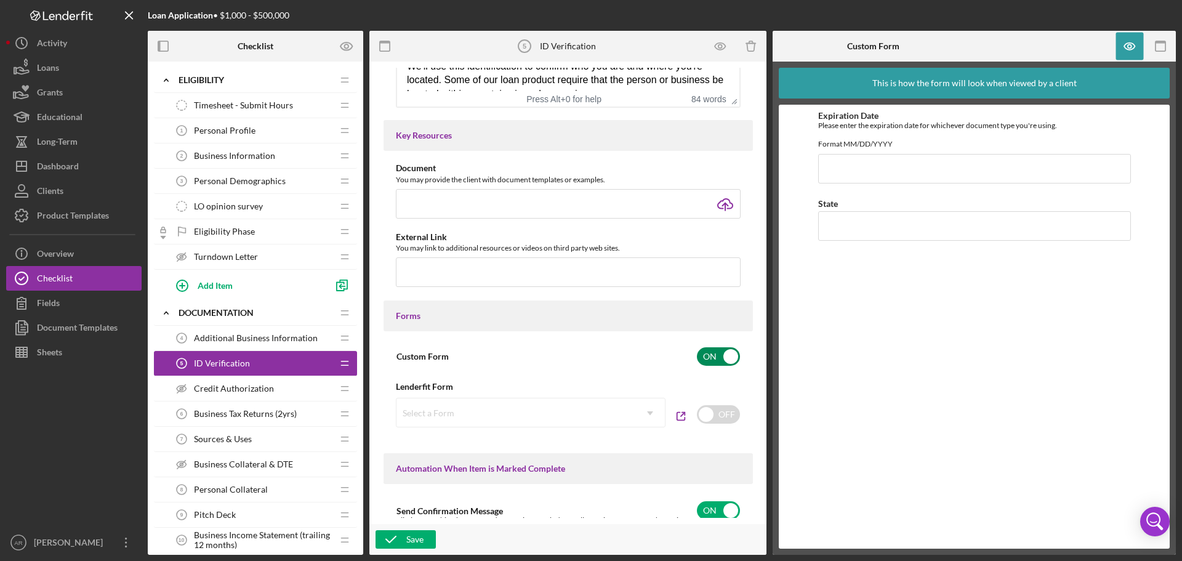
click at [710, 358] on input "checkbox" at bounding box center [718, 356] width 43 height 18
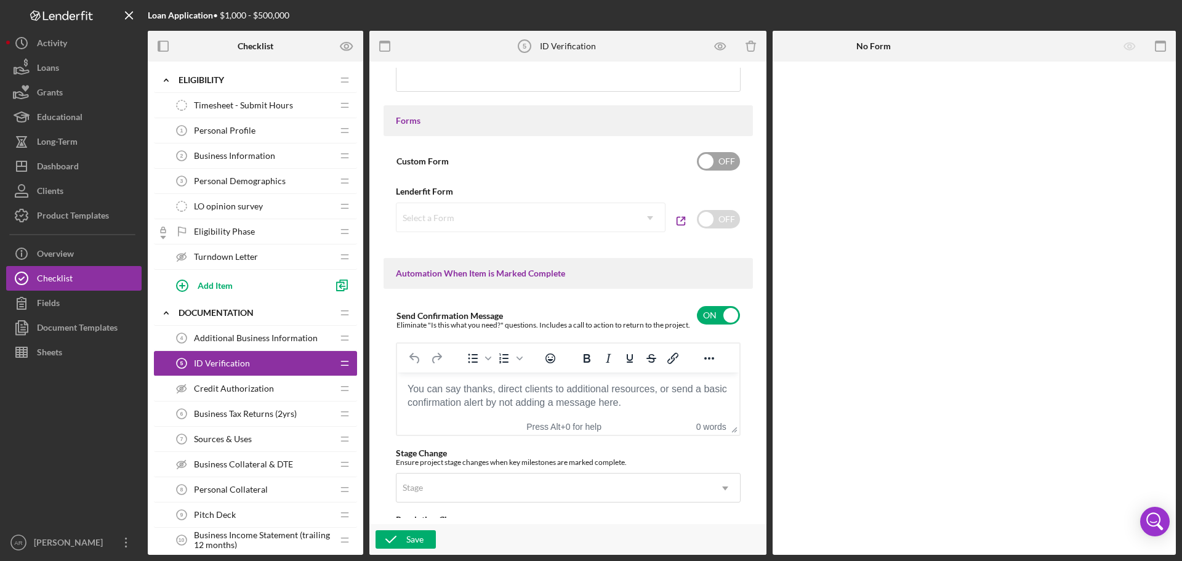
scroll to position [613, 0]
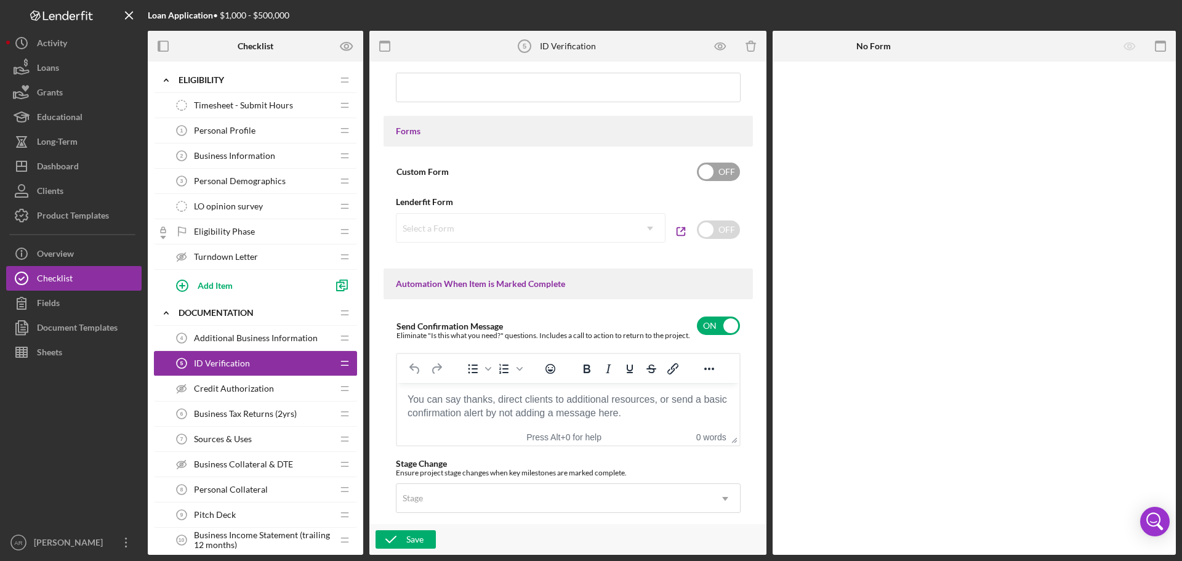
click at [718, 173] on input "checkbox" at bounding box center [718, 172] width 43 height 18
checkbox input "true"
click at [1139, 47] on icon "button" at bounding box center [1130, 47] width 28 height 28
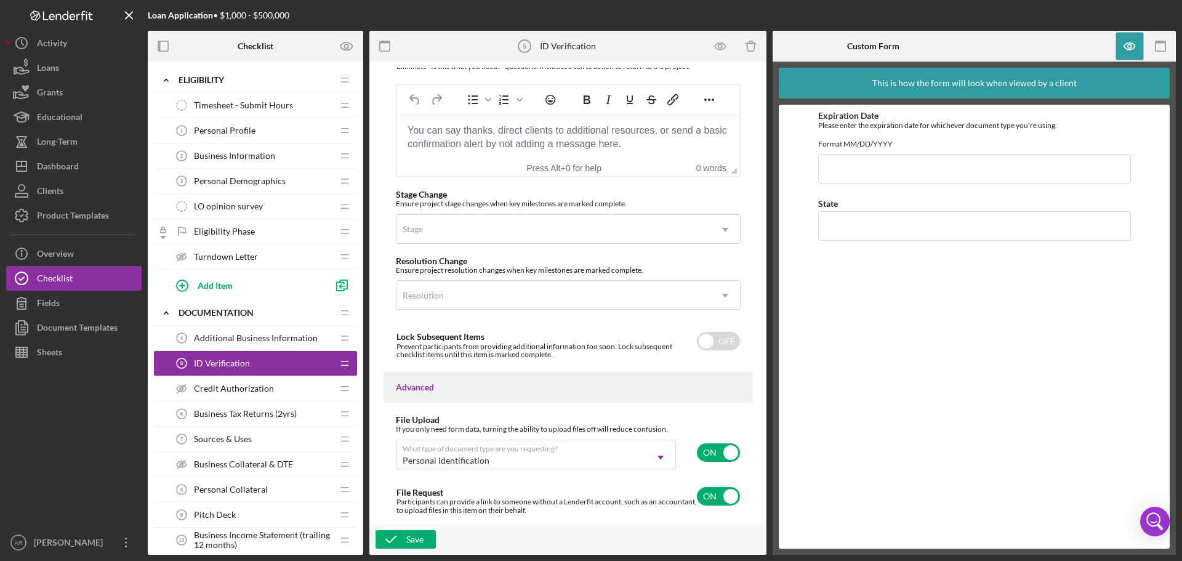
scroll to position [920, 0]
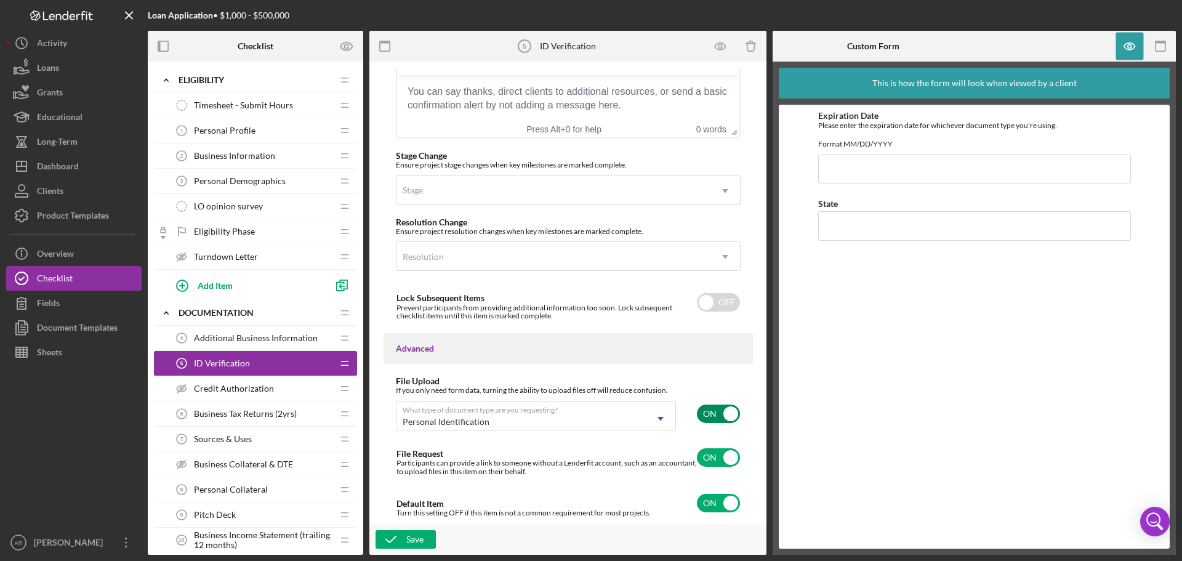
click at [721, 408] on input "checkbox" at bounding box center [718, 413] width 43 height 18
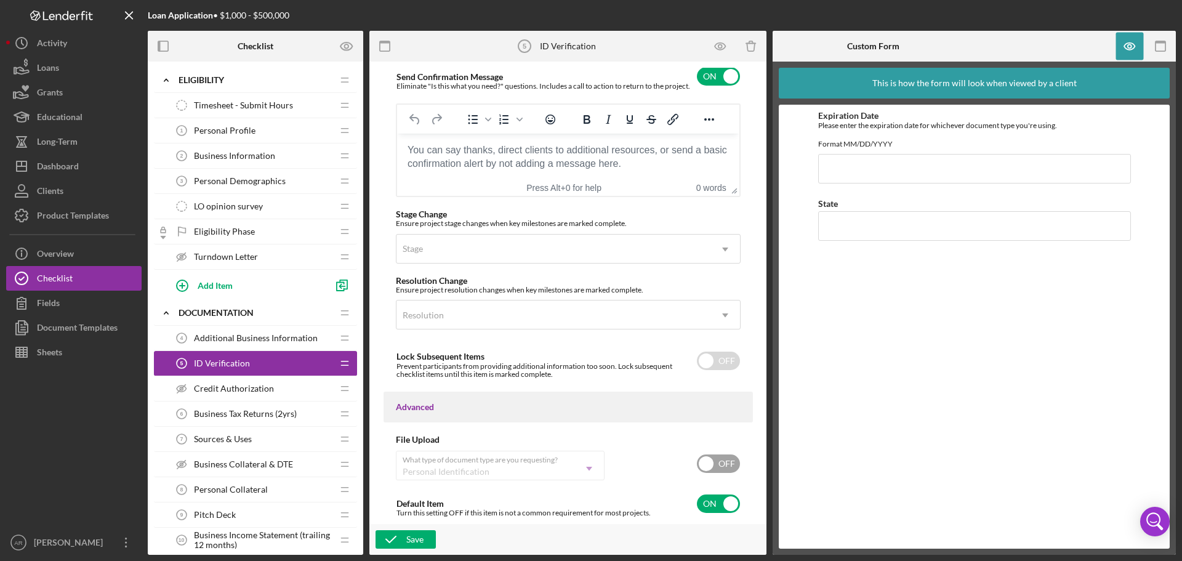
click at [718, 468] on input "checkbox" at bounding box center [718, 463] width 43 height 18
checkbox input "true"
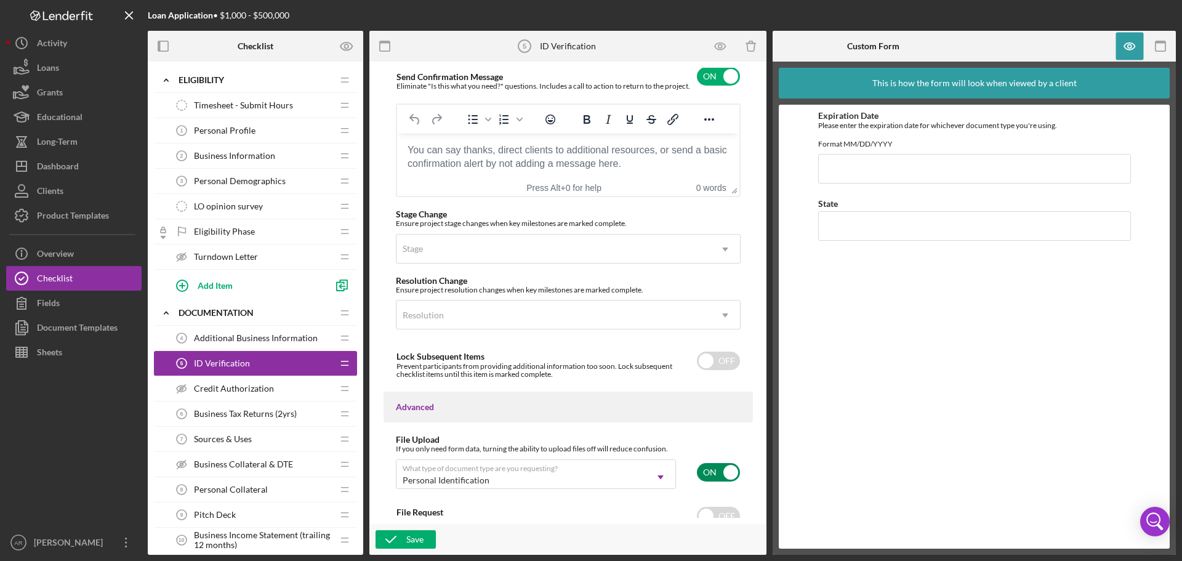
scroll to position [920, 0]
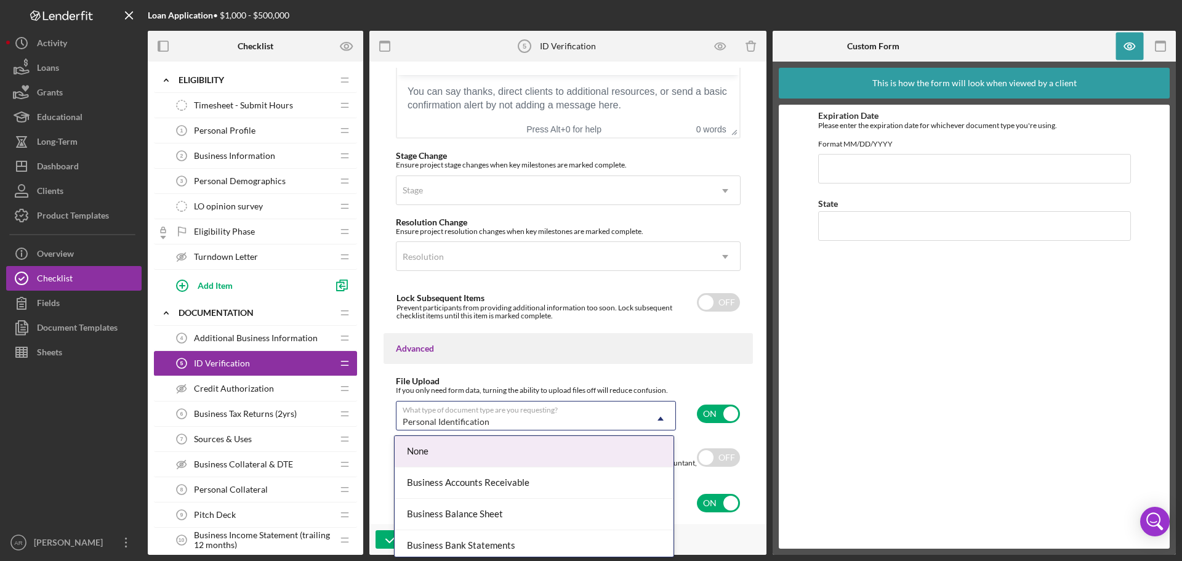
click at [569, 421] on div "Personal Identification" at bounding box center [520, 422] width 249 height 28
click at [587, 416] on div "Personal Identification" at bounding box center [520, 422] width 249 height 28
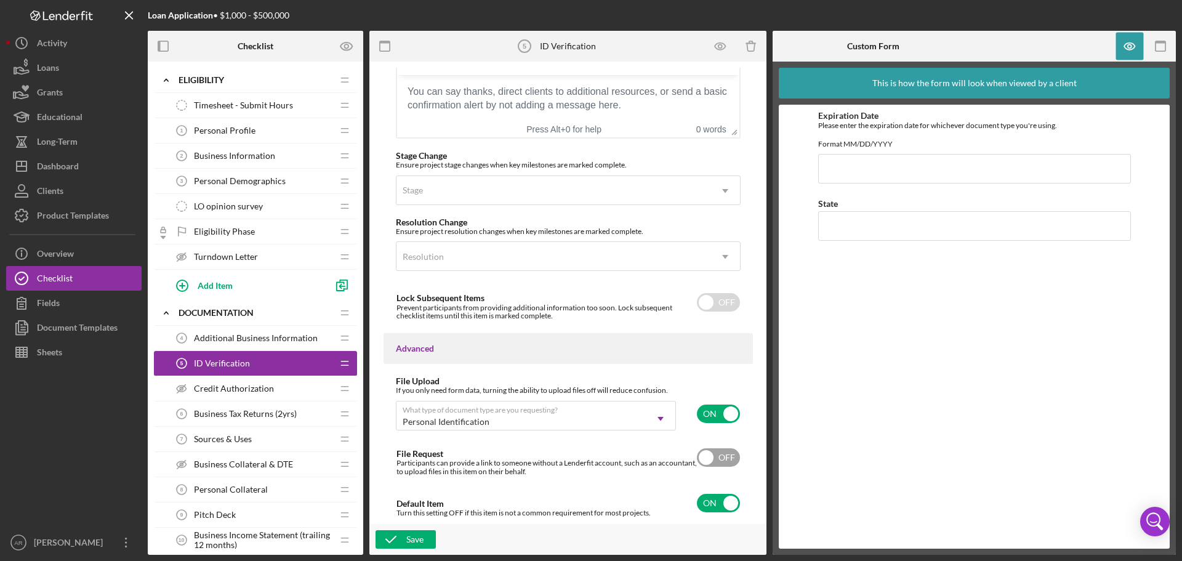
click at [714, 461] on input "checkbox" at bounding box center [718, 457] width 43 height 18
checkbox input "true"
click at [410, 539] on div "Save" at bounding box center [414, 539] width 17 height 18
click at [251, 415] on span "Business Tax Returns (2yrs)" at bounding box center [245, 414] width 103 height 10
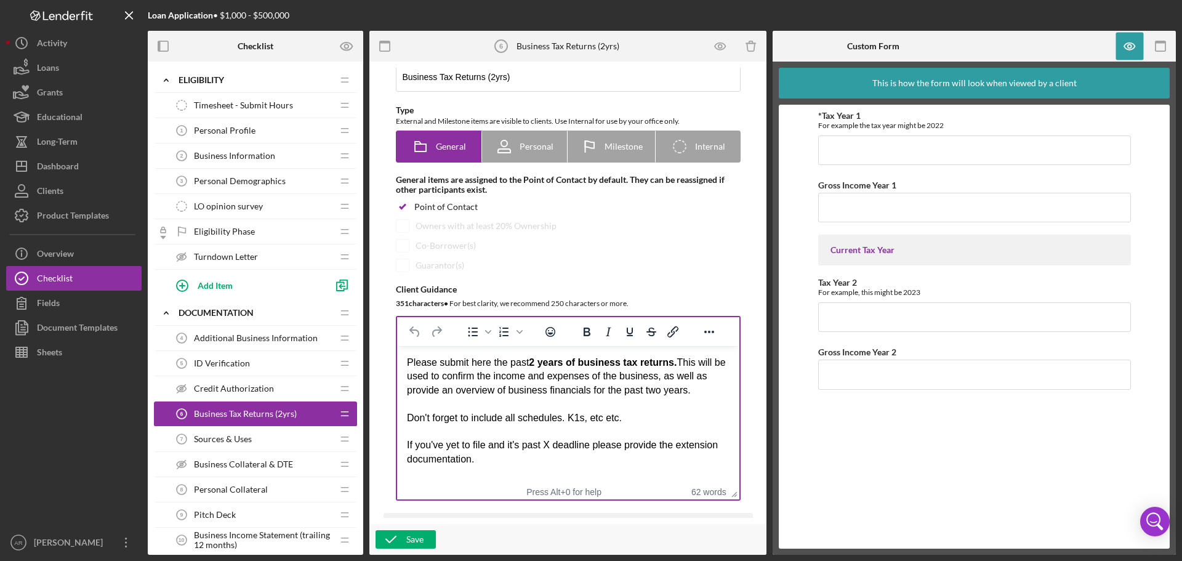
scroll to position [62, 0]
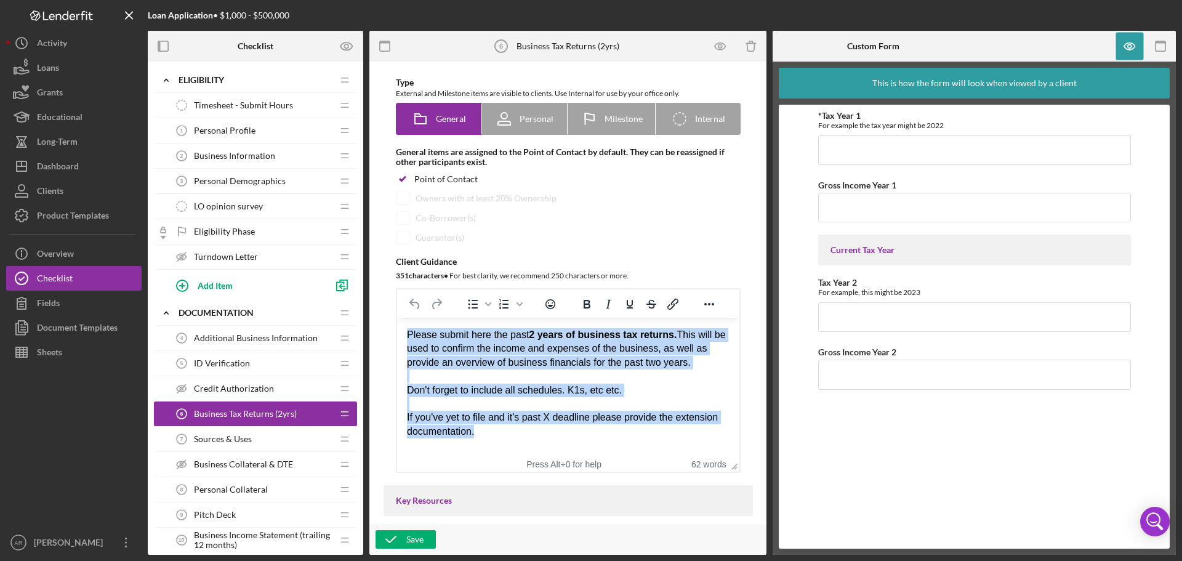
drag, startPoint x: 520, startPoint y: 431, endPoint x: 348, endPoint y: 328, distance: 199.7
click at [396, 328] on html "Please submit here the past 2 years of business tax returns. This will be used …" at bounding box center [567, 383] width 342 height 130
copy body "Please submit here the past 2 years of business tax returns. This will be used …"
click at [634, 413] on div "If you've yet to file and it's past X deadline please provide the extension doc…" at bounding box center [567, 425] width 323 height 28
paste body "Rich Text Area. Press ALT-0 for help."
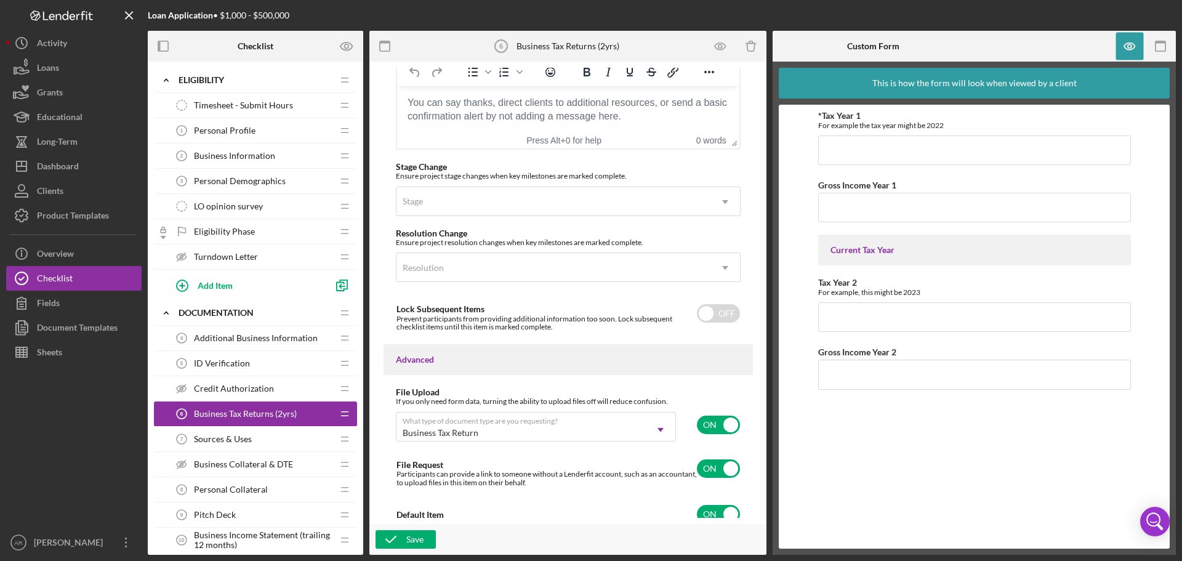
scroll to position [919, 0]
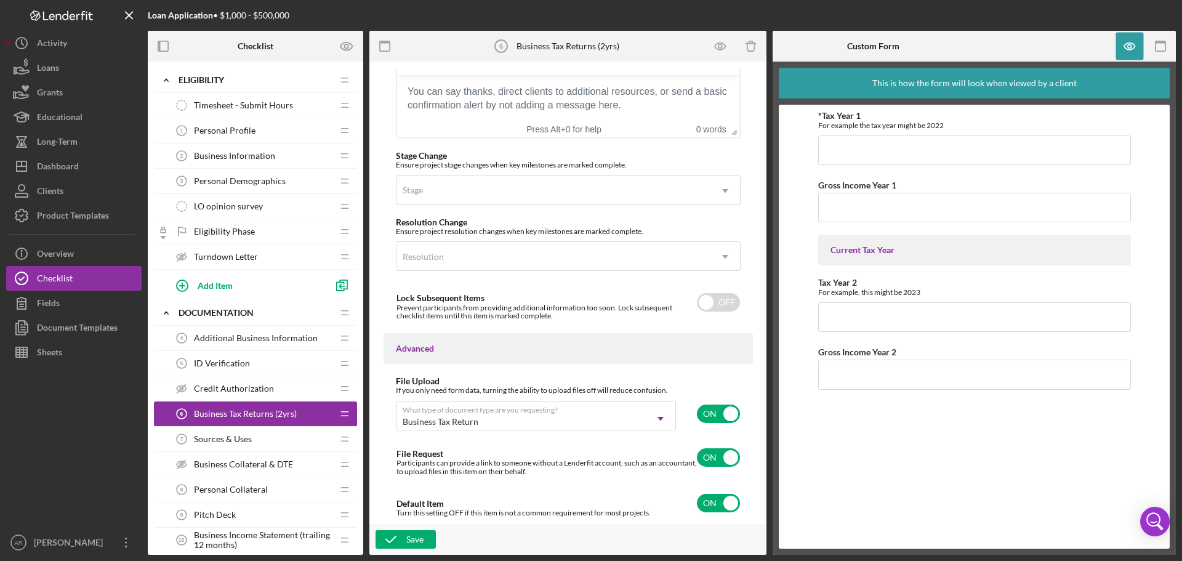
click at [257, 436] on div "Sources & Uses 7 Sources & Uses" at bounding box center [250, 439] width 163 height 25
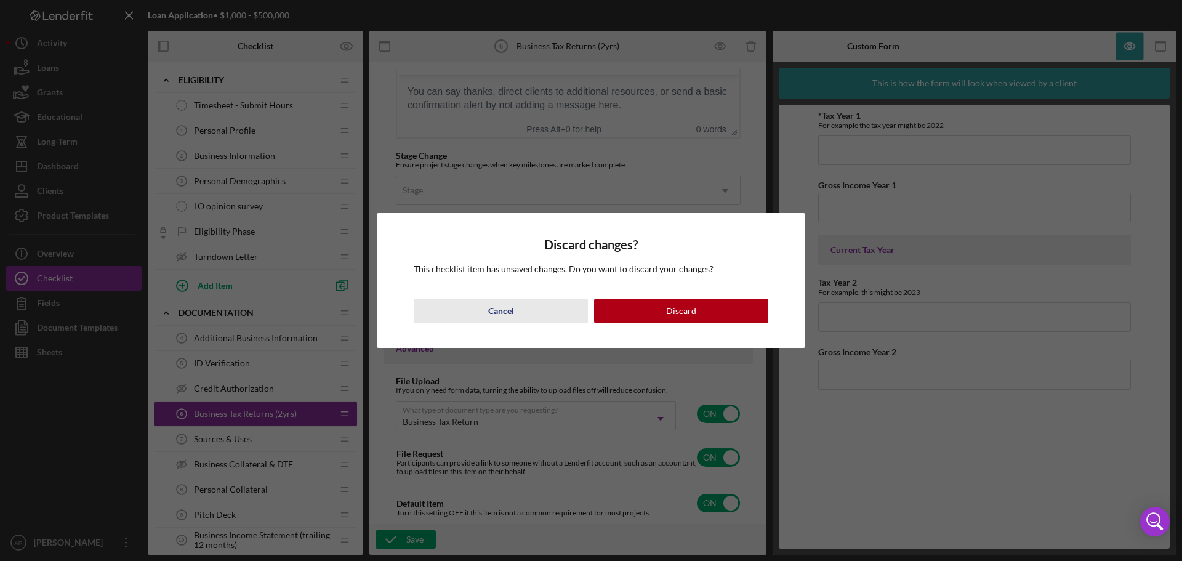
click at [485, 316] on button "Cancel" at bounding box center [501, 311] width 174 height 25
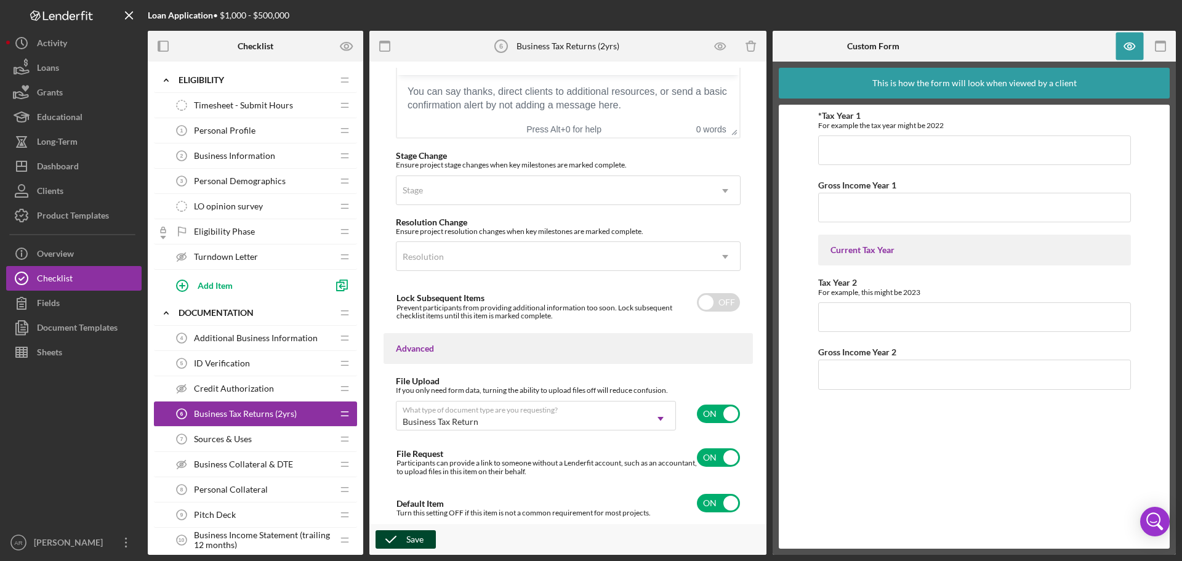
click at [427, 536] on button "Save" at bounding box center [406, 539] width 60 height 18
click at [245, 442] on span "Sources & Uses" at bounding box center [223, 439] width 58 height 10
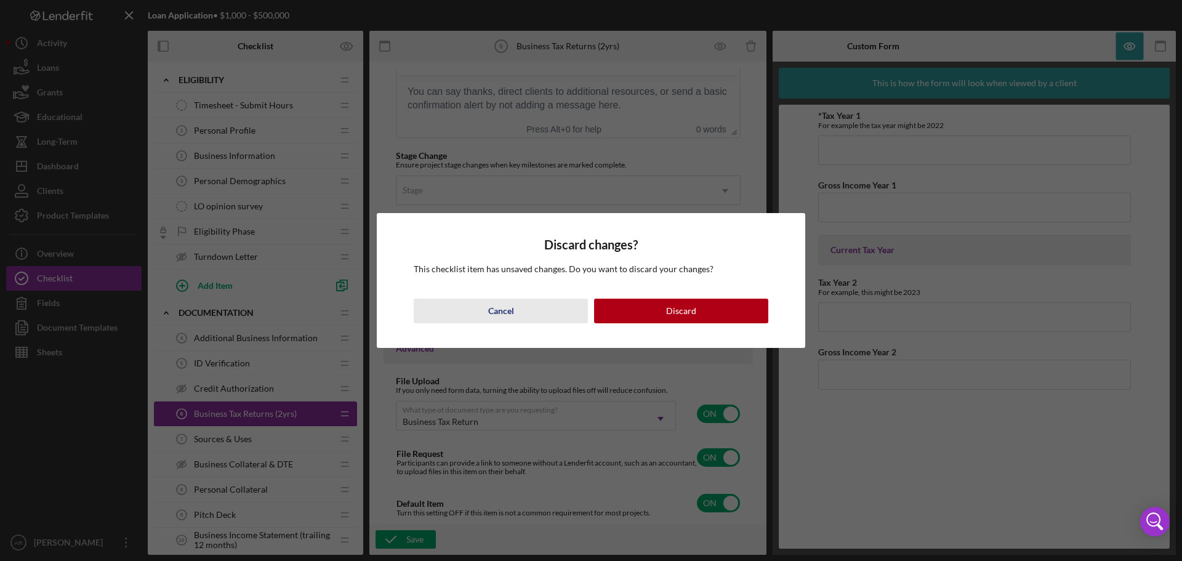
click at [471, 313] on button "Cancel" at bounding box center [501, 311] width 174 height 25
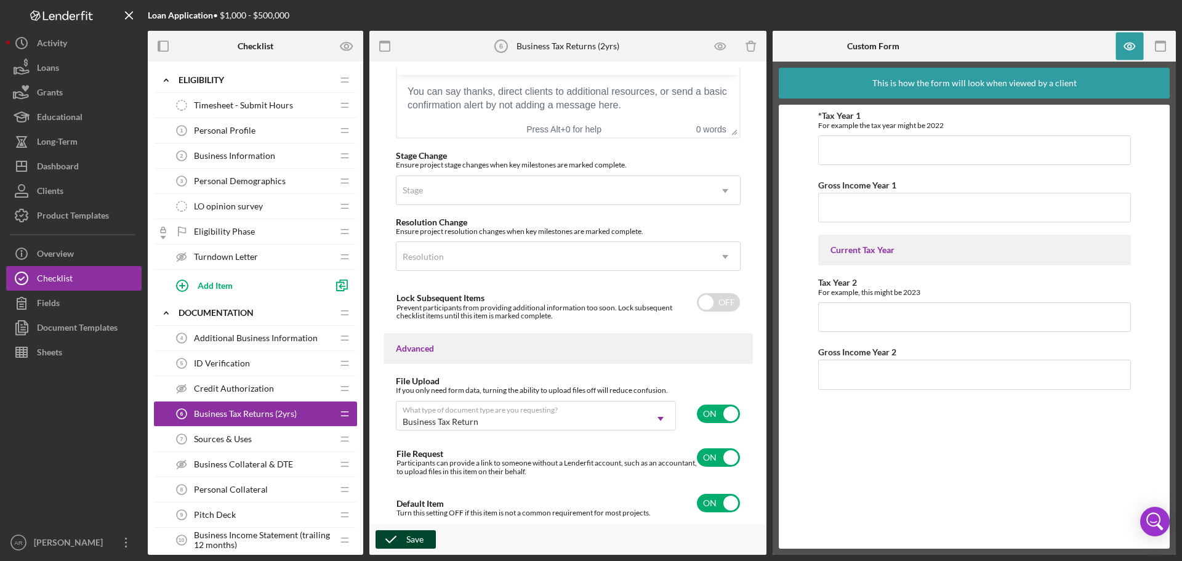
click at [427, 544] on button "Save" at bounding box center [406, 539] width 60 height 18
click at [245, 430] on div "Sources & Uses 7 Sources & Uses" at bounding box center [250, 439] width 163 height 25
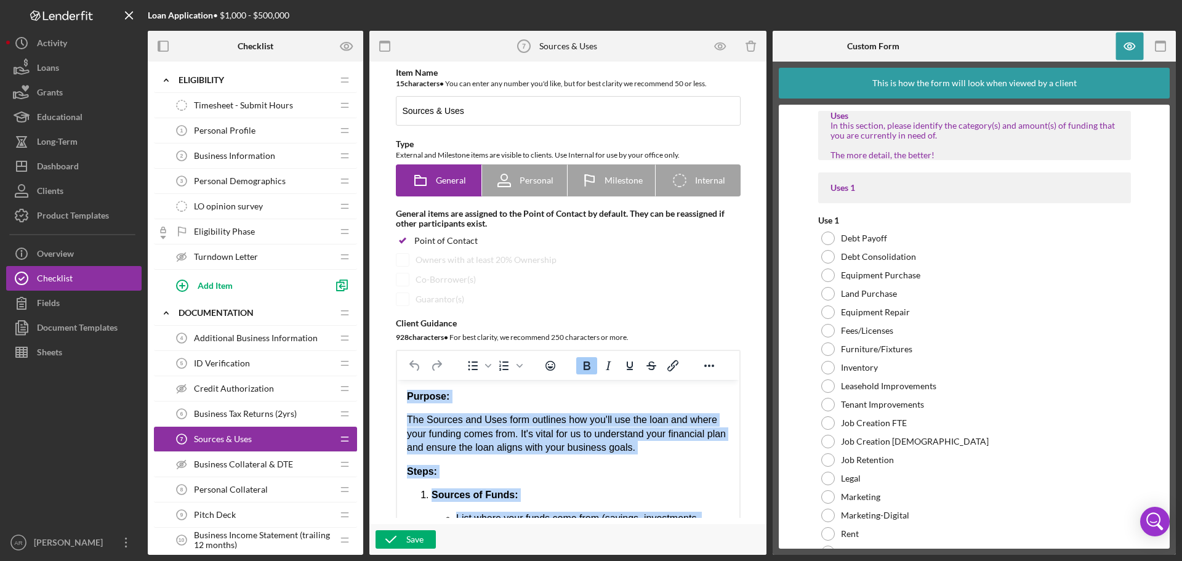
drag, startPoint x: 547, startPoint y: 496, endPoint x: 398, endPoint y: 400, distance: 177.1
copy div "Purpose: The Sources and Uses form outlines how you'll use the loan and where y…"
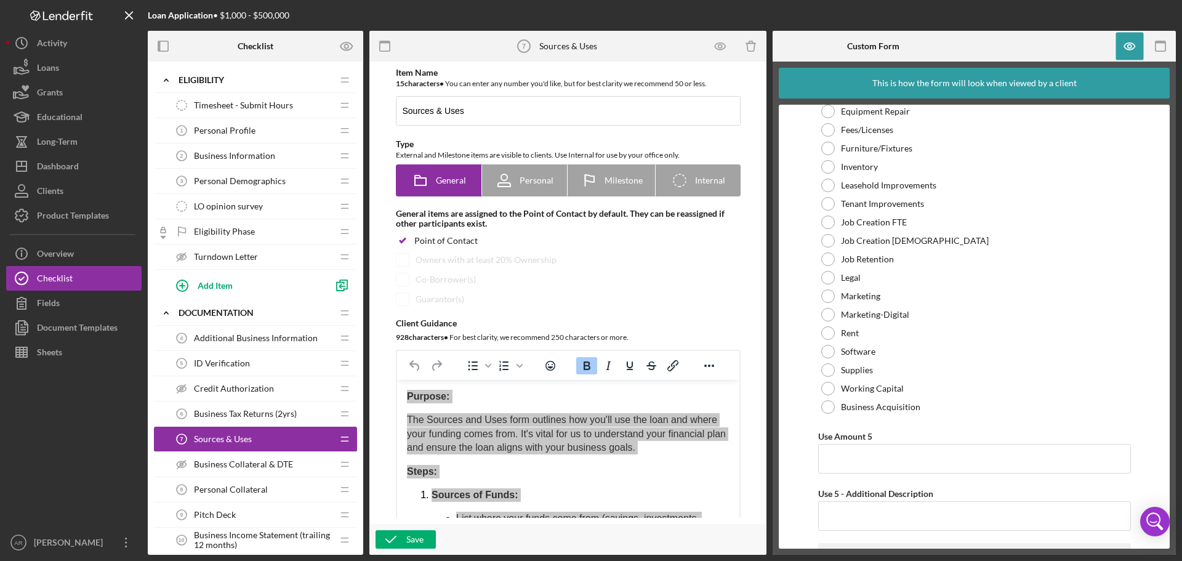
scroll to position [2647, 0]
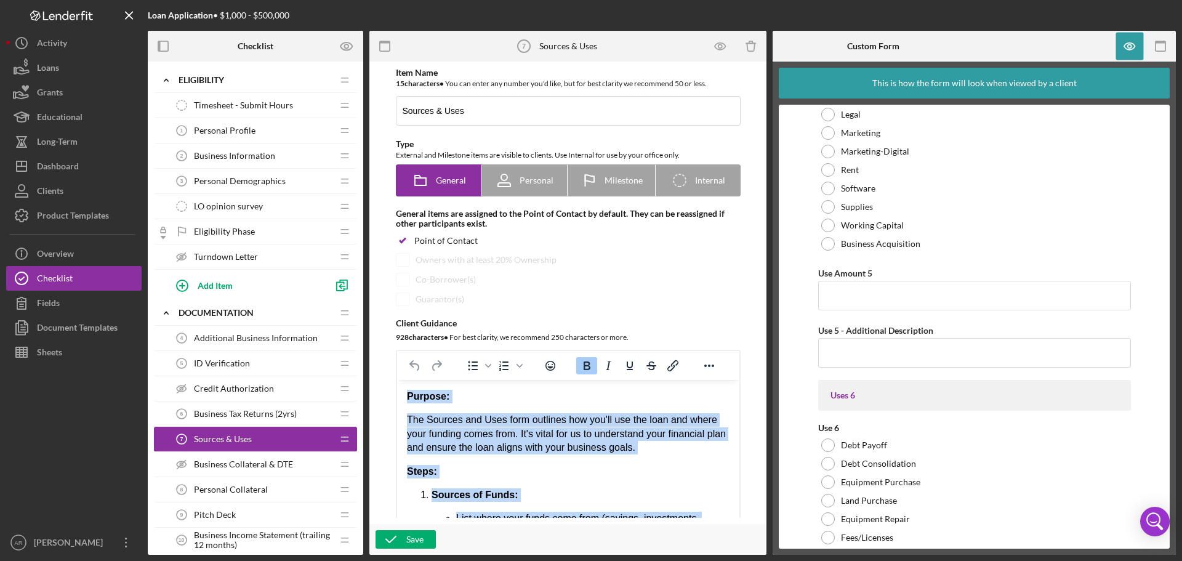
click at [612, 414] on p "The Sources and Uses form outlines how you'll use the loan and where your fundi…" at bounding box center [567, 433] width 323 height 41
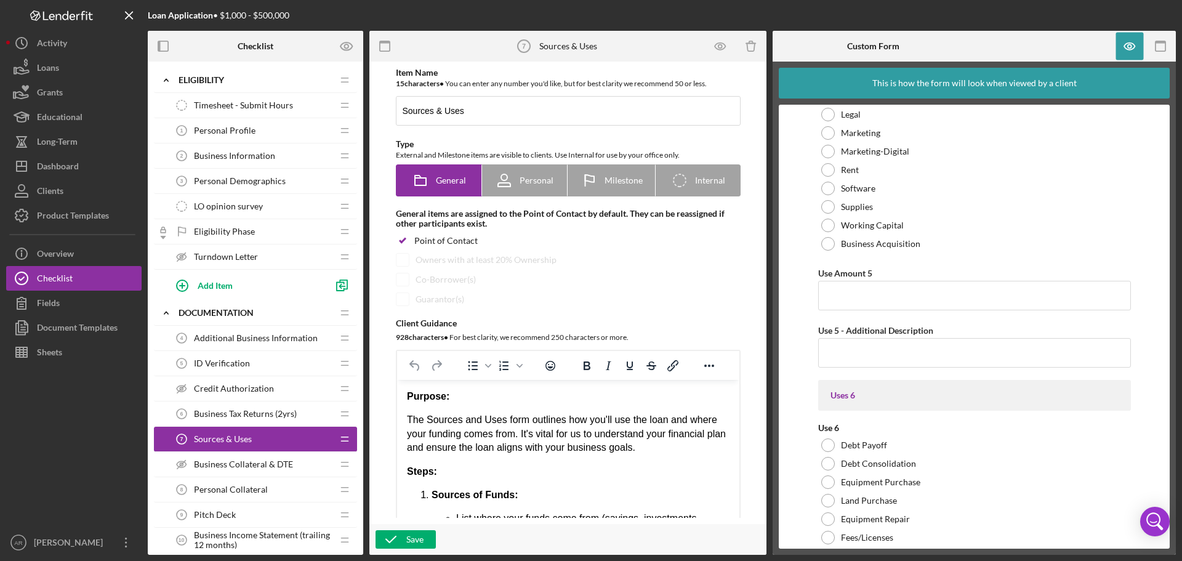
paste body "Rich Text Area. Press ALT-0 for help."
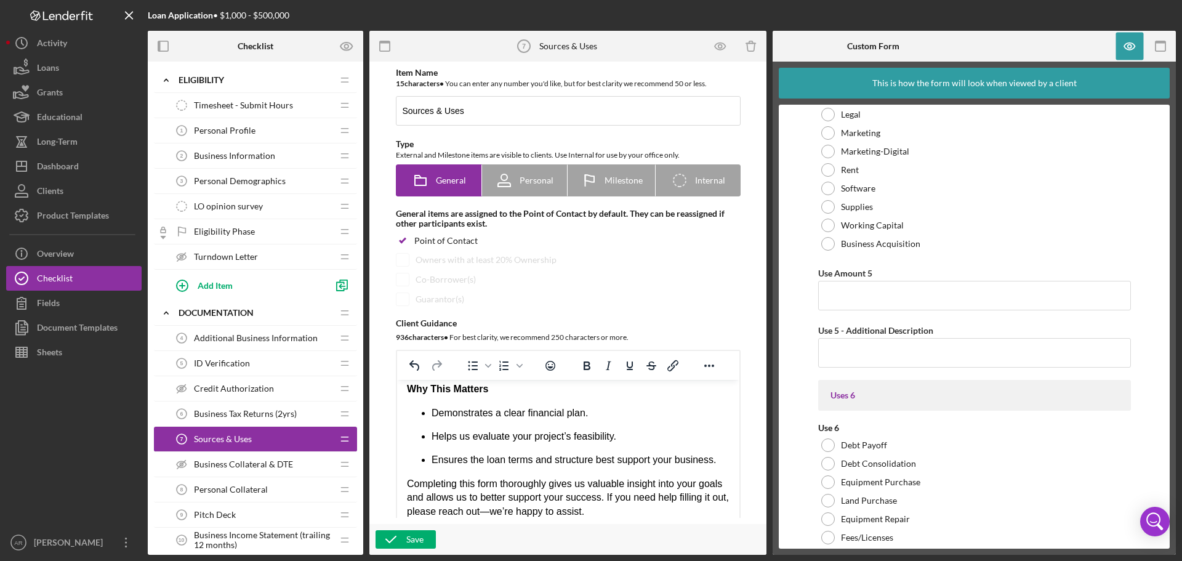
scroll to position [62, 0]
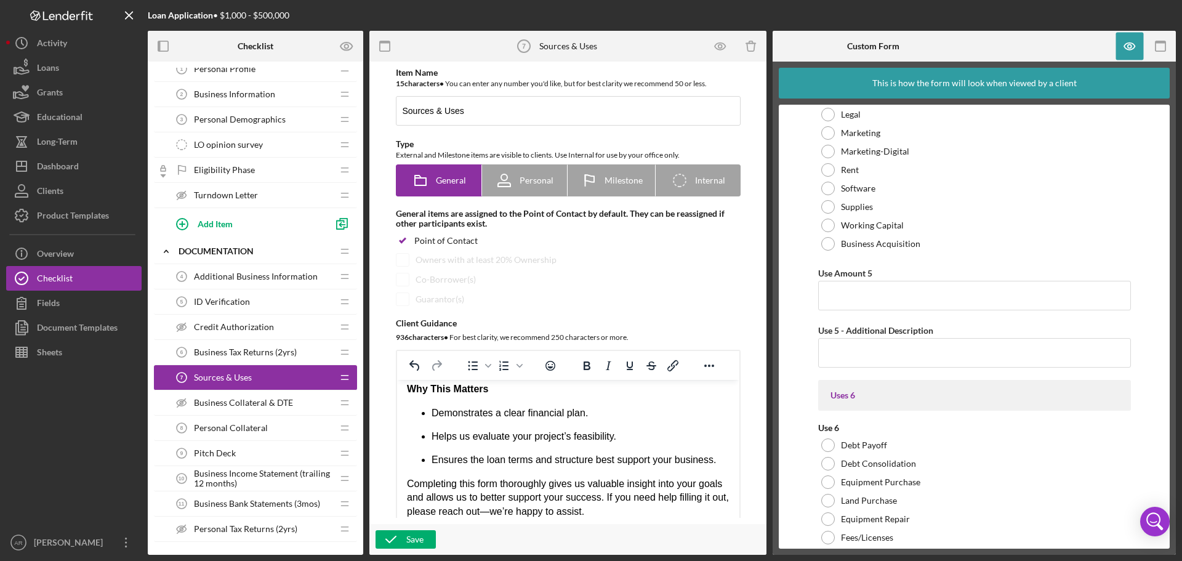
click at [265, 430] on span "Personal Collateral" at bounding box center [231, 428] width 74 height 10
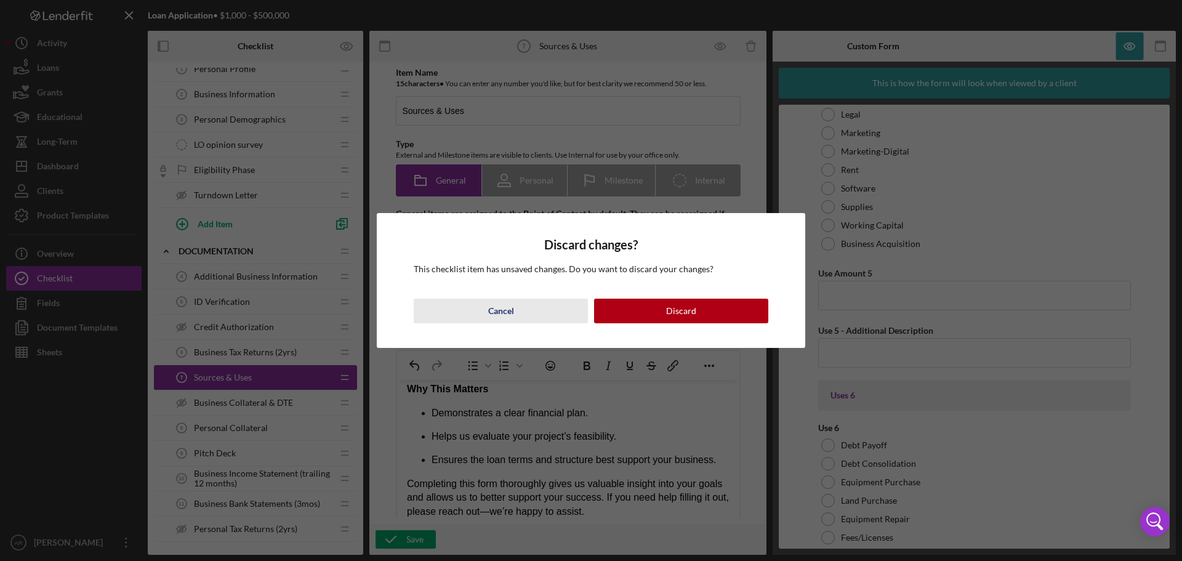
click at [514, 319] on button "Cancel" at bounding box center [501, 311] width 174 height 25
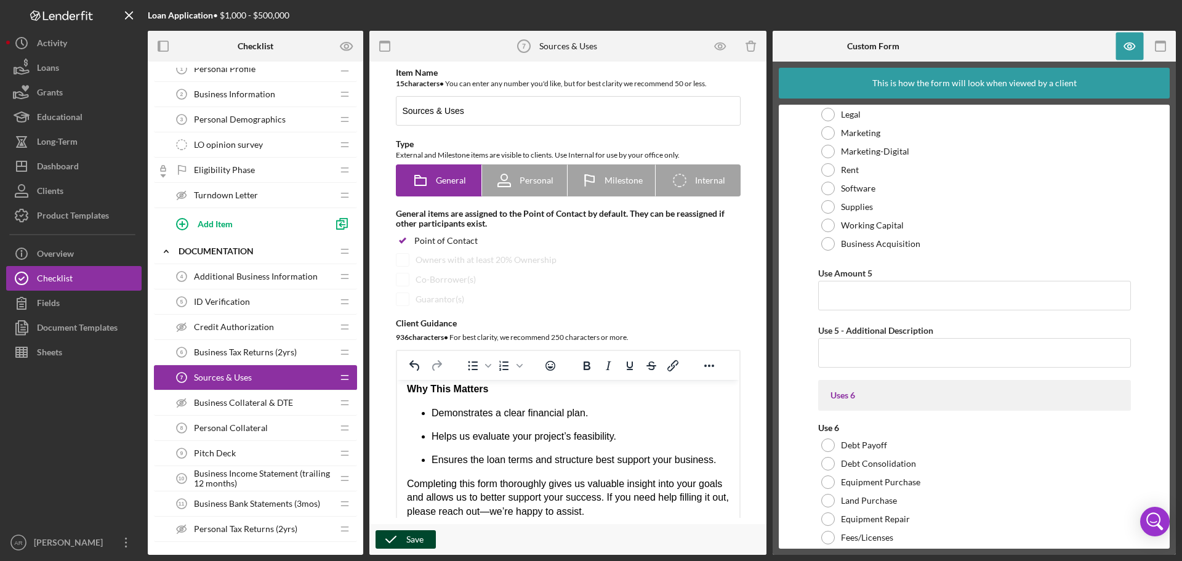
click at [388, 543] on icon "button" at bounding box center [391, 539] width 31 height 31
click at [248, 424] on span "Personal Collateral" at bounding box center [231, 428] width 74 height 10
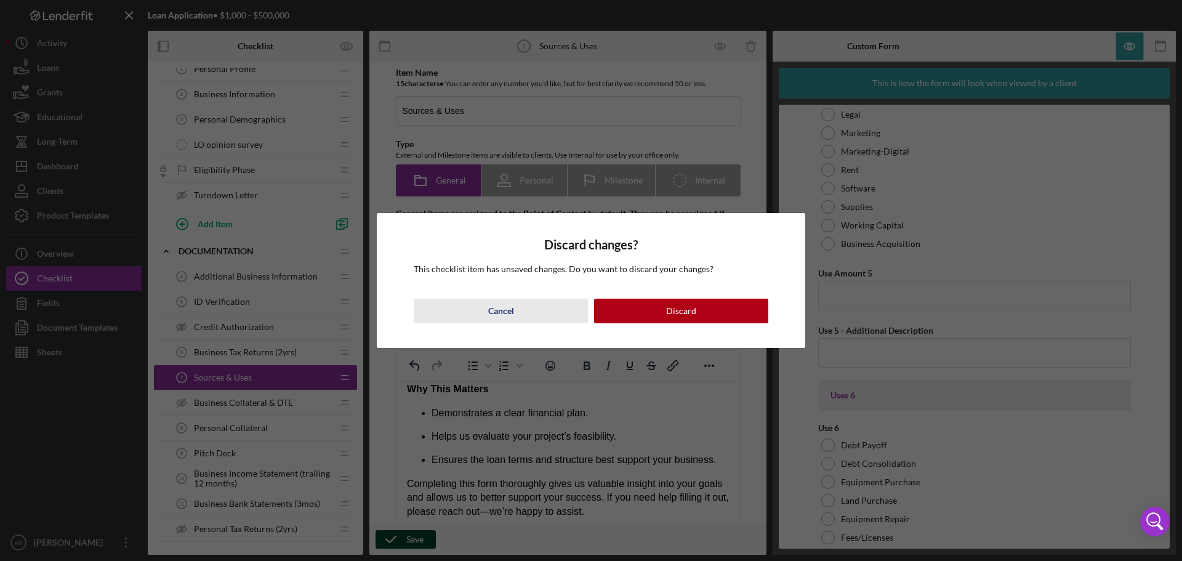
click at [541, 314] on button "Cancel" at bounding box center [501, 311] width 174 height 25
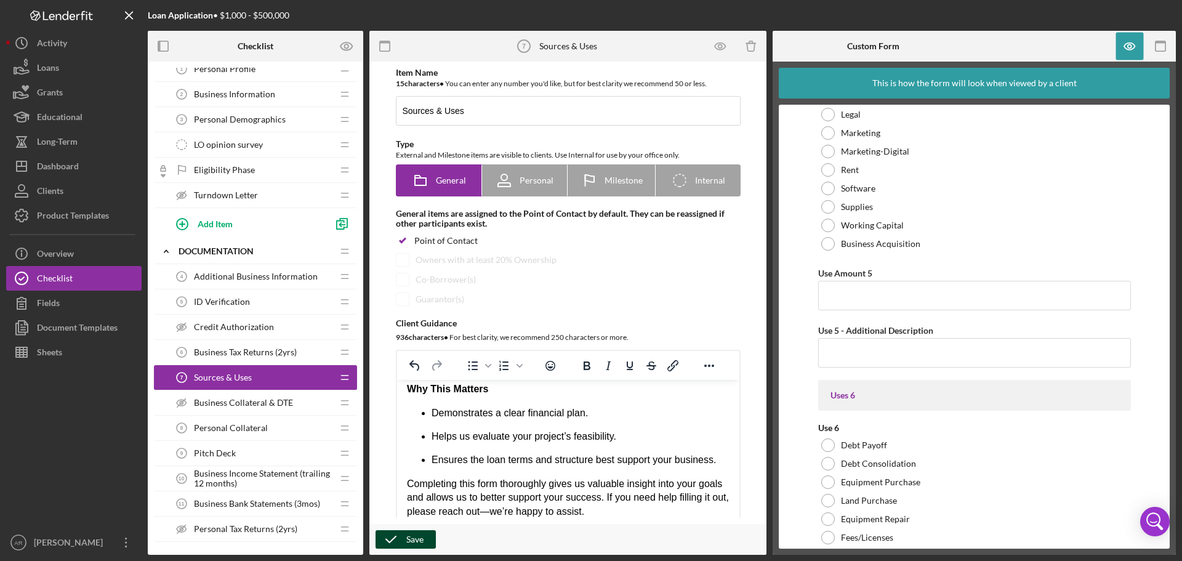
click at [421, 538] on div "Save" at bounding box center [414, 539] width 17 height 18
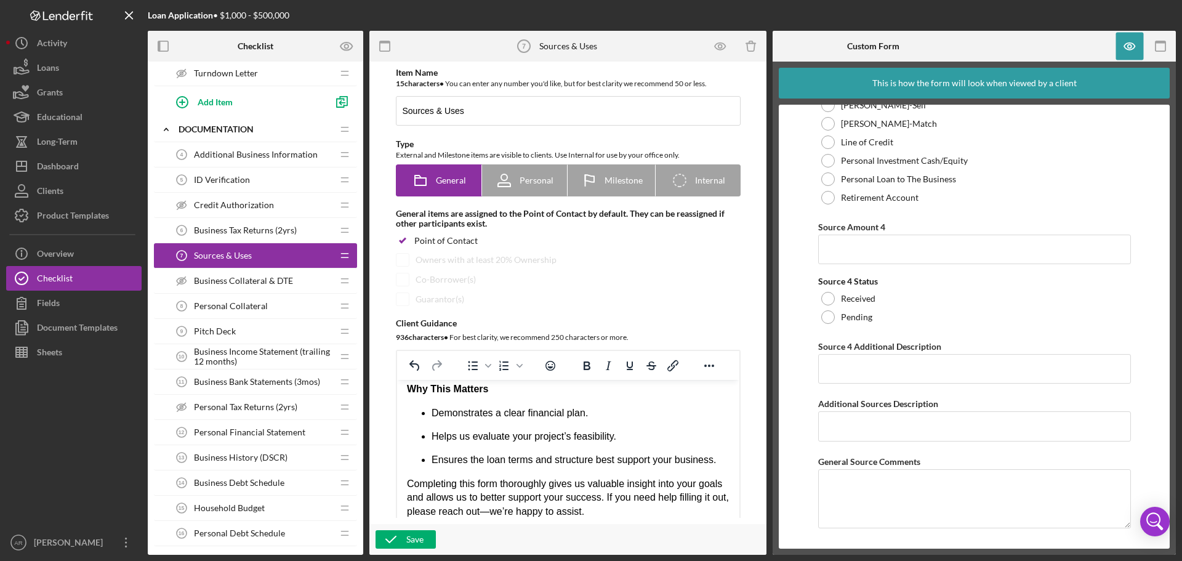
scroll to position [185, 0]
click at [256, 302] on span "Personal Collateral" at bounding box center [231, 305] width 74 height 10
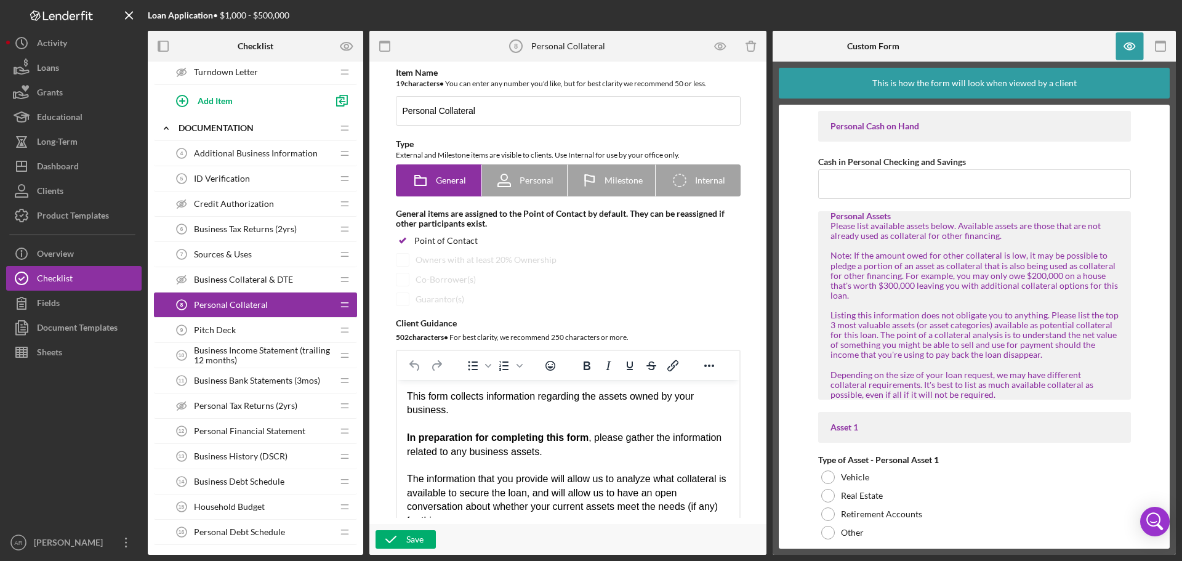
scroll to position [61, 0]
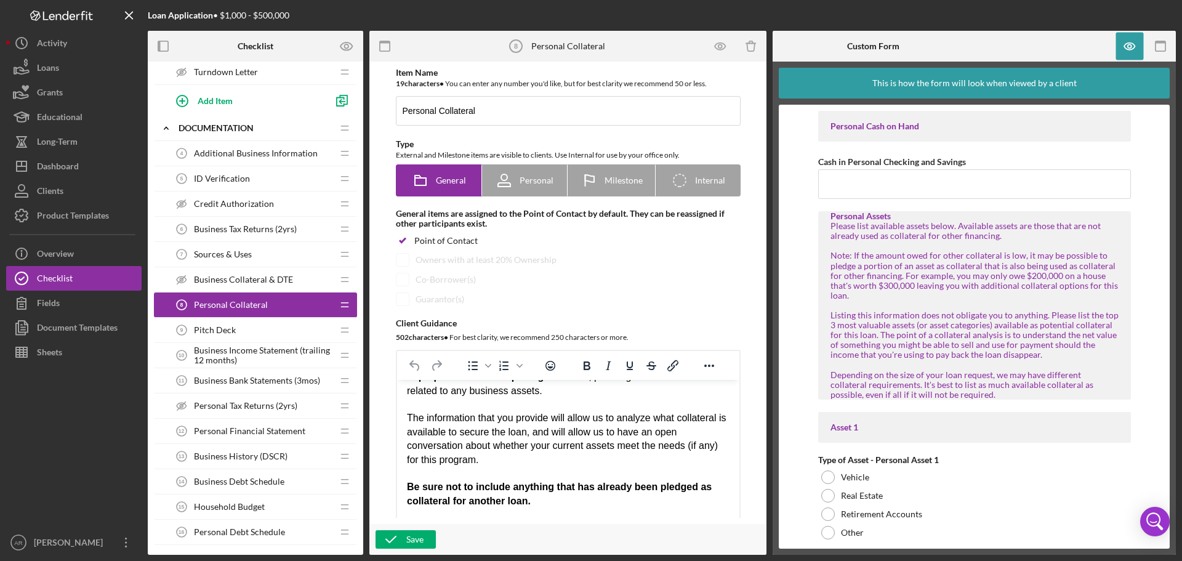
click at [251, 324] on div "Pitch Deck 9 Pitch Deck" at bounding box center [250, 330] width 163 height 25
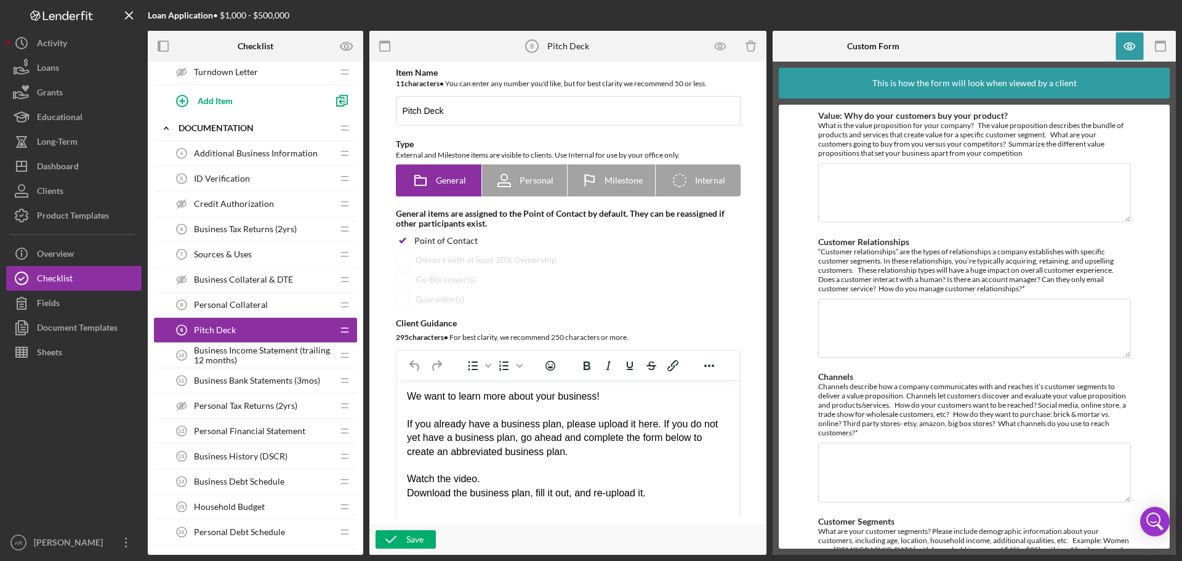
scroll to position [123, 0]
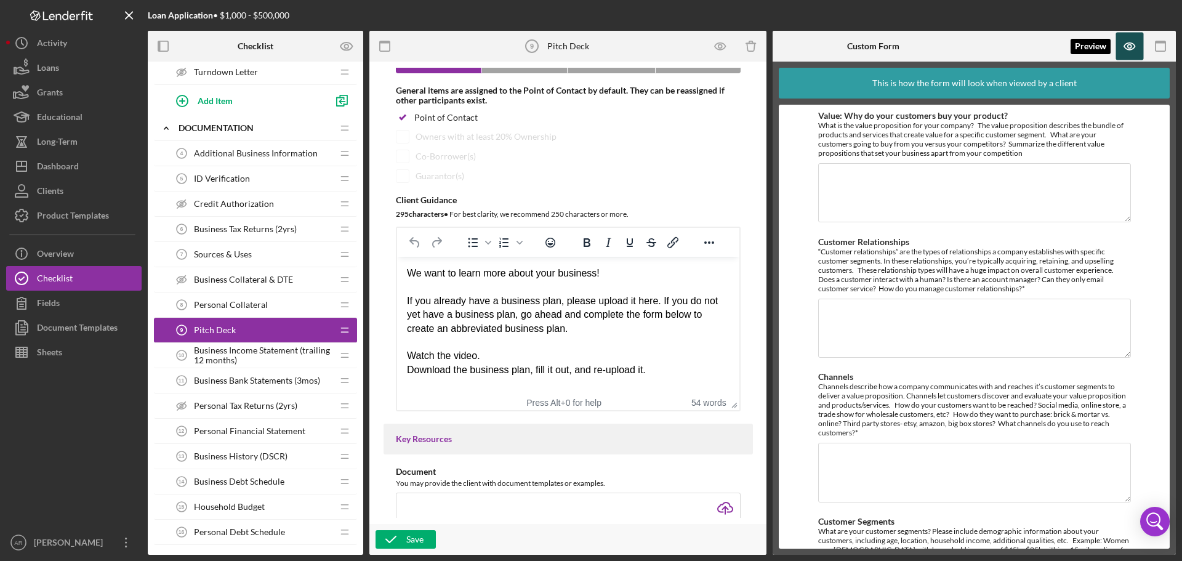
click at [1128, 52] on icon "button" at bounding box center [1130, 47] width 28 height 28
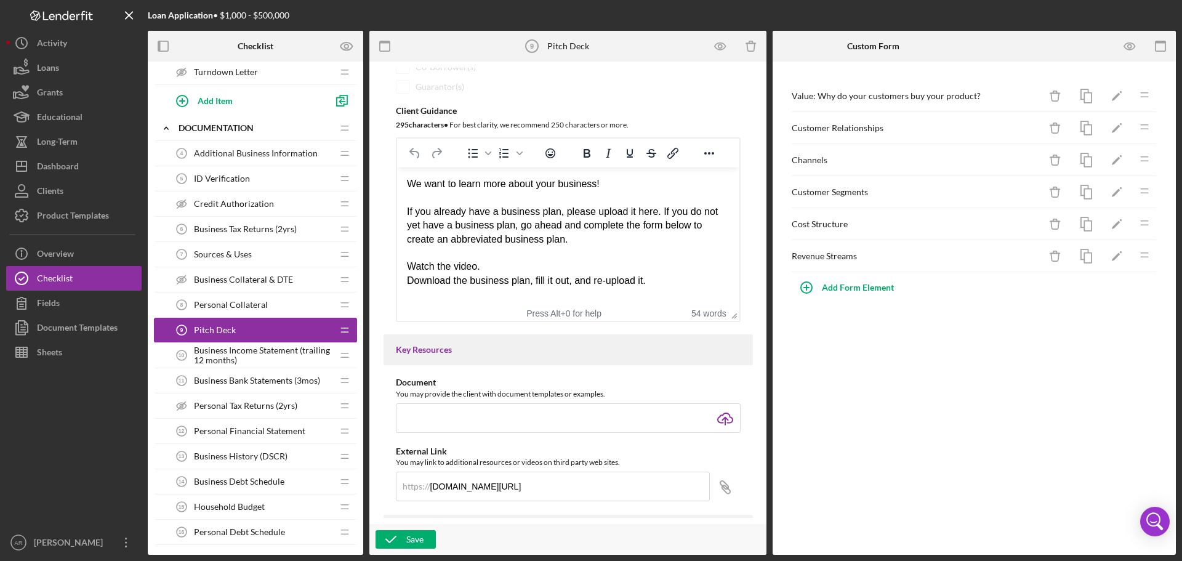
scroll to position [185, 0]
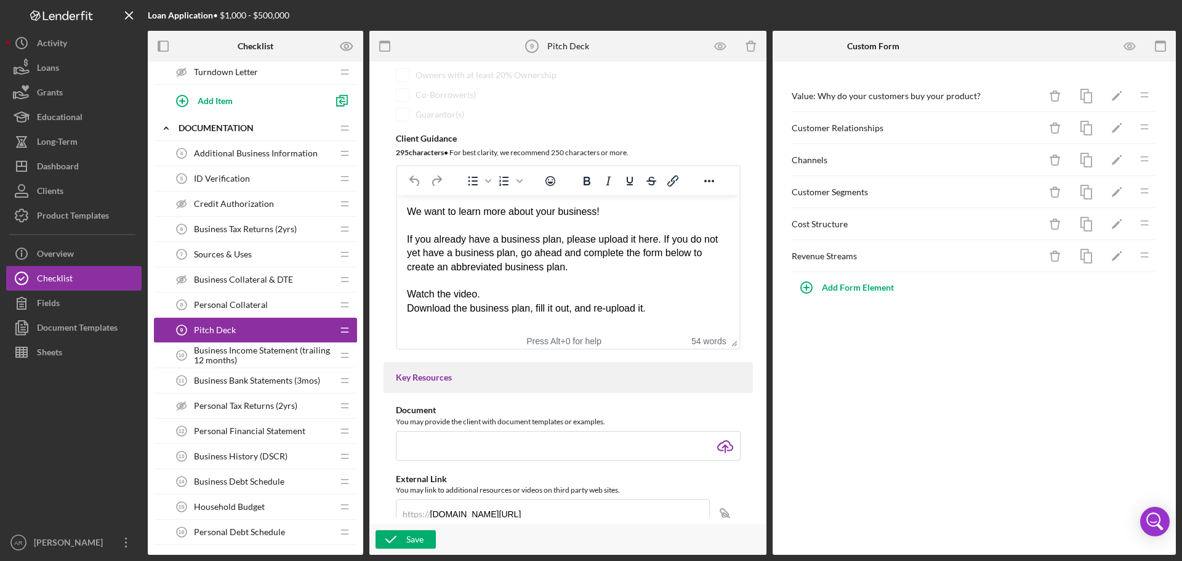
drag, startPoint x: 408, startPoint y: 212, endPoint x: 682, endPoint y: 431, distance: 350.8
click at [682, 308] on body "We want to learn more about your business! If you already have a business plan,…" at bounding box center [567, 260] width 323 height 110
click at [661, 288] on div "Watch the video." at bounding box center [567, 295] width 323 height 14
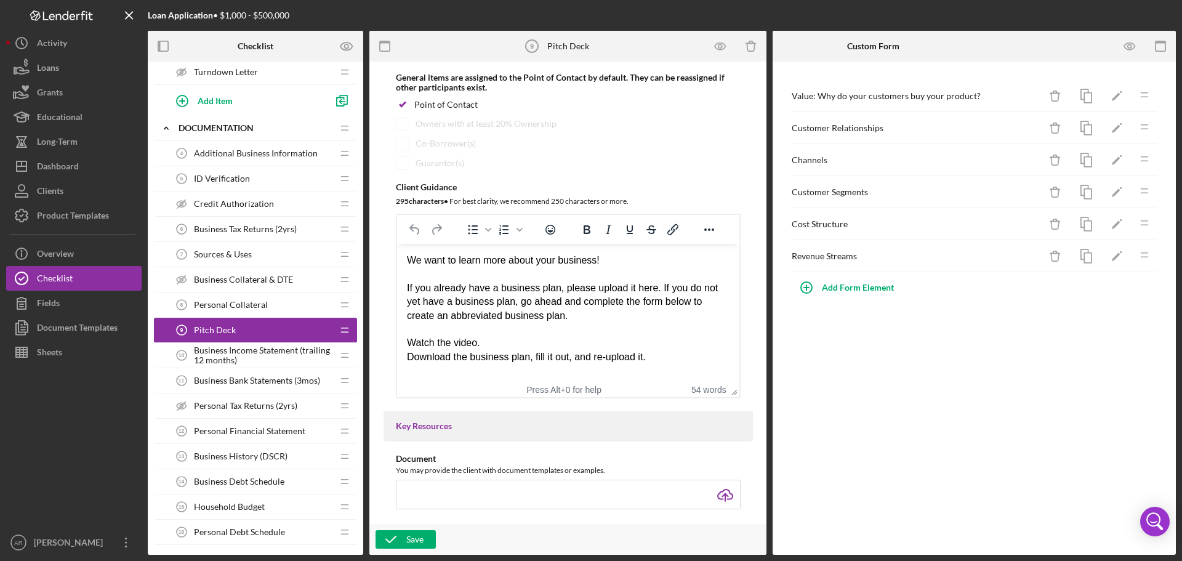
scroll to position [0, 0]
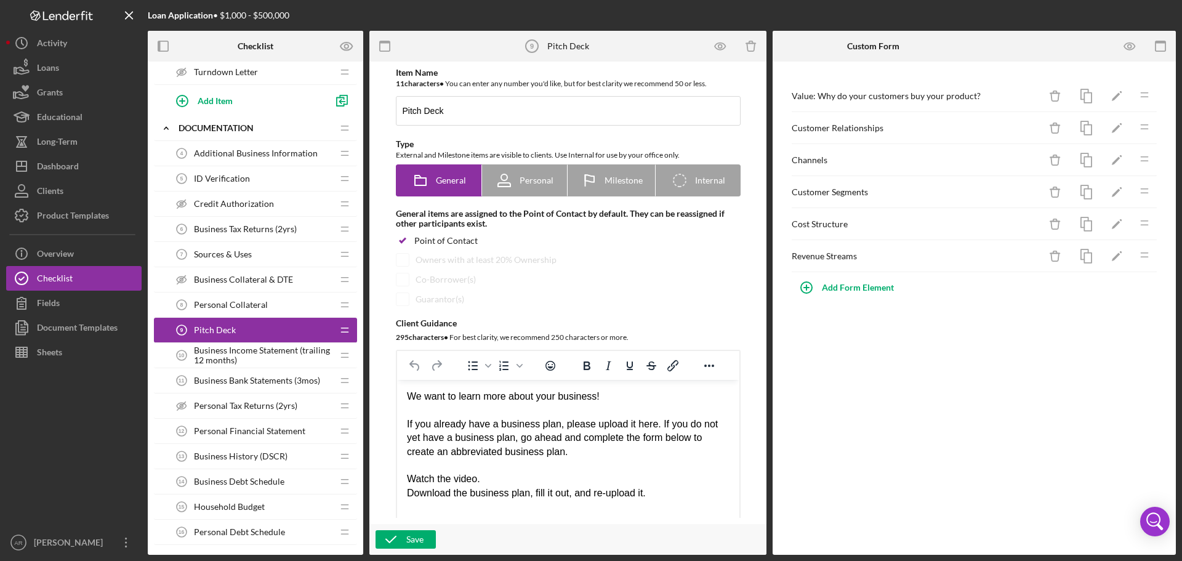
click at [256, 361] on span "Business Income Statement (trailing 12 months)" at bounding box center [263, 355] width 139 height 20
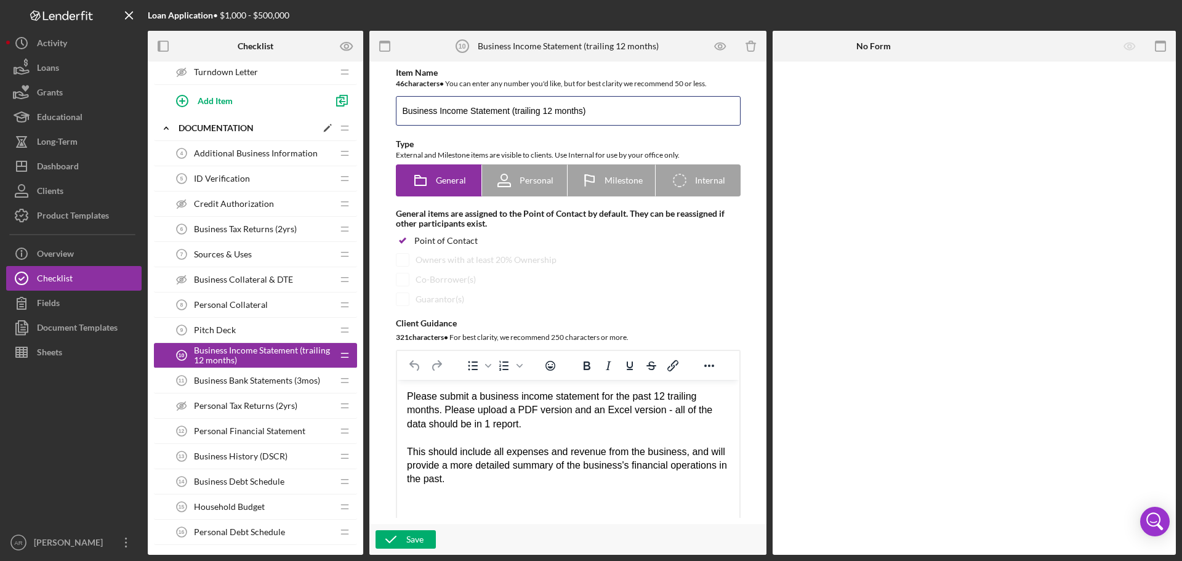
drag, startPoint x: 507, startPoint y: 111, endPoint x: 333, endPoint y: 117, distance: 174.3
click at [333, 117] on div "Checklist Preview as Icon/Expander Eligibility Icon/Edit Icon/Drag Timesheet - …" at bounding box center [662, 293] width 1028 height 524
type input "Profit and Loss Statement (trailing 12 months)"
click at [489, 396] on div "Please submit a business income statement for the past 12 trailing months. Plea…" at bounding box center [567, 410] width 323 height 41
drag, startPoint x: 476, startPoint y: 396, endPoint x: 547, endPoint y: 395, distance: 71.4
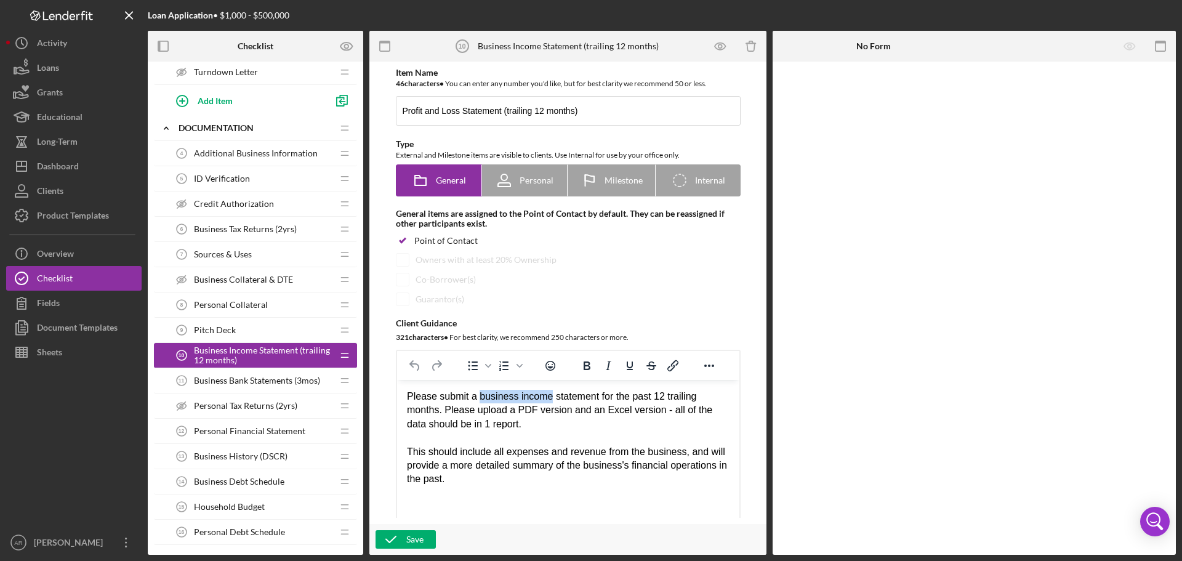
click at [547, 395] on div "Please submit a business income statement for the past 12 trailing months. Plea…" at bounding box center [567, 410] width 323 height 41
click at [477, 398] on div "Please submit a profit and loss statement for the past 12 trailing months. Plea…" at bounding box center [567, 410] width 323 height 41
drag, startPoint x: 666, startPoint y: 395, endPoint x: 471, endPoint y: 409, distance: 195.6
click at [471, 409] on div "Please submit a trailing 12 month profit and loss statement for the past 12 tra…" at bounding box center [567, 410] width 323 height 41
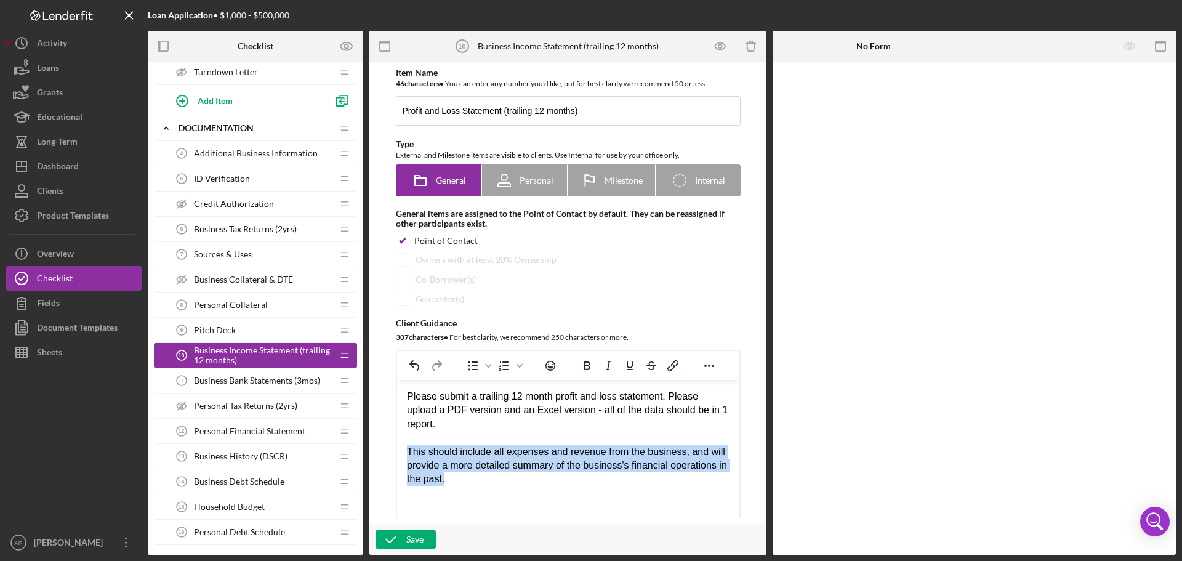
drag, startPoint x: 473, startPoint y: 470, endPoint x: 404, endPoint y: 442, distance: 75.1
click at [404, 442] on html "Please submit a trailing 12 month profit and loss statement. Please upload a PD…" at bounding box center [567, 438] width 342 height 116
click at [479, 445] on div "This should include all expenses and revenue from the business, and will provid…" at bounding box center [567, 465] width 323 height 41
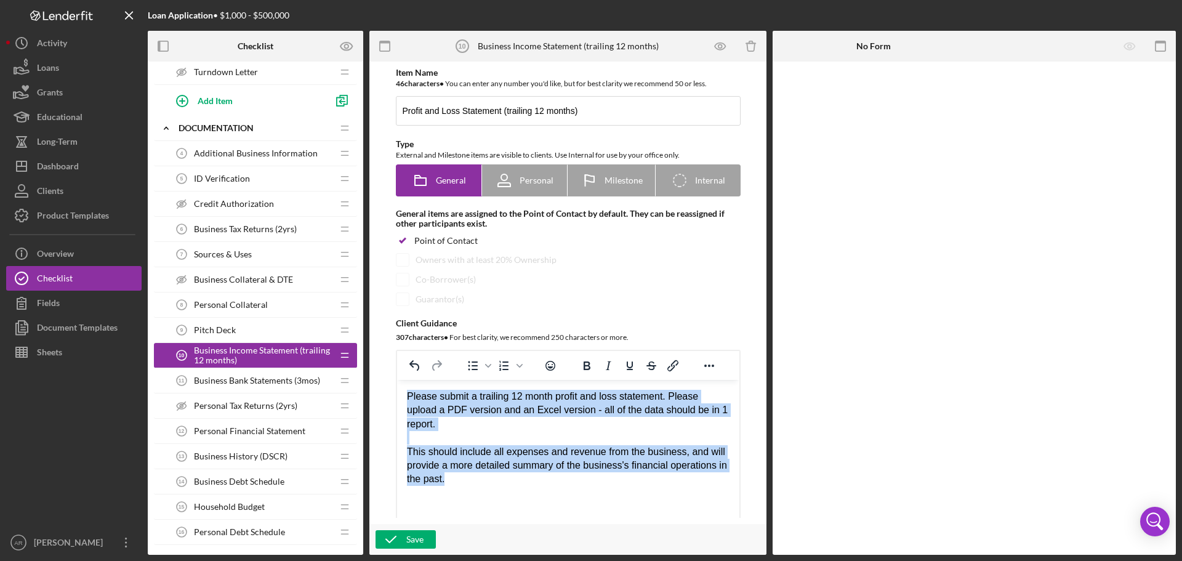
drag, startPoint x: 477, startPoint y: 464, endPoint x: 402, endPoint y: 390, distance: 105.4
click at [402, 390] on html "Please submit a trailing 12 month profit and loss statement. Please upload a PD…" at bounding box center [567, 438] width 342 height 116
copy body "Please submit a trailing 12 month profit and loss statement. Please upload a PD…"
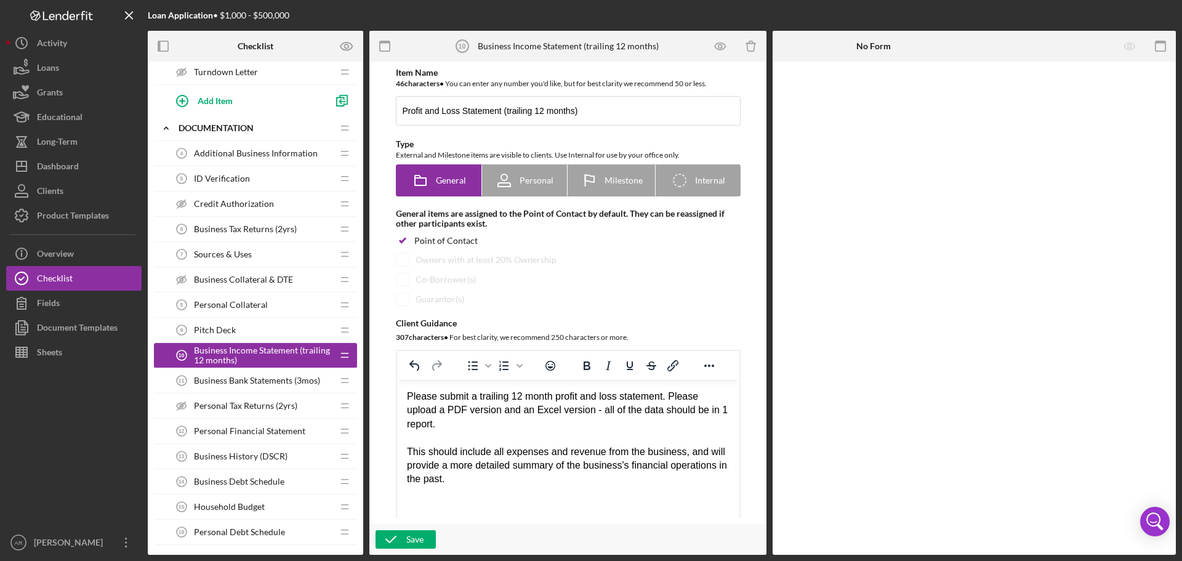
click at [556, 485] on html "Please submit a trailing 12 month profit and loss statement. Please upload a PD…" at bounding box center [567, 438] width 342 height 116
drag, startPoint x: 547, startPoint y: 482, endPoint x: 782, endPoint y: 771, distance: 373.3
click at [396, 391] on html "Please submit a trailing 12 month profit and loss statement. Please upload a PD…" at bounding box center [567, 438] width 342 height 116
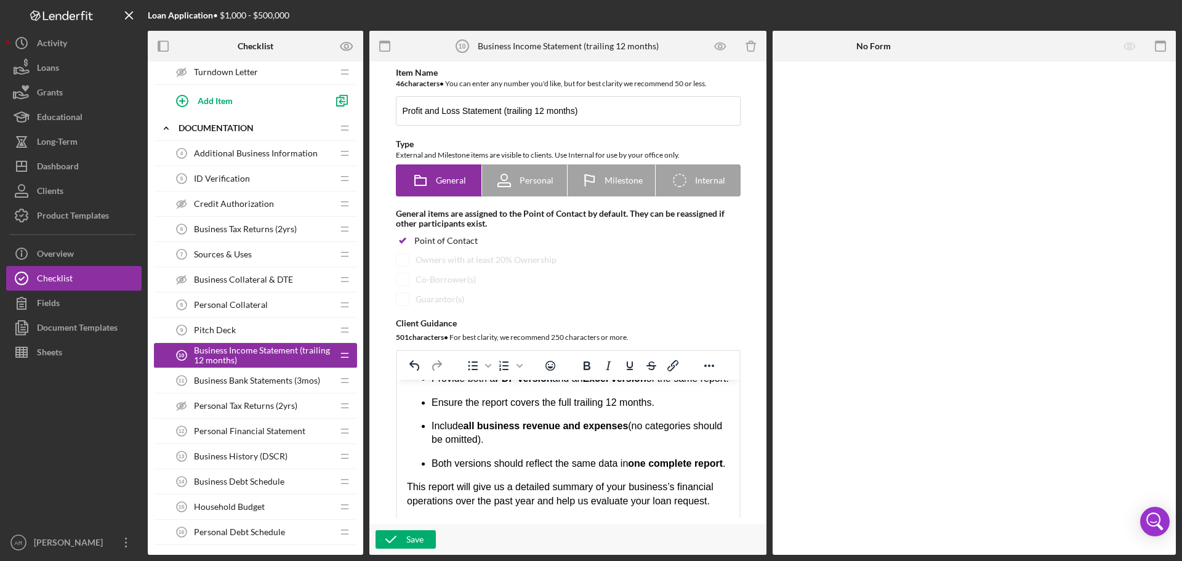
click at [283, 377] on span "Business Bank Statements (3mos)" at bounding box center [257, 381] width 126 height 10
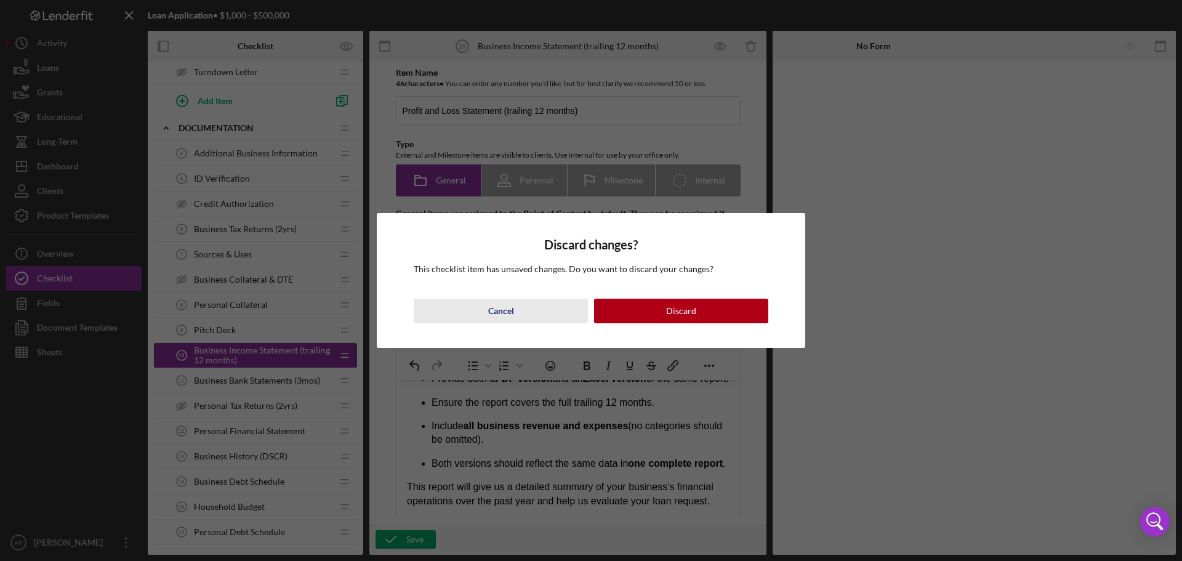
click at [499, 309] on div "Cancel" at bounding box center [501, 311] width 26 height 25
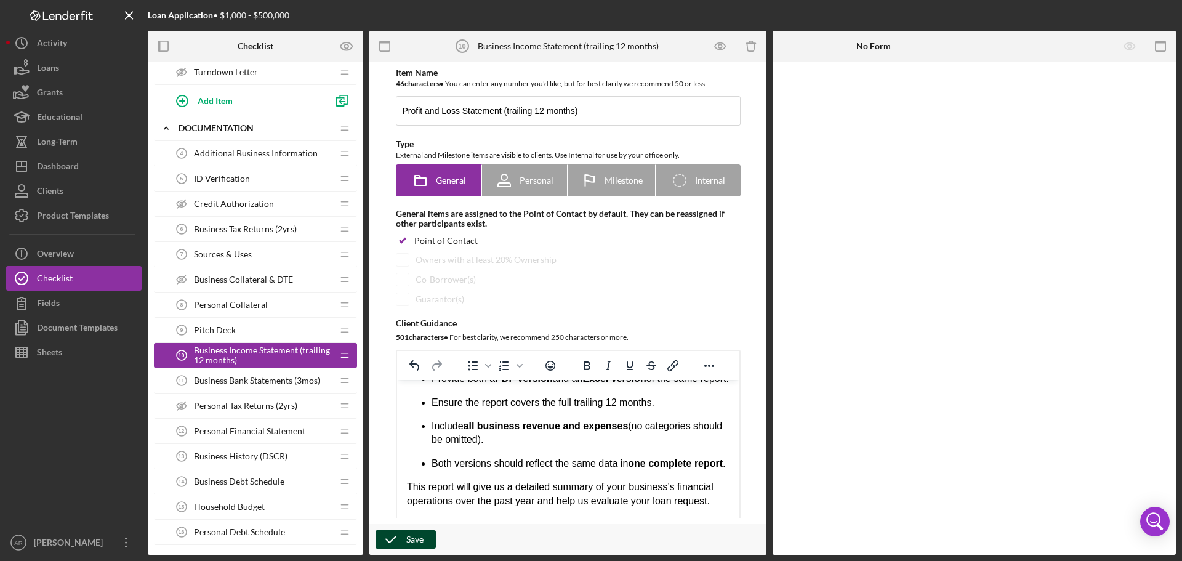
click at [416, 537] on div "Save" at bounding box center [414, 539] width 17 height 18
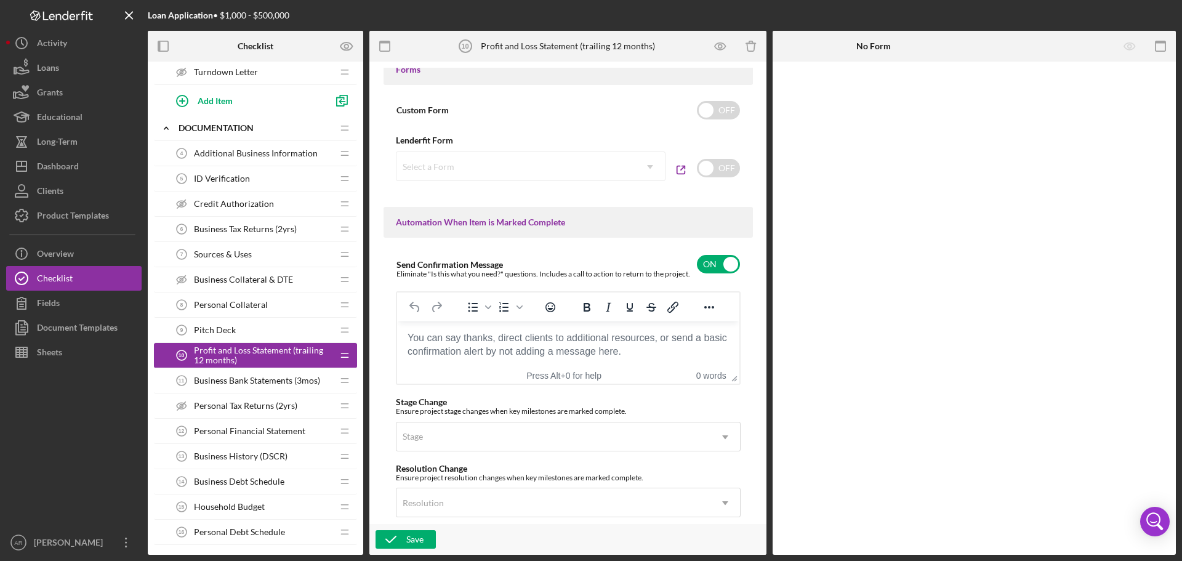
scroll to position [919, 0]
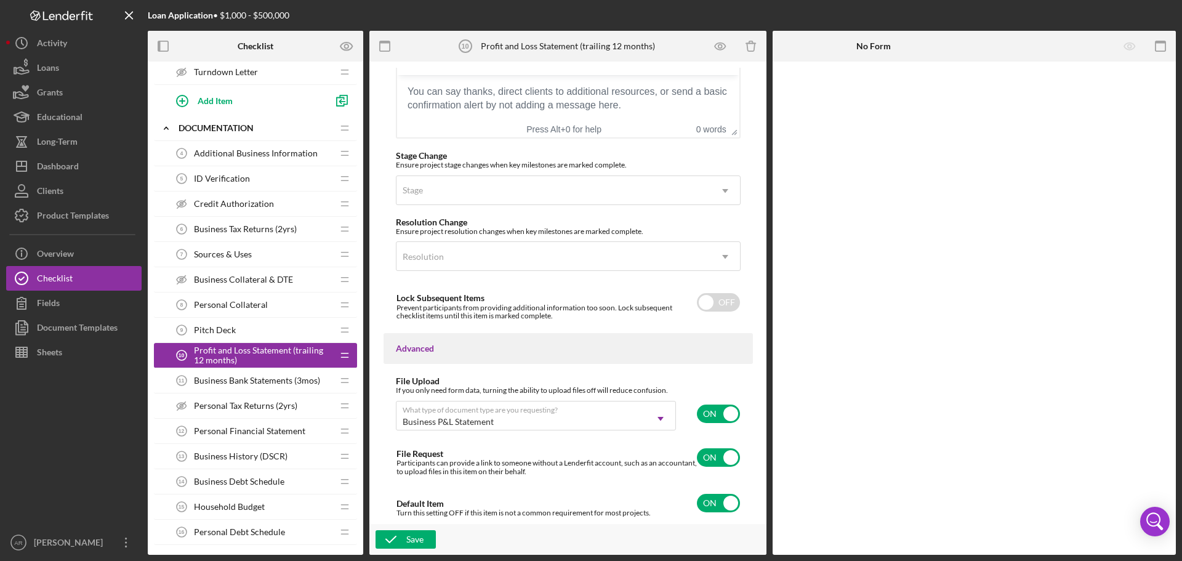
click at [239, 381] on span "Business Bank Statements (3mos)" at bounding box center [257, 381] width 126 height 10
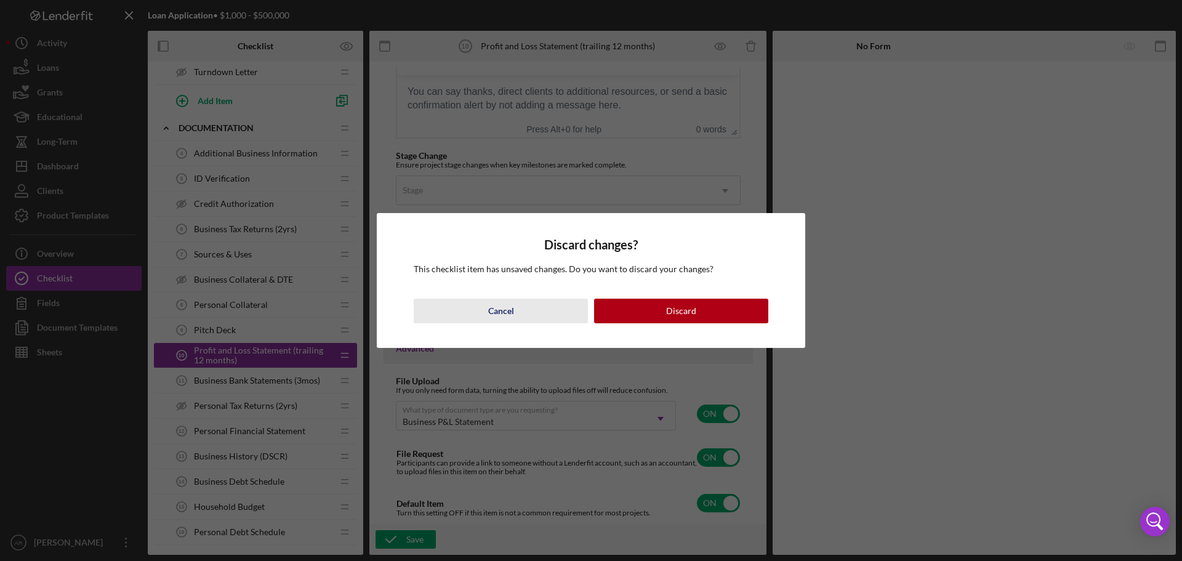
click at [514, 312] on button "Cancel" at bounding box center [501, 311] width 174 height 25
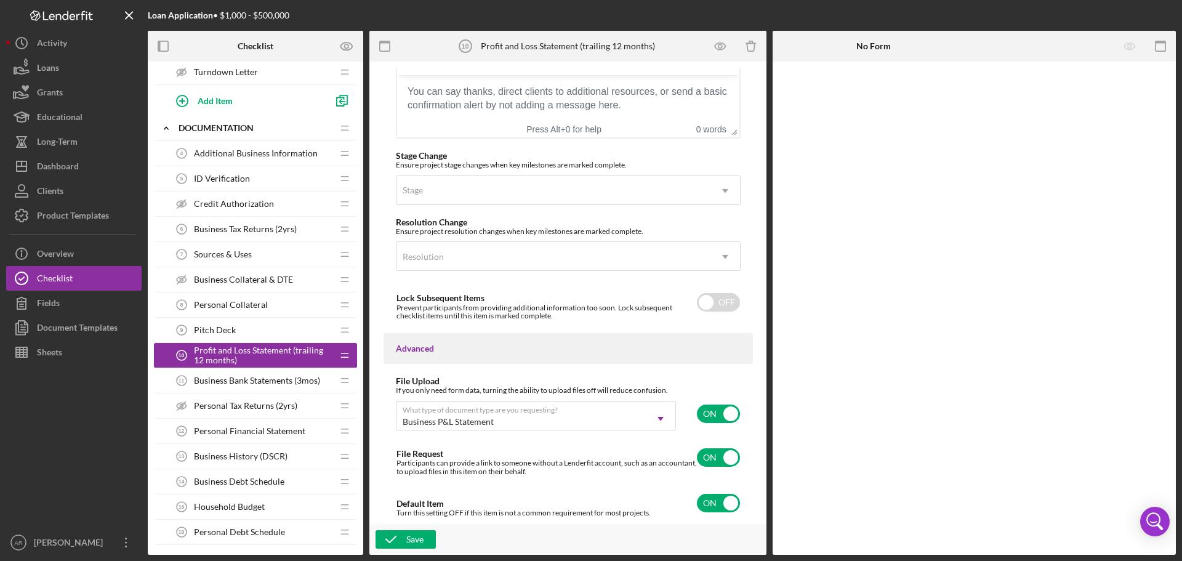
click at [422, 549] on div "Save" at bounding box center [567, 539] width 397 height 31
click at [425, 539] on button "Save" at bounding box center [406, 539] width 60 height 18
click at [292, 383] on span "Business Bank Statements (3mos)" at bounding box center [257, 381] width 126 height 10
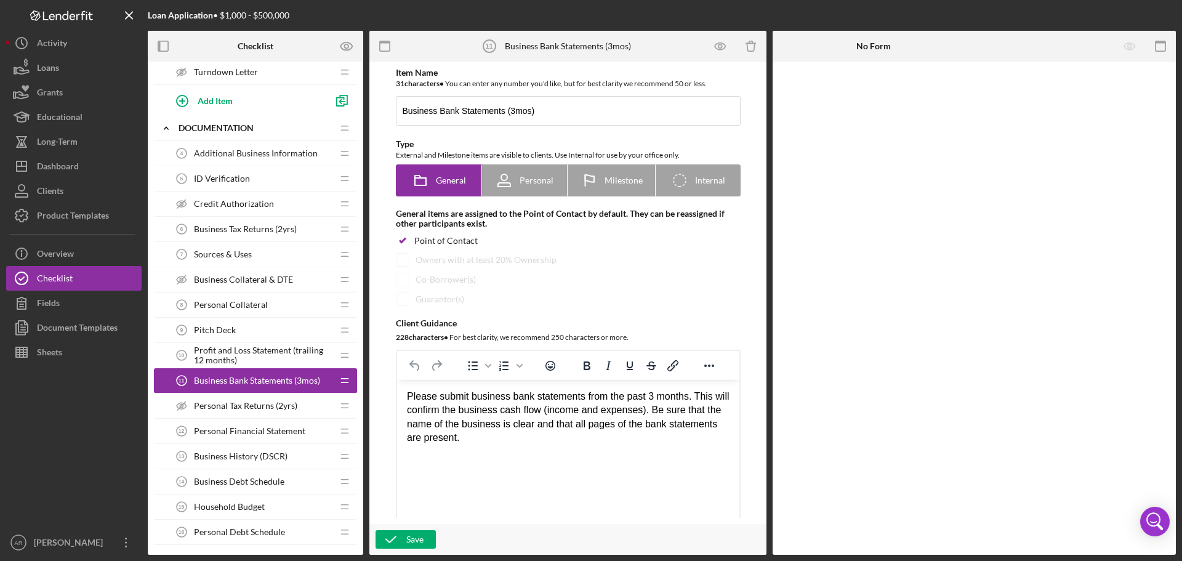
drag, startPoint x: 488, startPoint y: 445, endPoint x: 392, endPoint y: 387, distance: 112.1
click at [396, 387] on html "Please submit business bank statements from the past 3 months. This will confir…" at bounding box center [567, 417] width 342 height 75
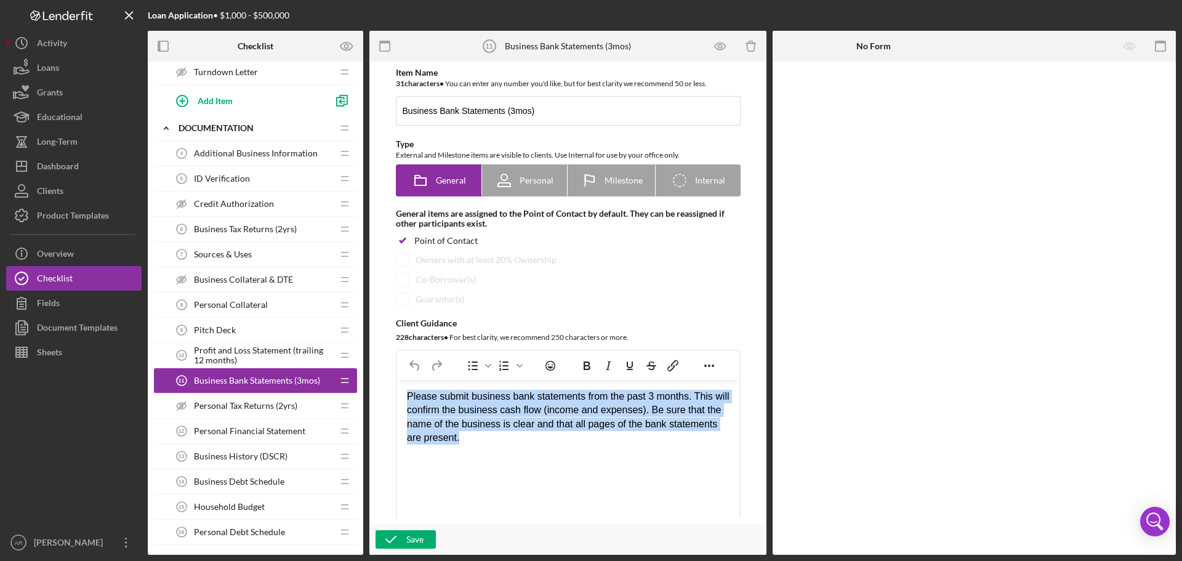
drag, startPoint x: 462, startPoint y: 440, endPoint x: 408, endPoint y: 393, distance: 71.6
click at [408, 393] on div "Please submit business bank statements from the past 3 months. This will confir…" at bounding box center [567, 417] width 323 height 55
copy div "Please submit business bank statements from the past 3 months. This will confir…"
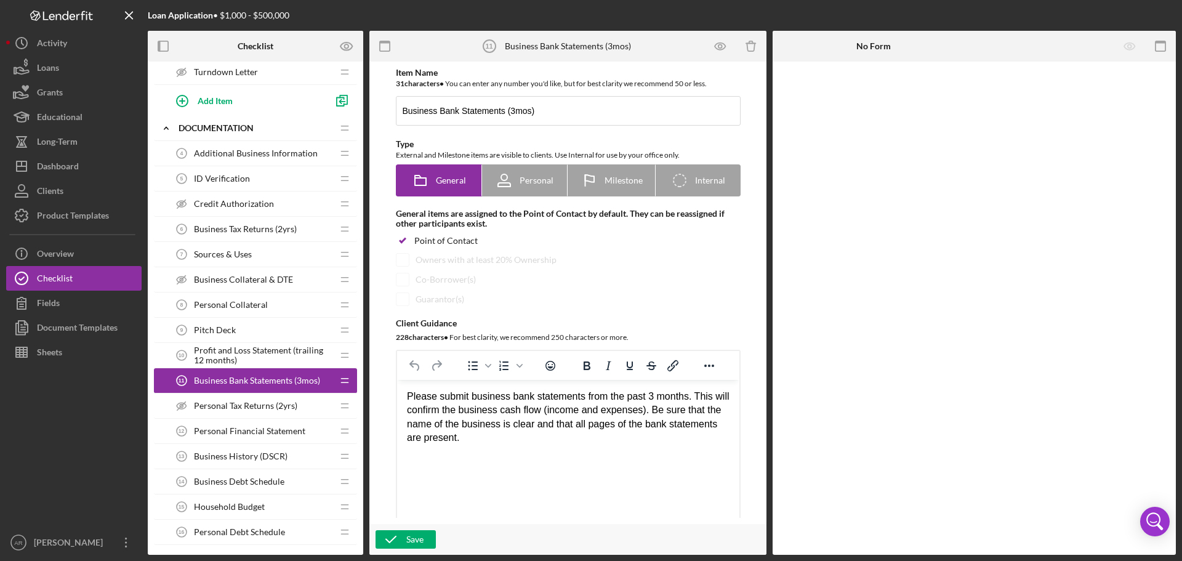
click at [497, 451] on html "Please submit business bank statements from the past 3 months. This will confir…" at bounding box center [567, 417] width 342 height 75
drag, startPoint x: 514, startPoint y: 452, endPoint x: 409, endPoint y: 389, distance: 122.1
click at [410, 389] on html "Please submit business bank statements from the past 3 months. This will confir…" at bounding box center [567, 417] width 342 height 75
drag, startPoint x: 402, startPoint y: 390, endPoint x: 404, endPoint y: 397, distance: 7.0
click at [403, 396] on html "Please submit business bank statements from the past 3 months. This will confir…" at bounding box center [567, 417] width 342 height 75
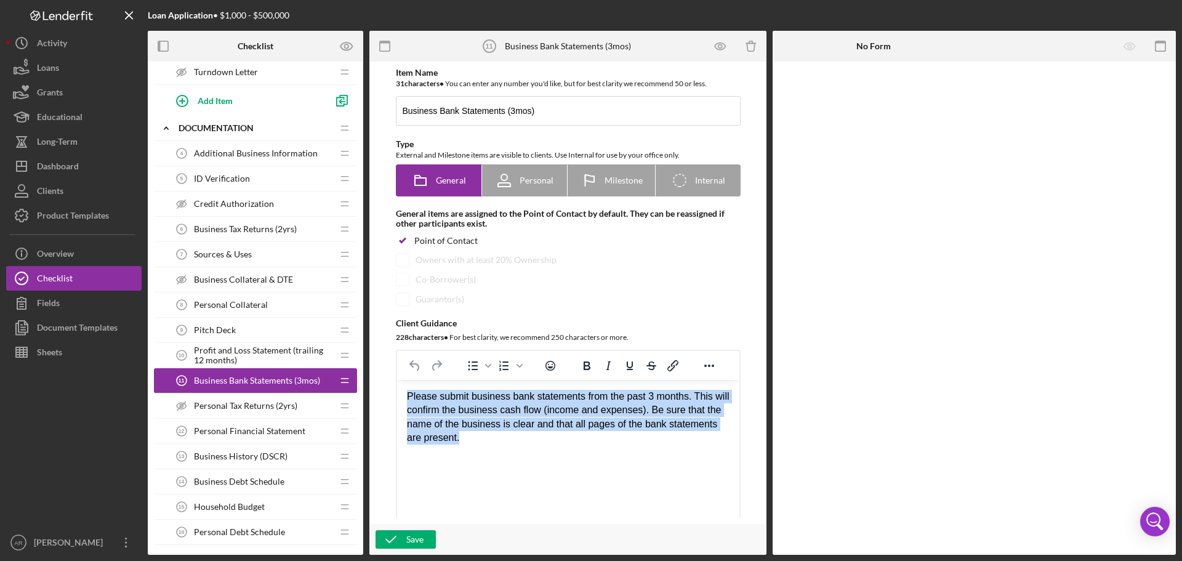
drag, startPoint x: 407, startPoint y: 398, endPoint x: 478, endPoint y: 444, distance: 84.9
click at [478, 444] on div "Please submit business bank statements from the past 3 months. This will confir…" at bounding box center [567, 417] width 323 height 55
paste body "Rich Text Area. Press ALT-0 for help."
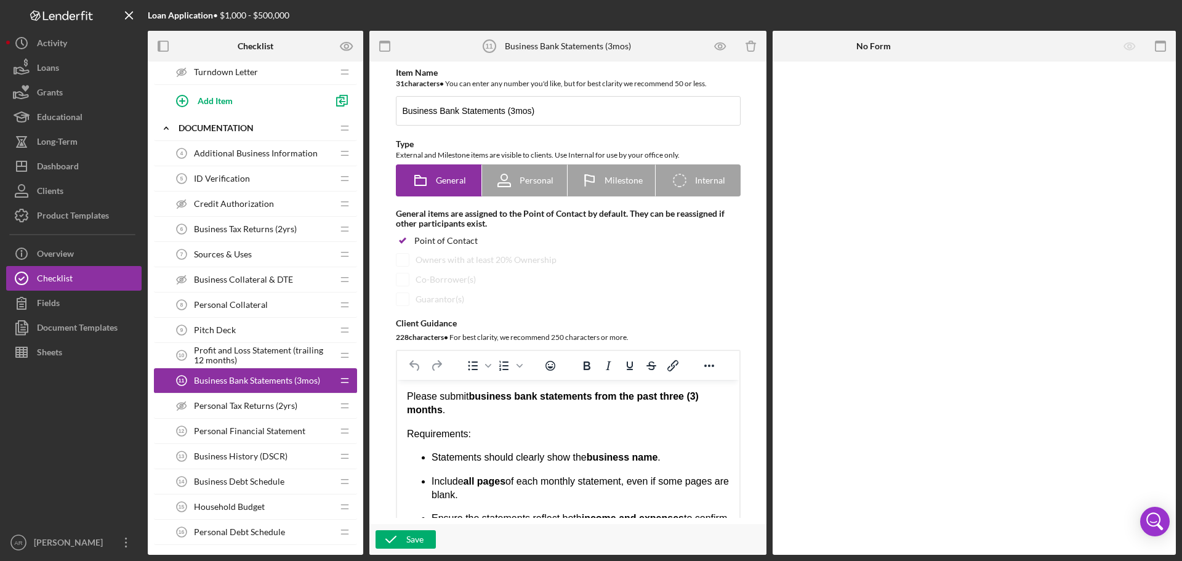
scroll to position [21, 0]
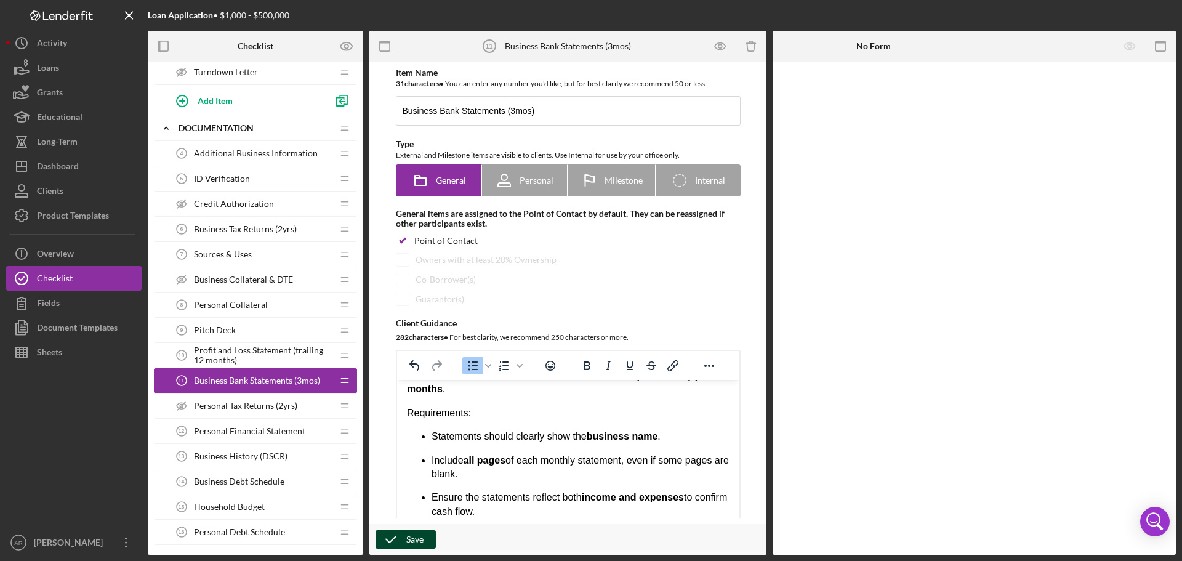
click at [406, 539] on div "Save" at bounding box center [414, 539] width 17 height 18
click at [219, 430] on span "Personal Financial Statement" at bounding box center [249, 431] width 111 height 10
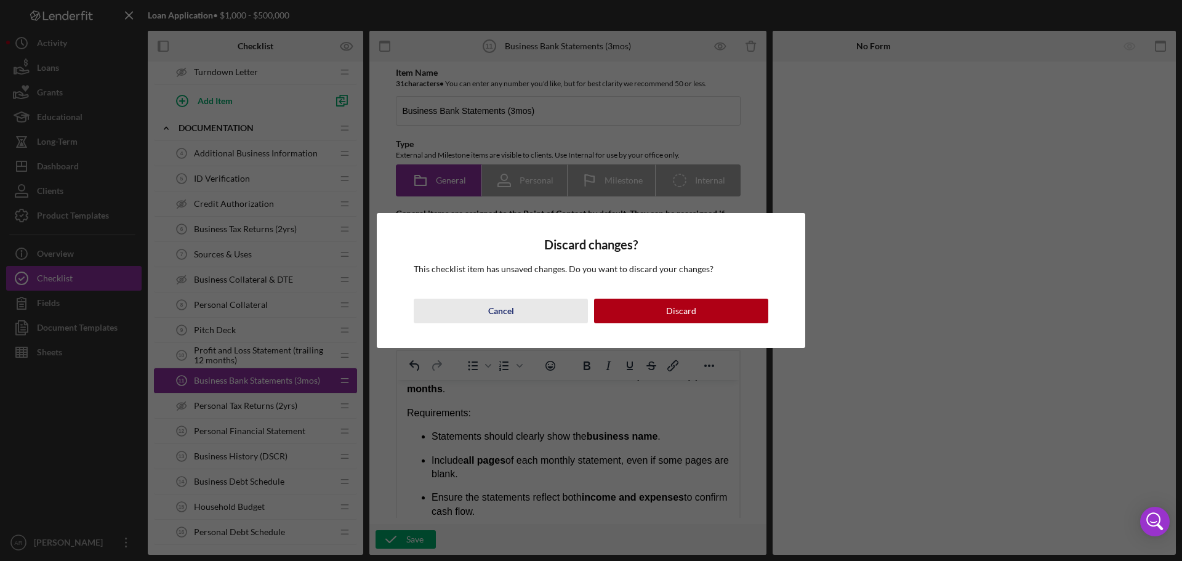
click at [520, 307] on button "Cancel" at bounding box center [501, 311] width 174 height 25
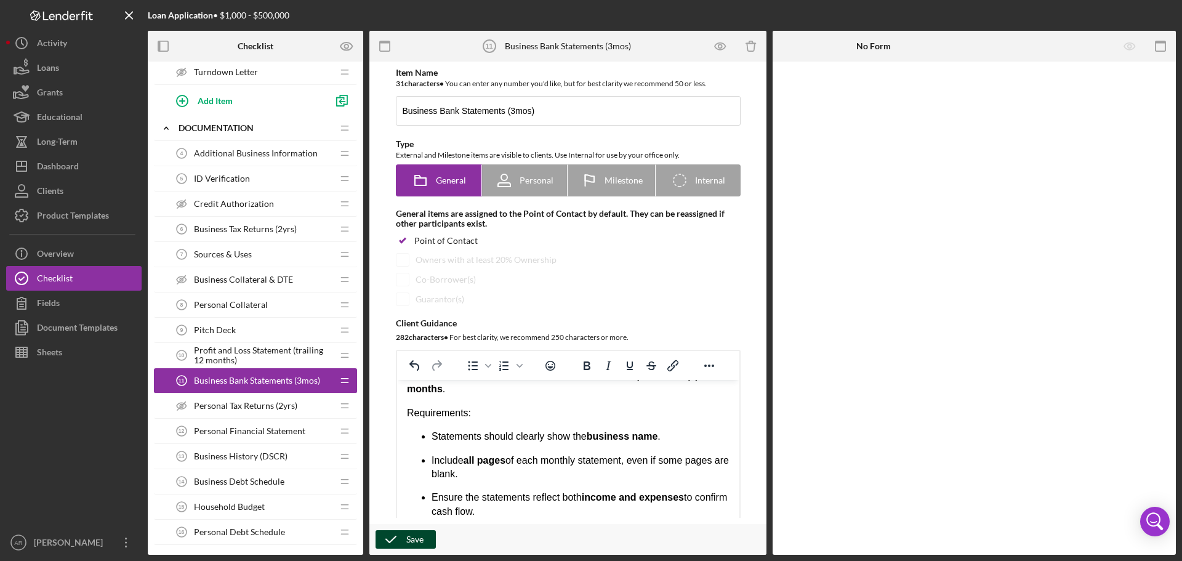
click at [408, 539] on div "Save" at bounding box center [414, 539] width 17 height 18
click at [236, 428] on span "Personal Financial Statement" at bounding box center [249, 431] width 111 height 10
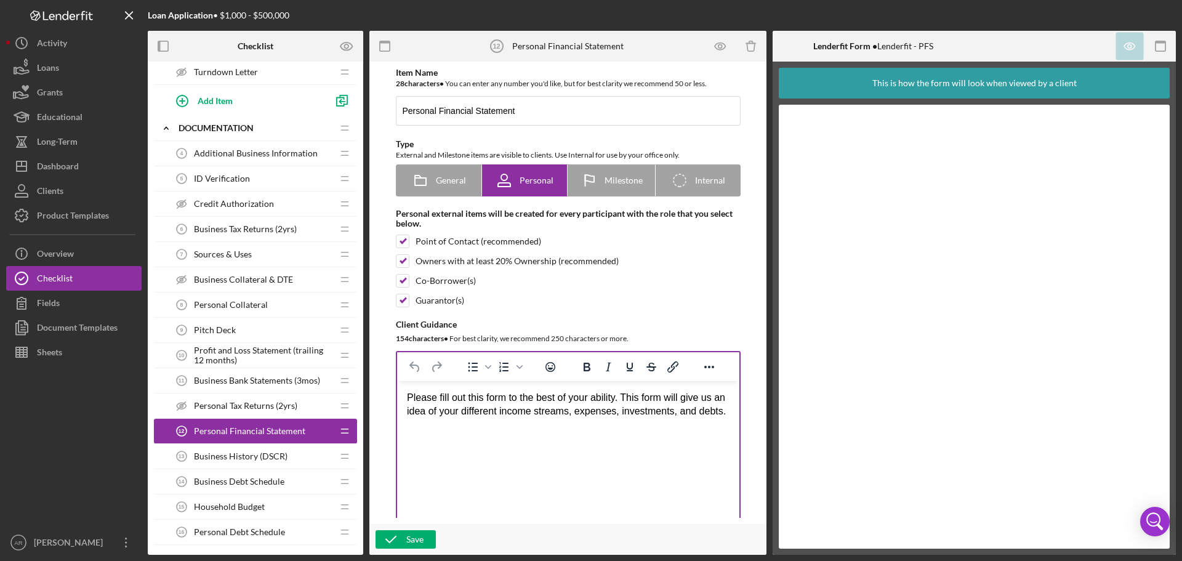
scroll to position [308, 0]
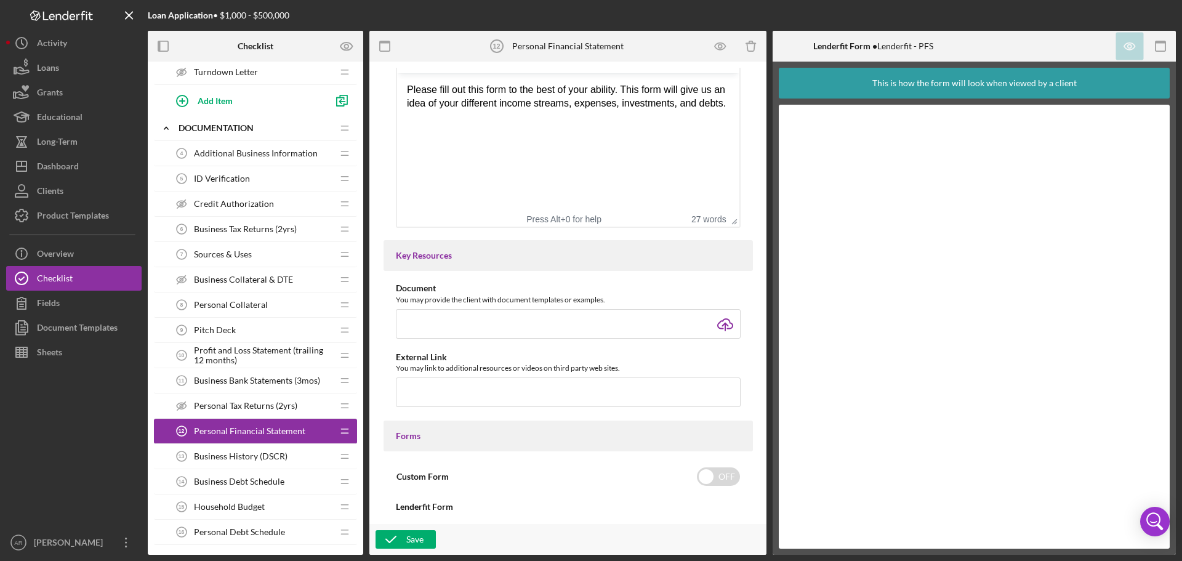
click at [251, 459] on span "Business History (DSCR)" at bounding box center [241, 456] width 94 height 10
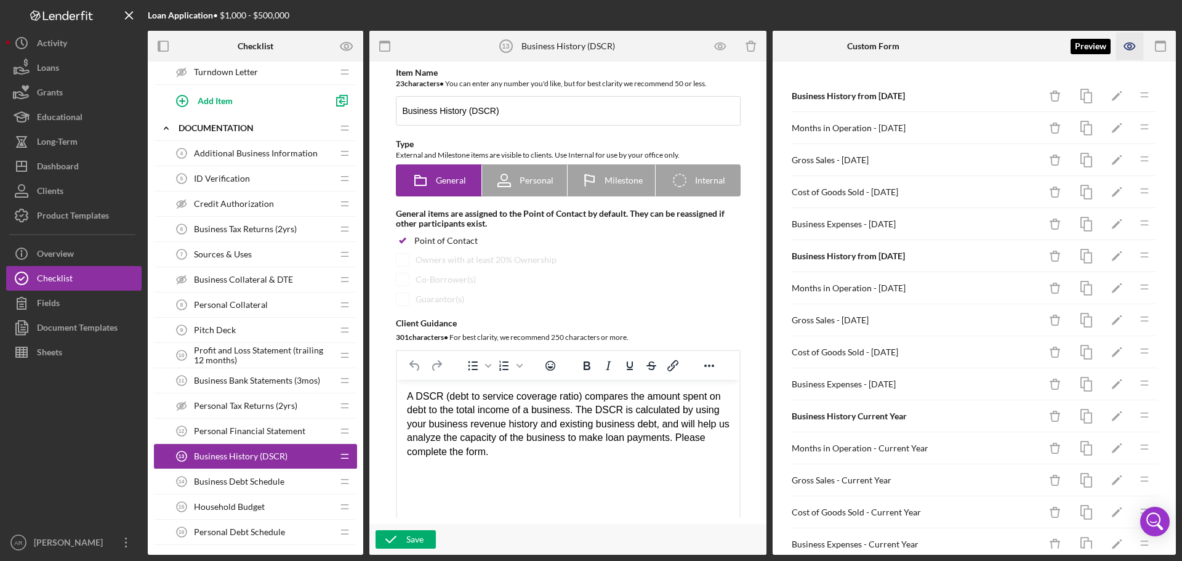
click at [1136, 49] on icon "button" at bounding box center [1130, 47] width 28 height 28
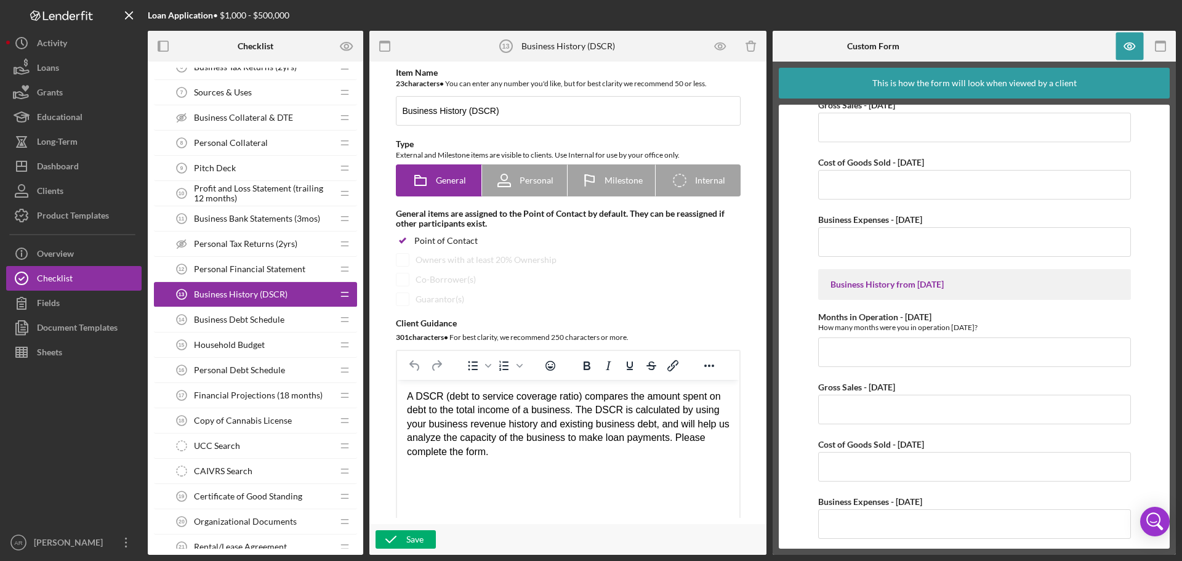
scroll to position [339, 0]
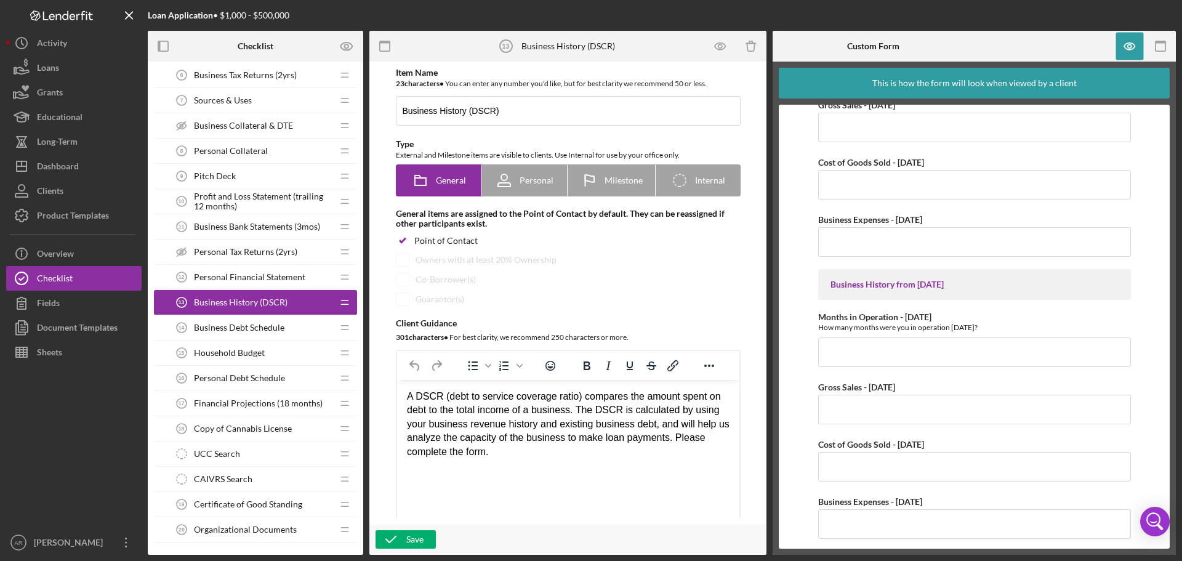
click at [243, 331] on span "Business Debt Schedule" at bounding box center [239, 328] width 91 height 10
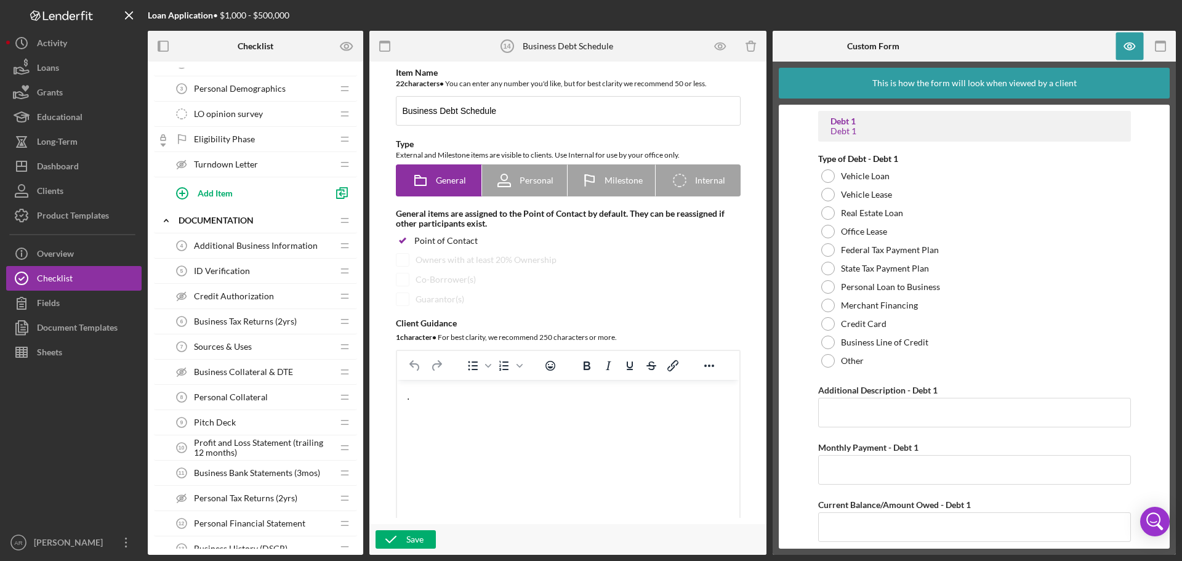
scroll to position [154, 0]
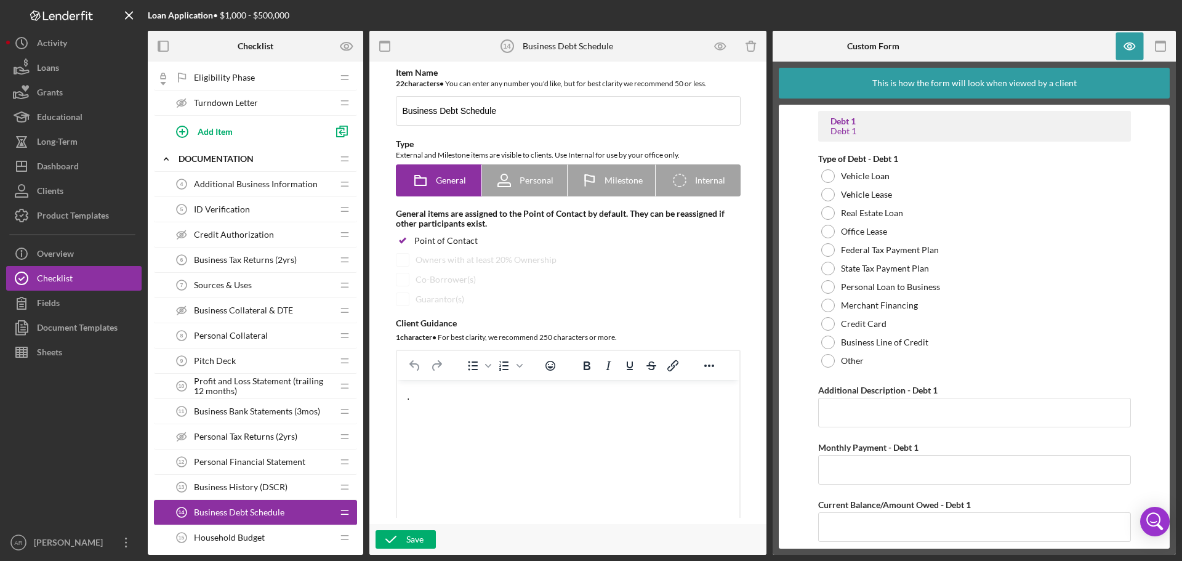
click at [249, 282] on span "Sources & Uses" at bounding box center [223, 285] width 58 height 10
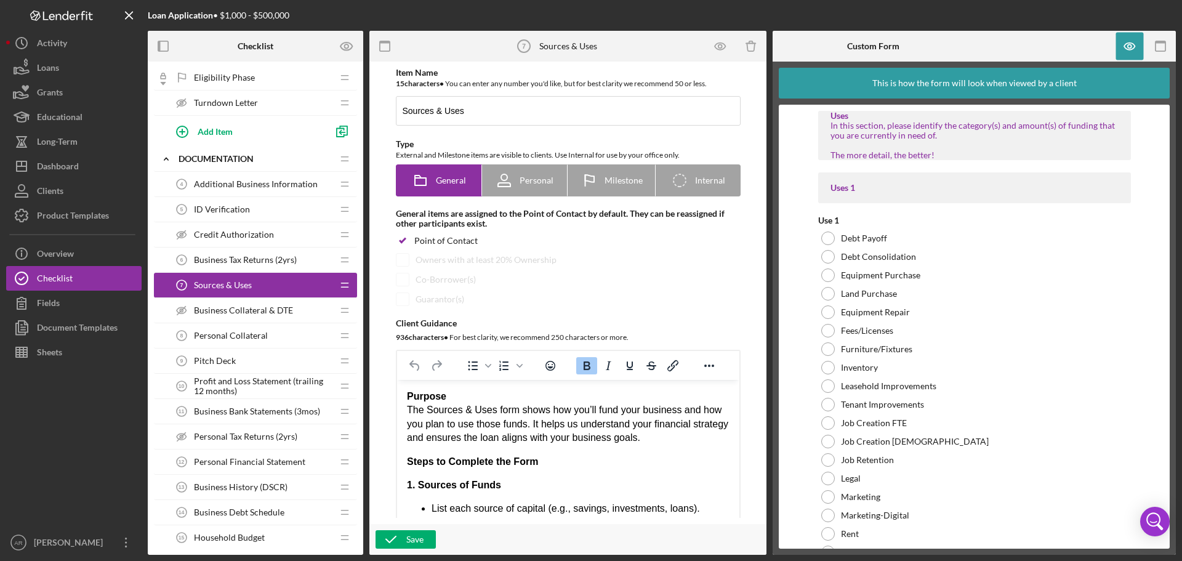
click at [246, 514] on span "Business Debt Schedule" at bounding box center [239, 512] width 91 height 10
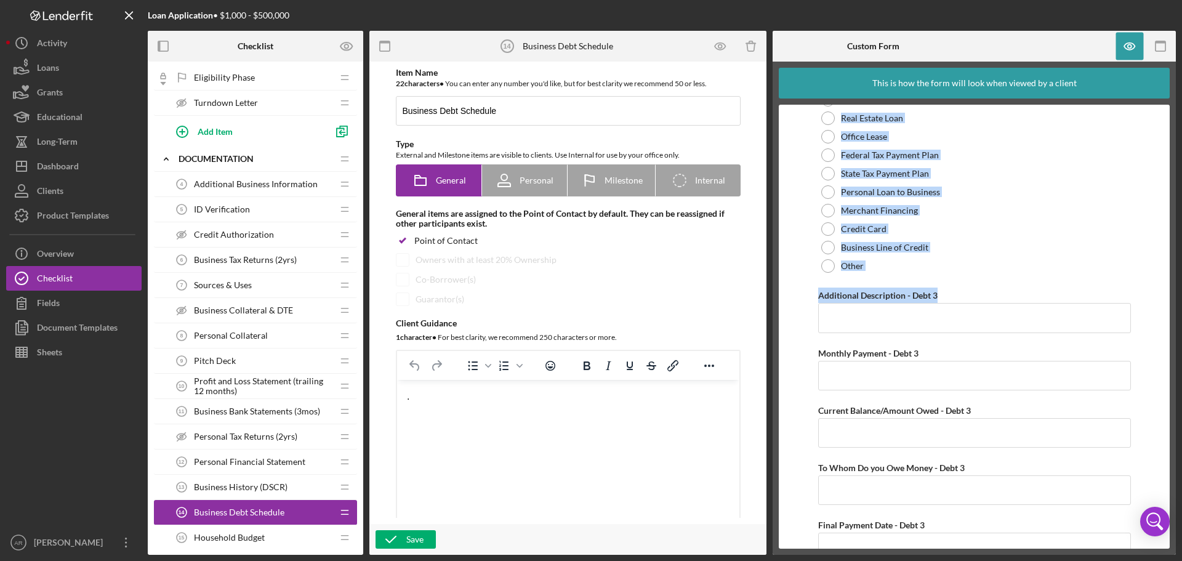
scroll to position [1415, 0]
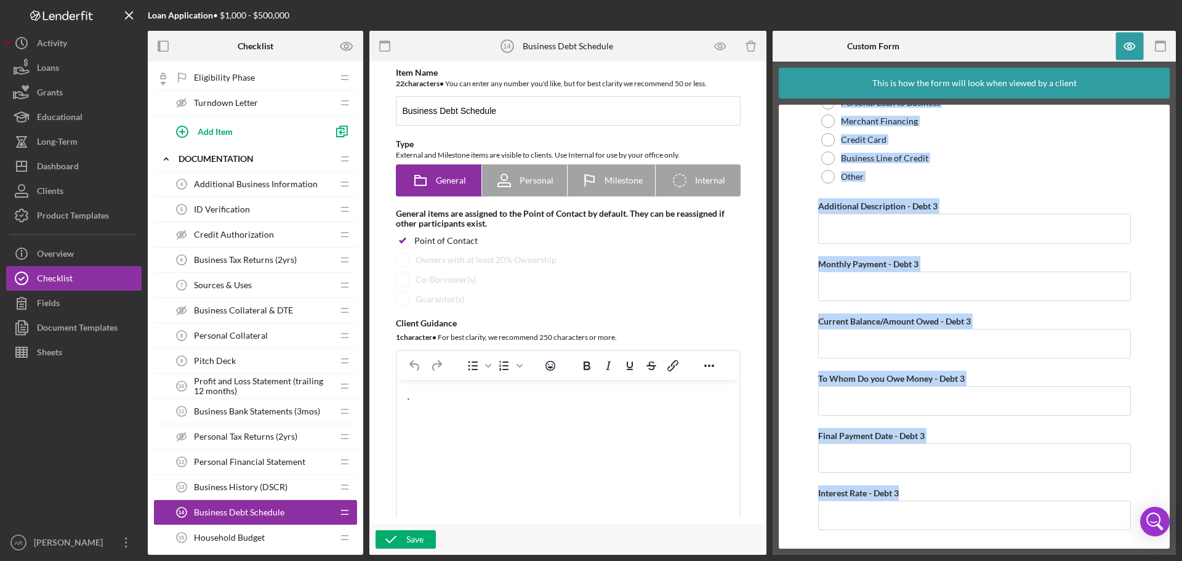
drag, startPoint x: 815, startPoint y: 157, endPoint x: 1130, endPoint y: 487, distance: 456.3
click at [1130, 487] on form "Debt 1 Debt 1 Type of Debt - Debt 1 Vehicle Loan Vehicle Lease Real Estate Loan…" at bounding box center [974, 327] width 391 height 444
copy div "Type of Debt - Debt 1 Vehicle Loan Vehicle Lease Real Estate Loan Office Lease …"
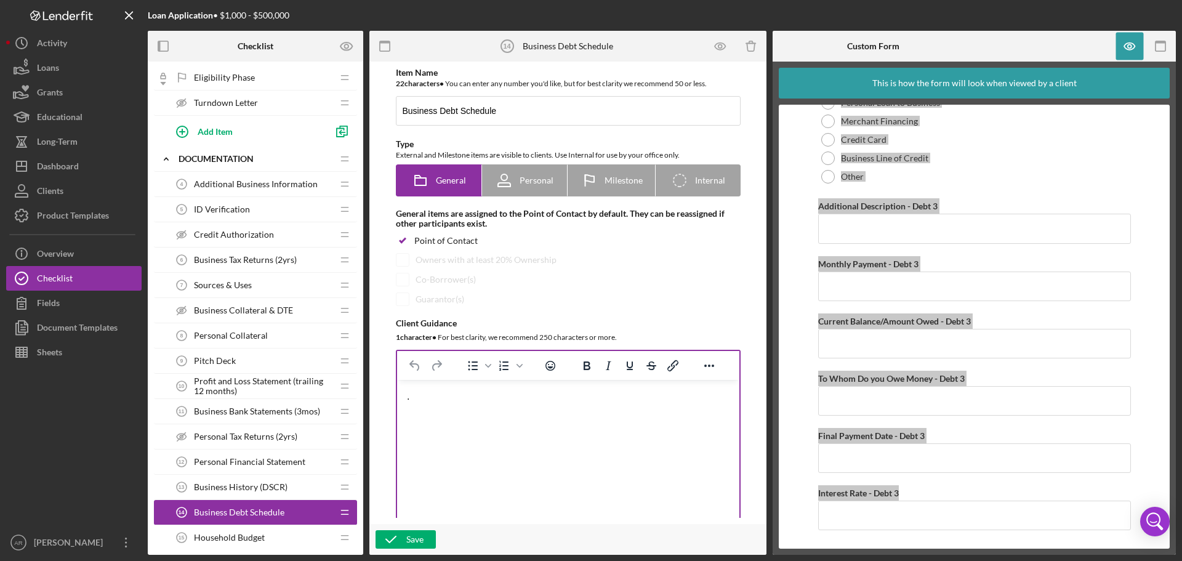
click at [589, 413] on html "." at bounding box center [567, 396] width 342 height 33
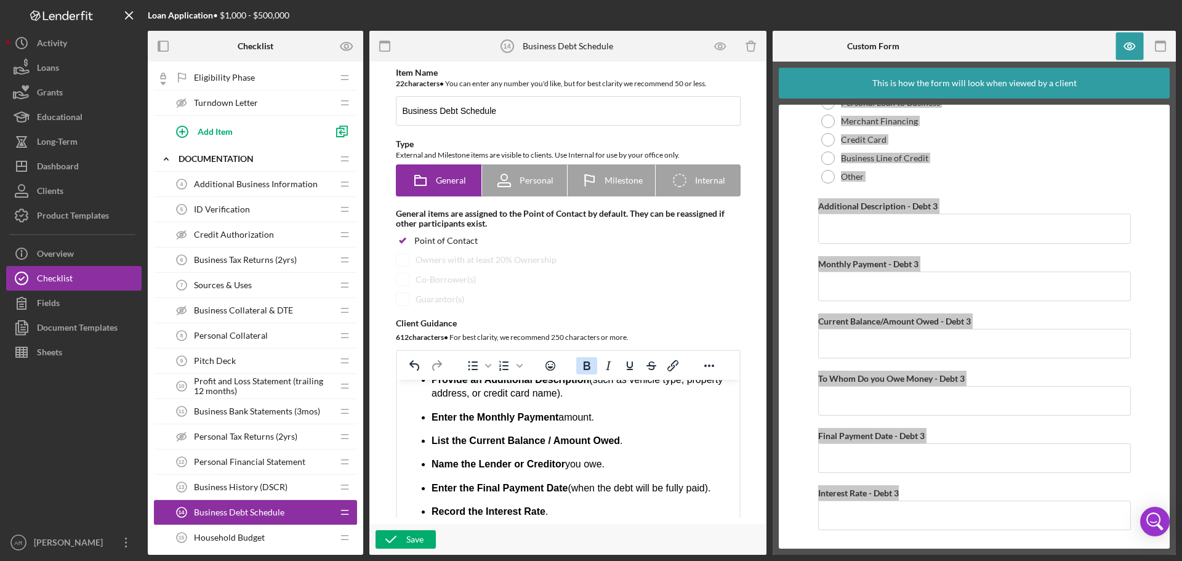
click at [584, 369] on icon "Bold" at bounding box center [587, 365] width 7 height 9
click at [609, 464] on p "Name the Lender or Creditor you owe." at bounding box center [580, 464] width 298 height 14
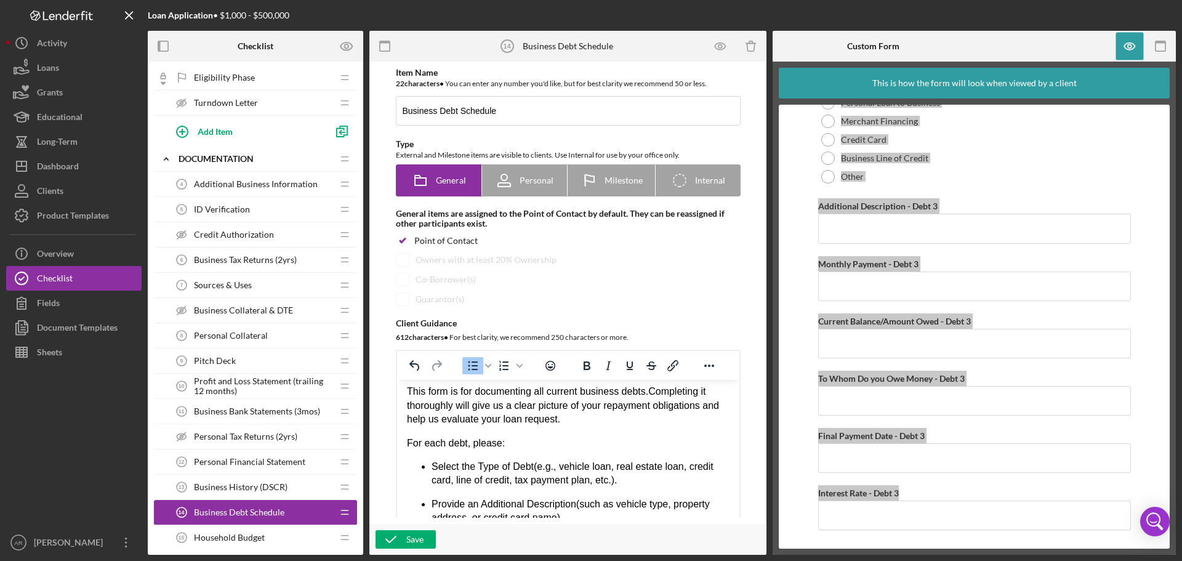
scroll to position [0, 0]
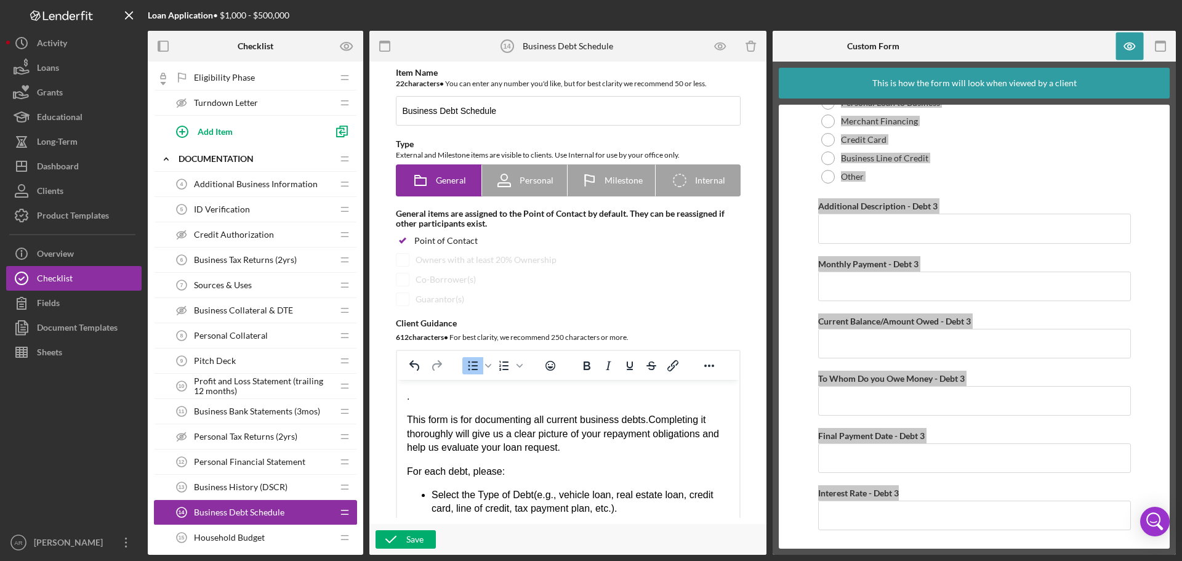
click at [463, 393] on div ". This form is for documenting all current business debts. Completing it thorou…" at bounding box center [567, 530] width 323 height 281
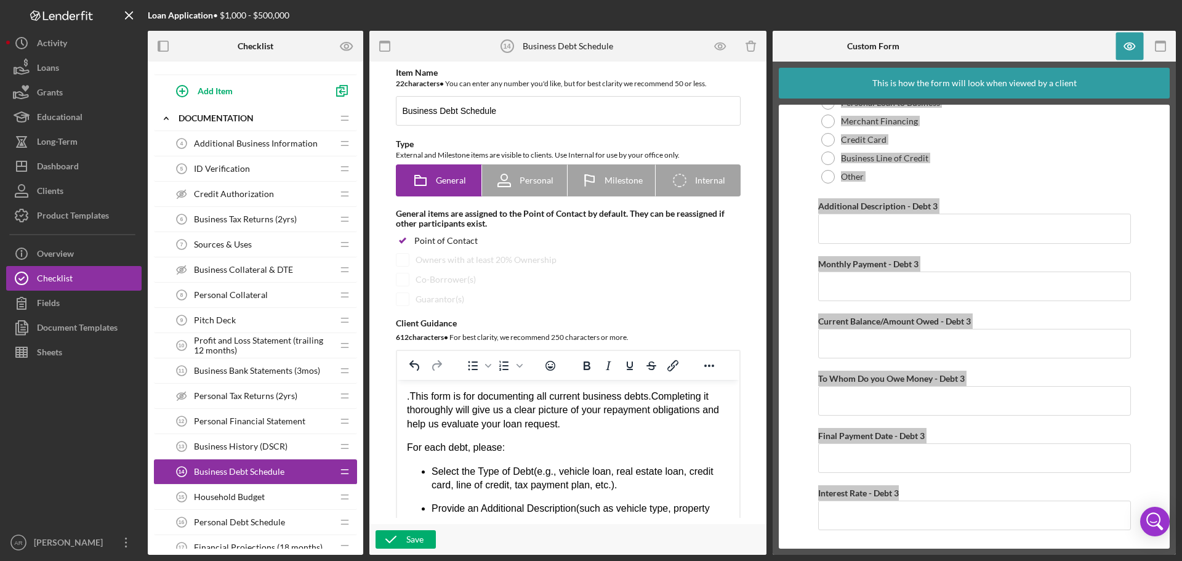
scroll to position [277, 0]
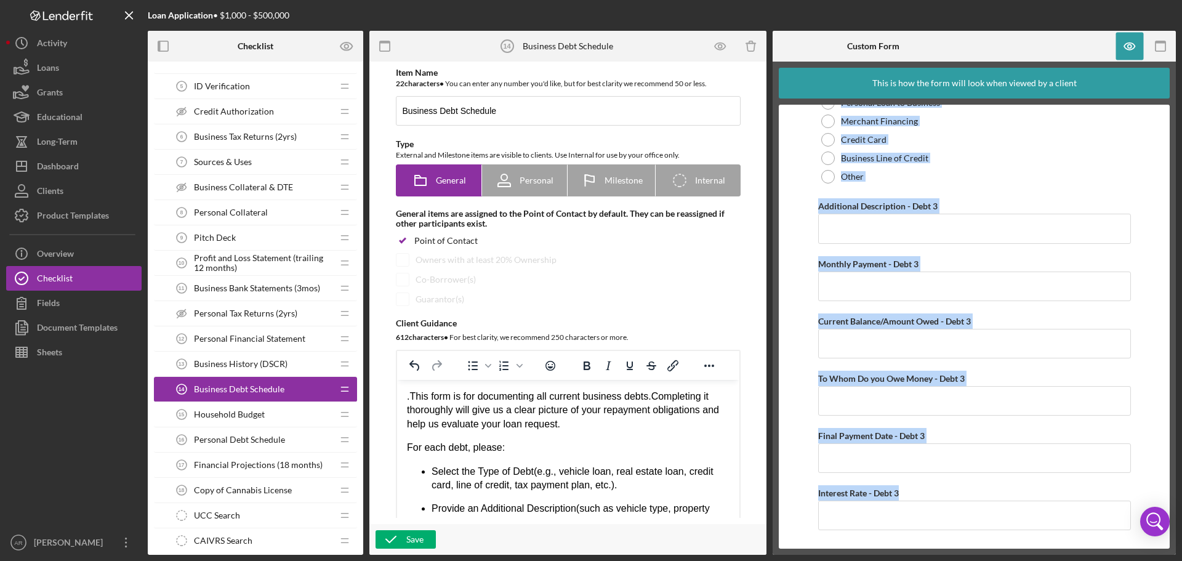
click at [251, 411] on span "Household Budget" at bounding box center [229, 414] width 71 height 10
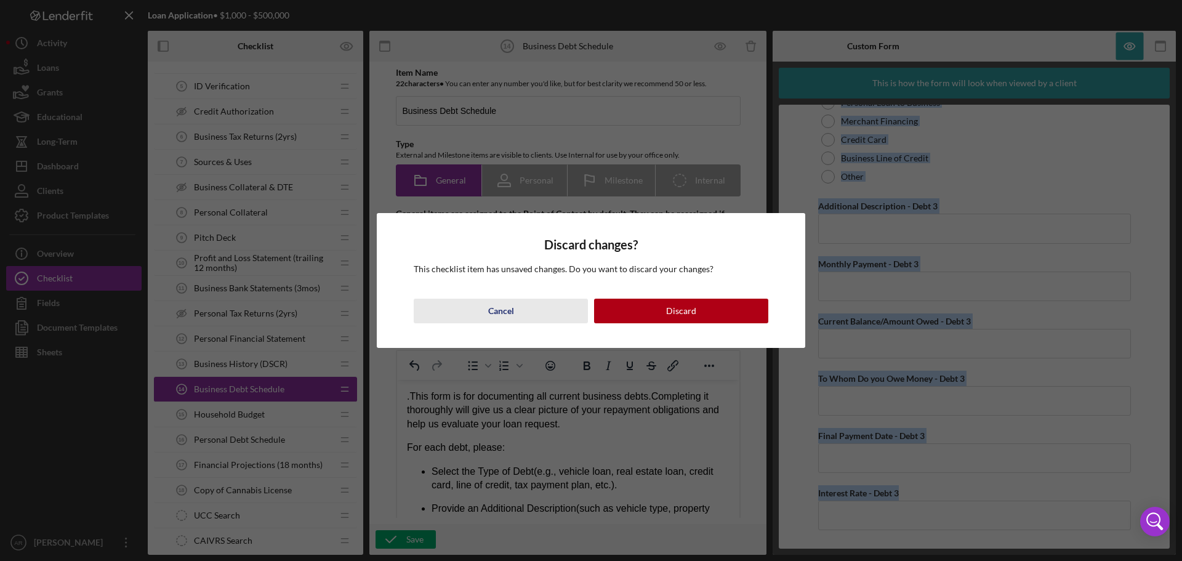
click at [474, 312] on button "Cancel" at bounding box center [501, 311] width 174 height 25
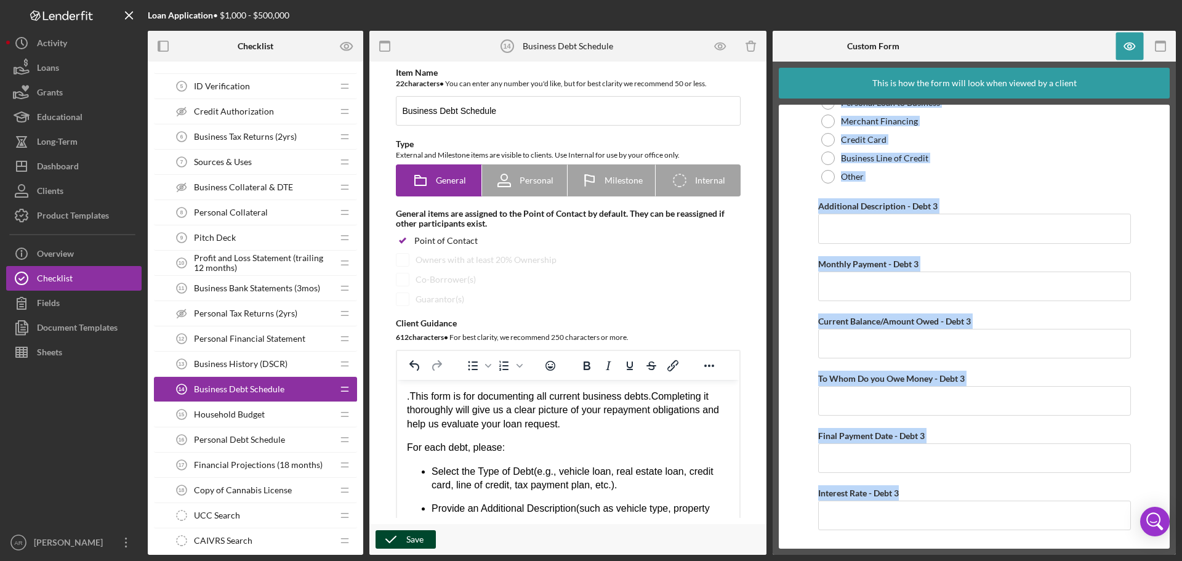
click at [409, 542] on div "Save" at bounding box center [414, 539] width 17 height 18
click at [259, 419] on span "Household Budget" at bounding box center [229, 414] width 71 height 10
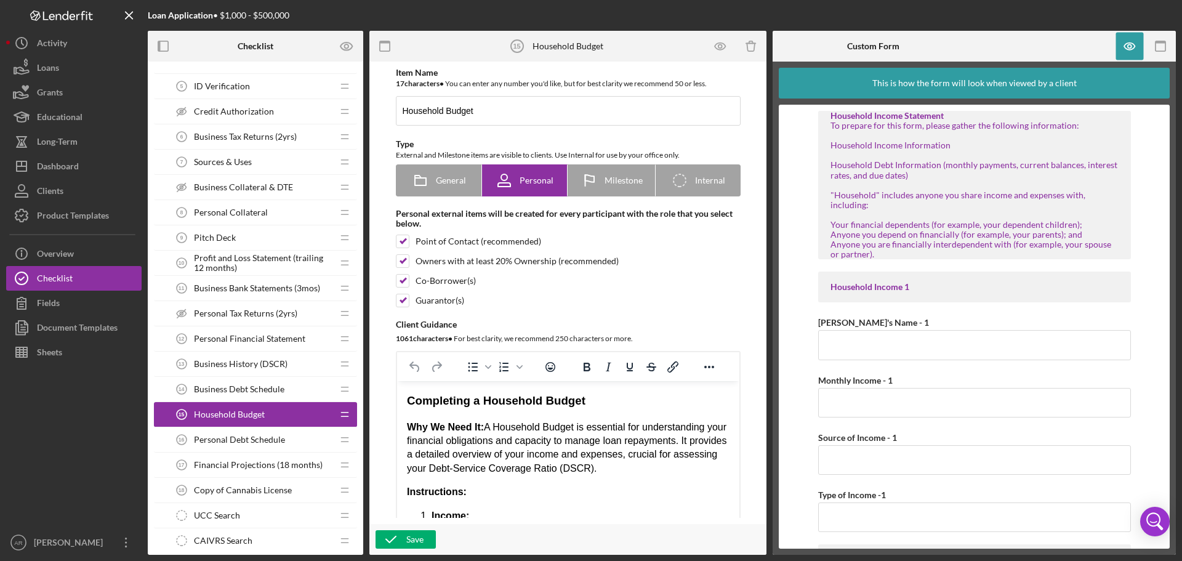
scroll to position [62, 0]
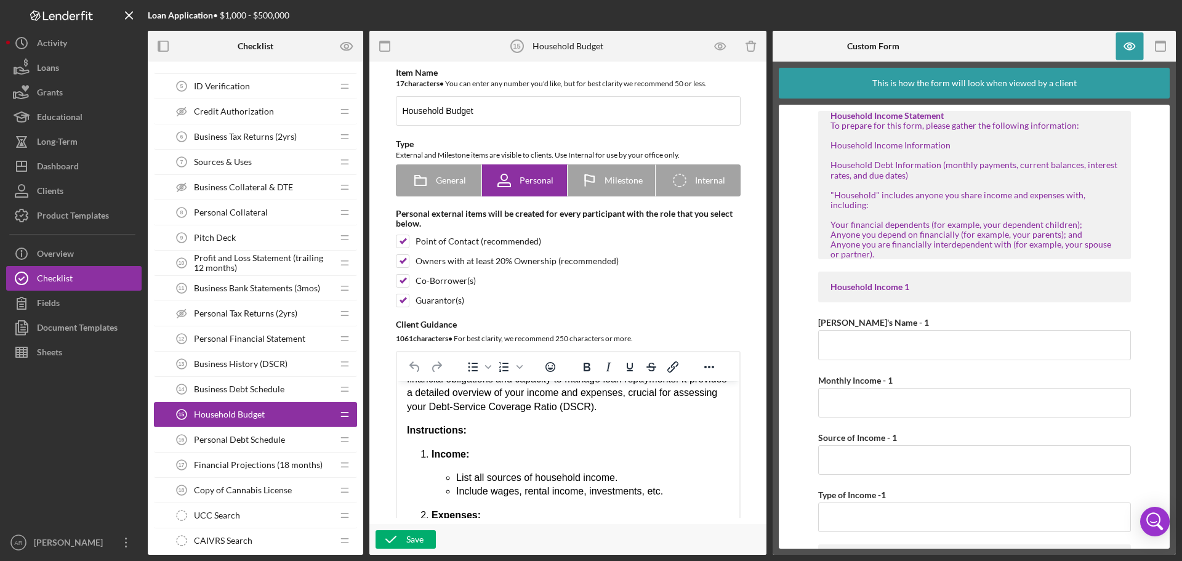
click at [273, 438] on span "Personal Debt Schedule" at bounding box center [239, 440] width 91 height 10
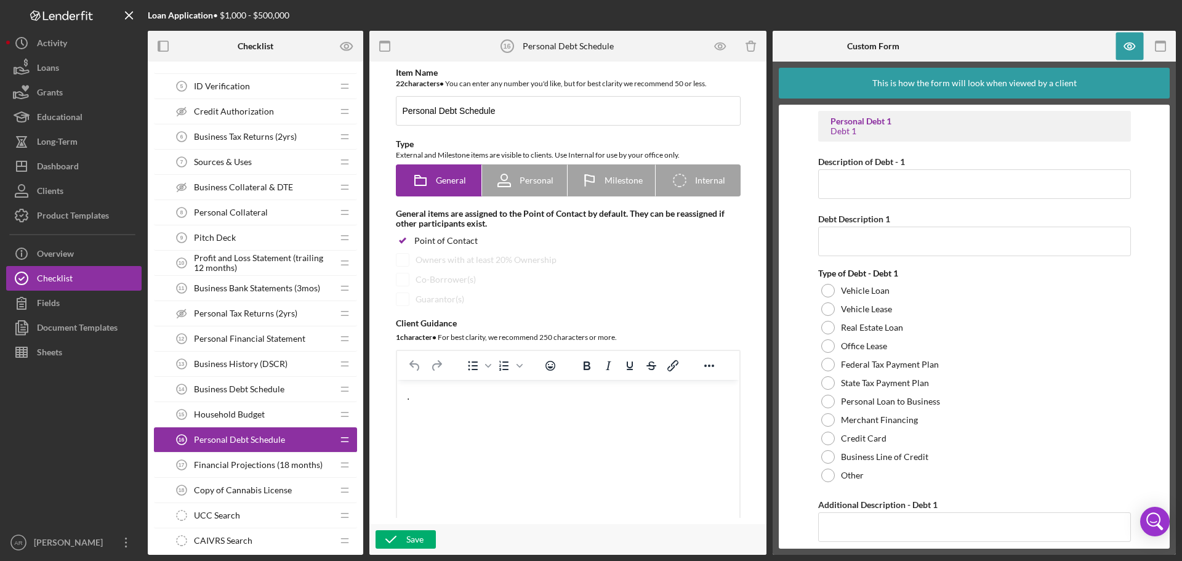
click at [268, 334] on span "Personal Financial Statement" at bounding box center [249, 339] width 111 height 10
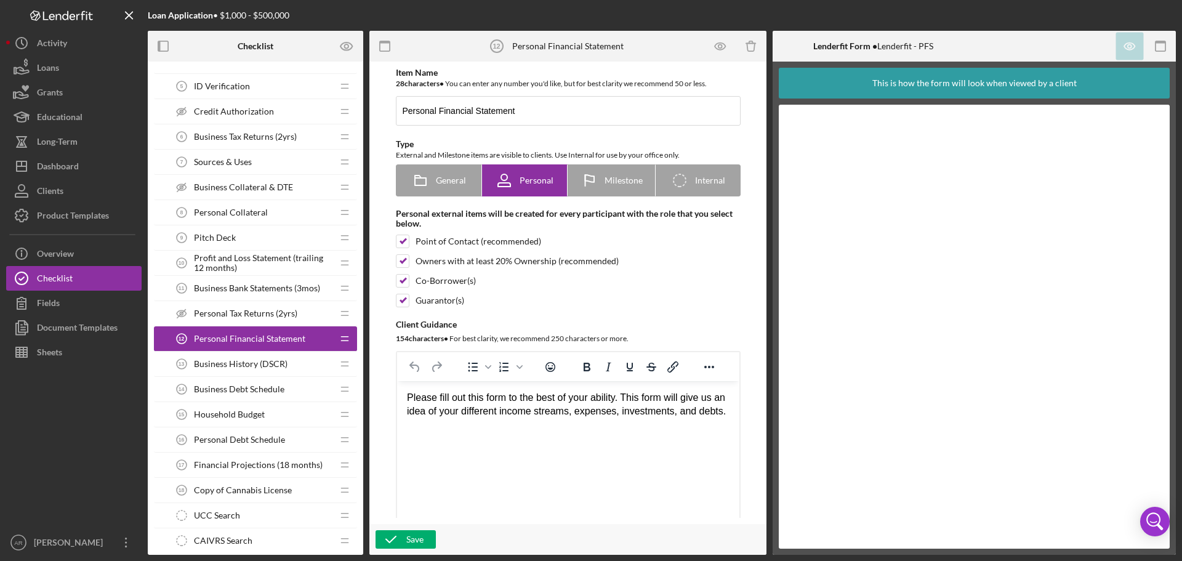
click at [264, 369] on span "Business History (DSCR)" at bounding box center [241, 364] width 94 height 10
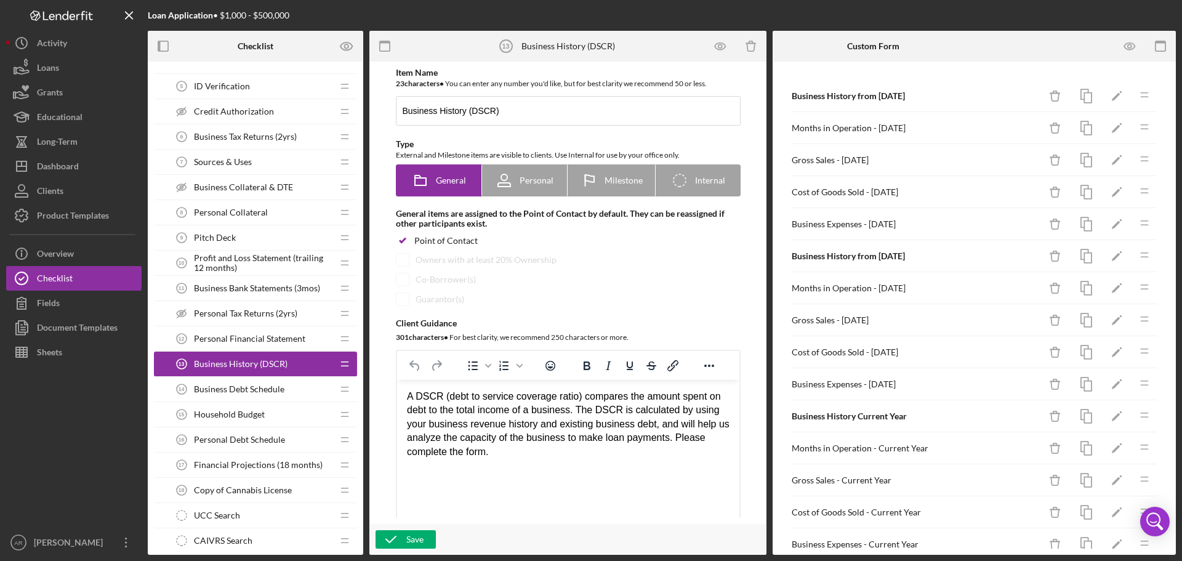
click at [270, 466] on span "Financial Projections (18 months)" at bounding box center [258, 465] width 129 height 10
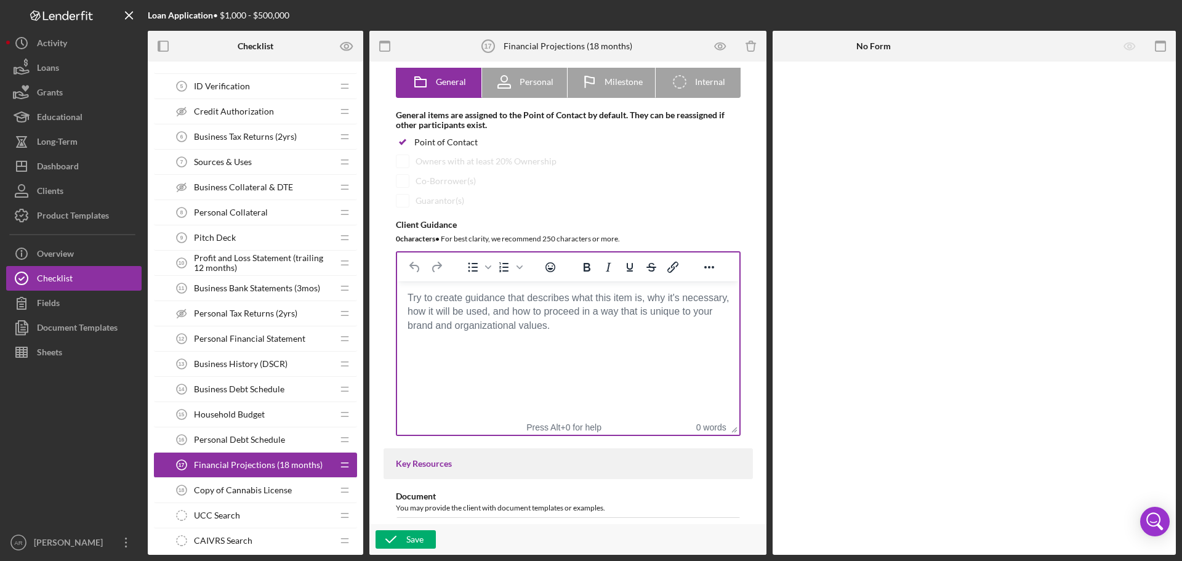
scroll to position [62, 0]
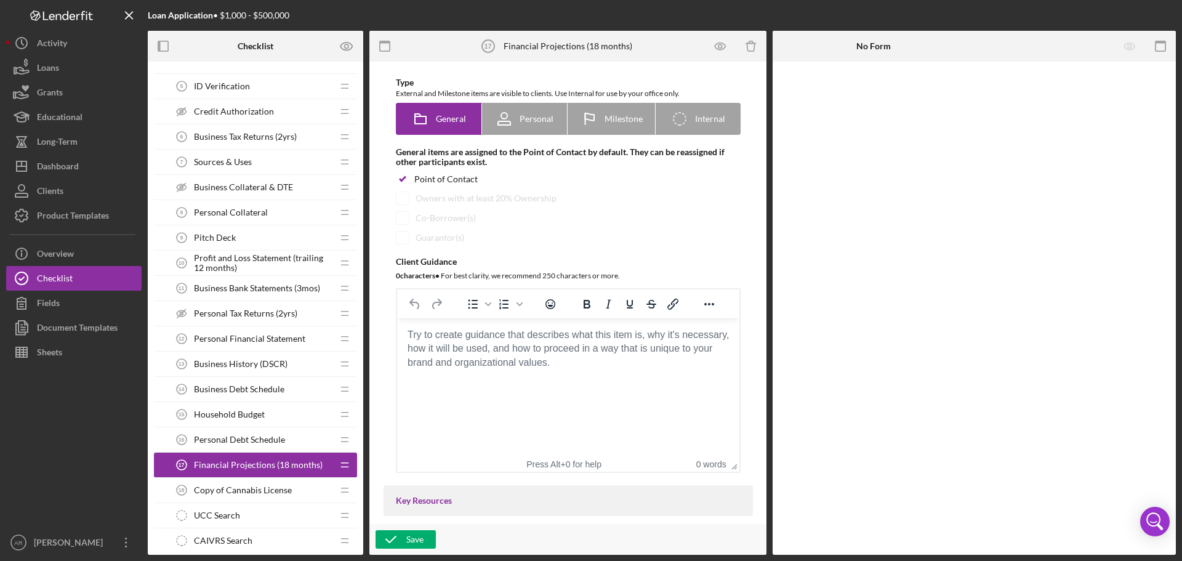
click at [233, 267] on span "Profit and Loss Statement (trailing 12 months)" at bounding box center [263, 263] width 139 height 20
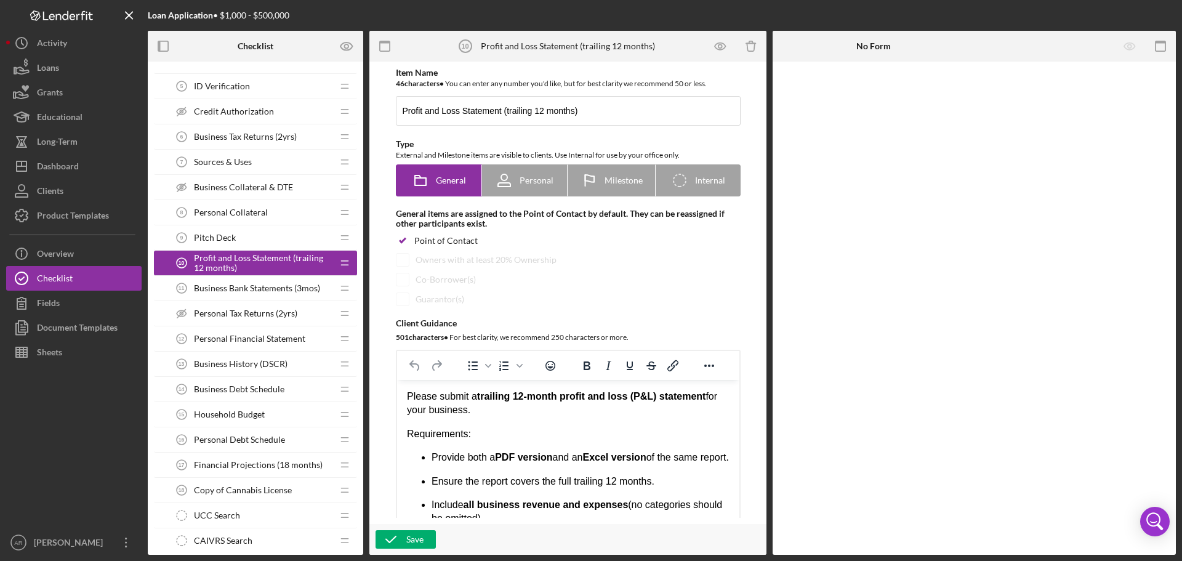
click at [255, 461] on span "Financial Projections (18 months)" at bounding box center [258, 465] width 129 height 10
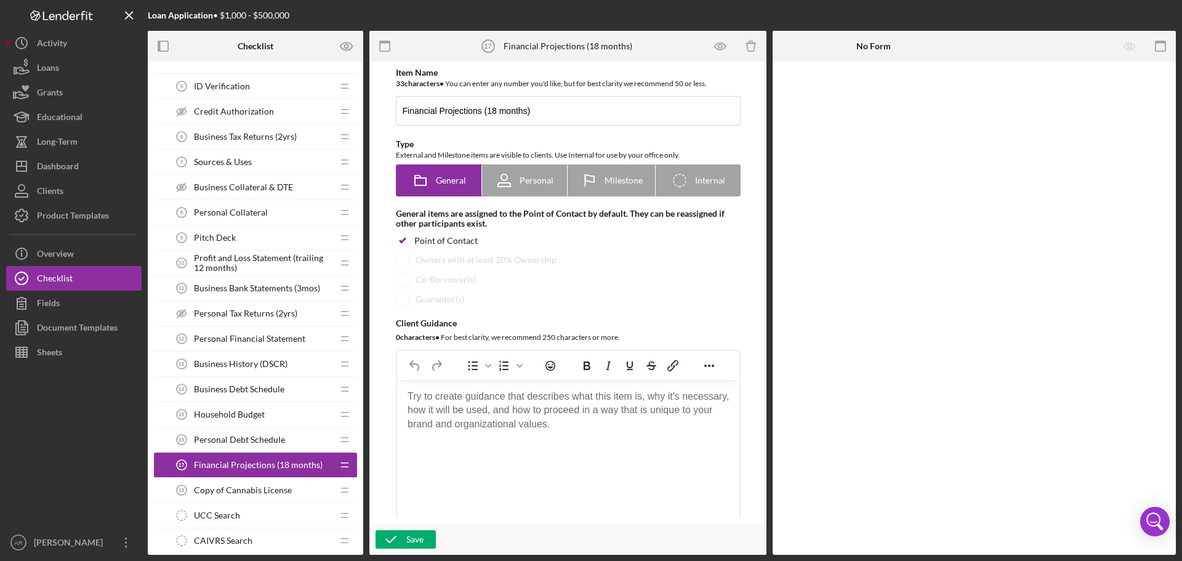
click at [655, 413] on html at bounding box center [567, 396] width 342 height 33
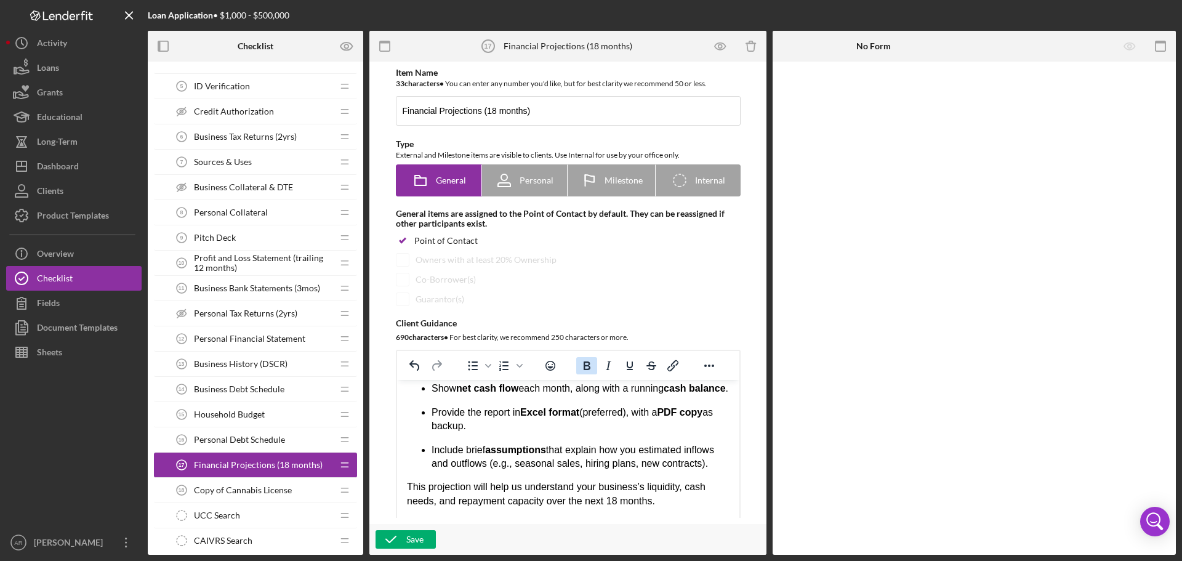
click at [584, 362] on icon "Bold" at bounding box center [587, 365] width 7 height 9
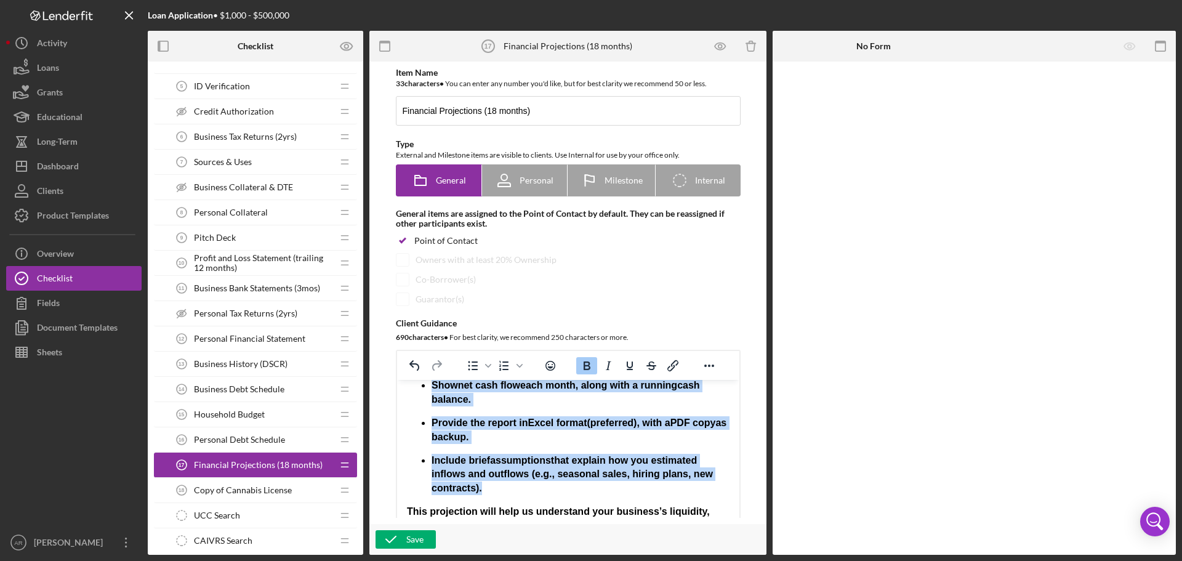
click at [584, 362] on icon "Bold" at bounding box center [587, 365] width 7 height 9
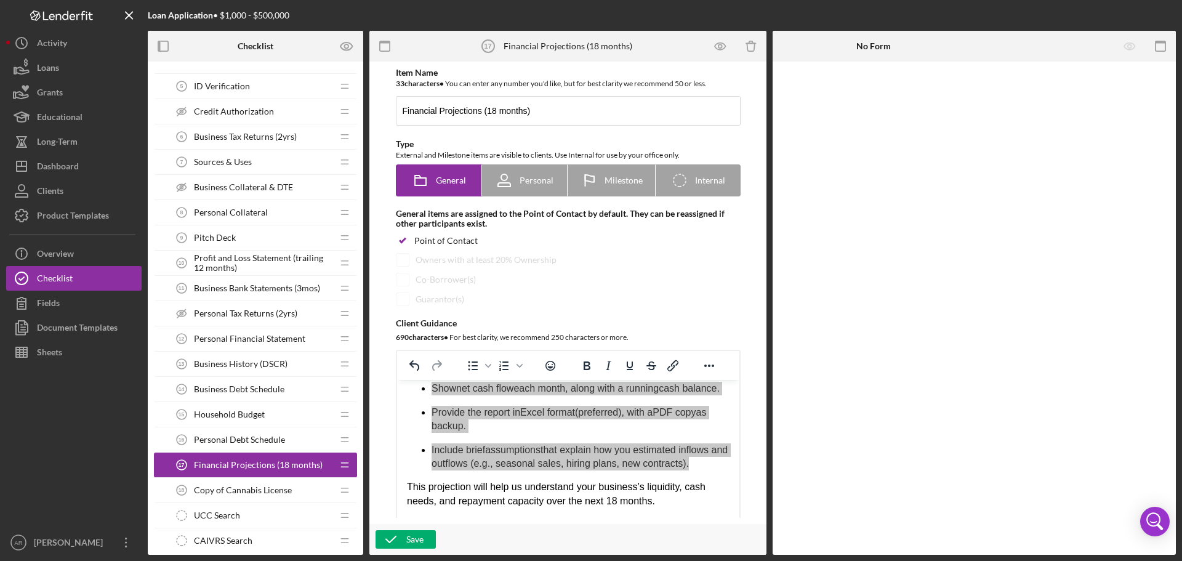
click at [233, 485] on span "Copy of Cannabis License" at bounding box center [243, 490] width 98 height 10
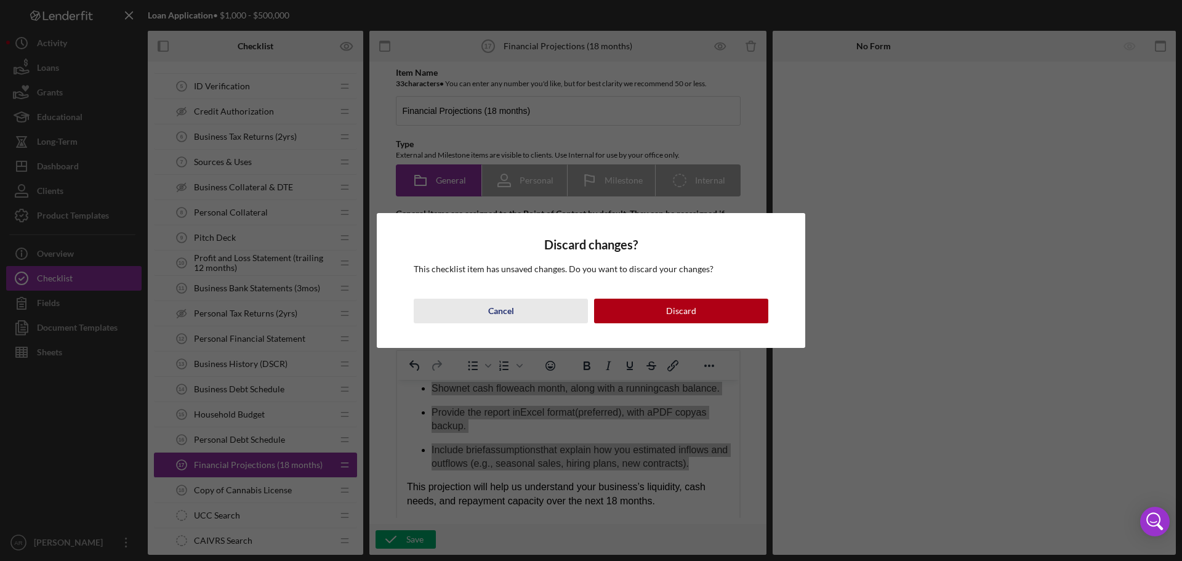
click at [507, 310] on div "Cancel" at bounding box center [501, 311] width 26 height 25
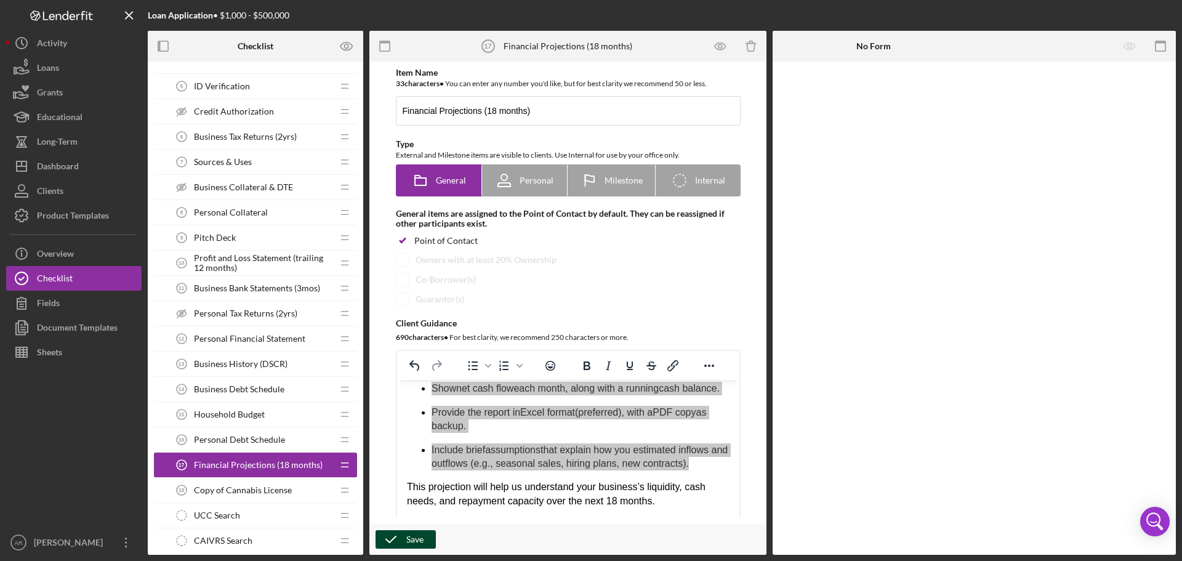
click at [397, 542] on icon "button" at bounding box center [391, 539] width 31 height 31
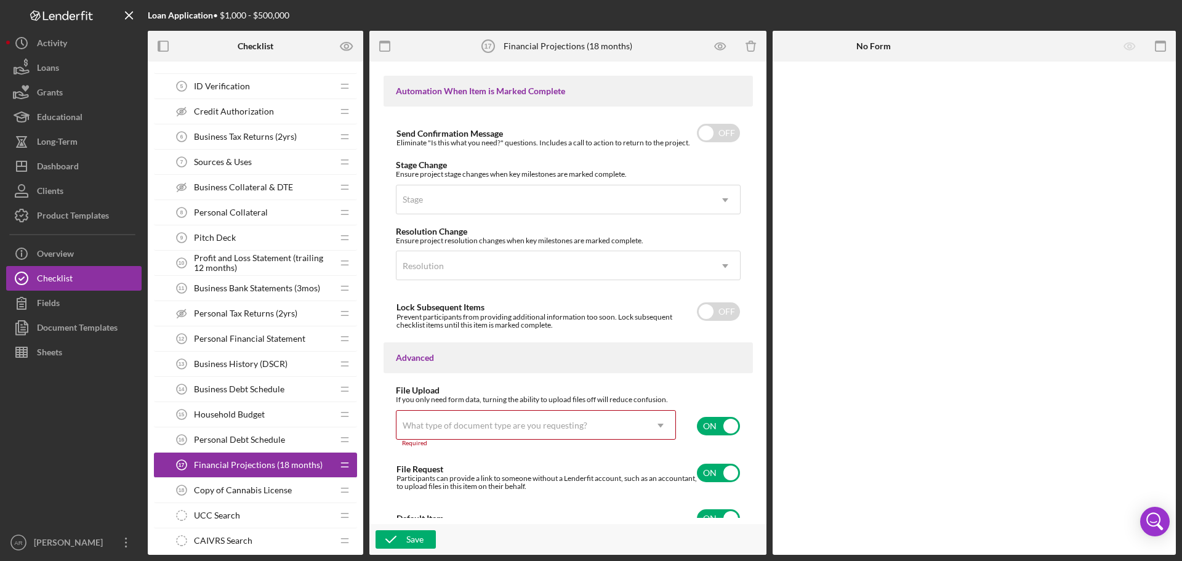
scroll to position [819, 0]
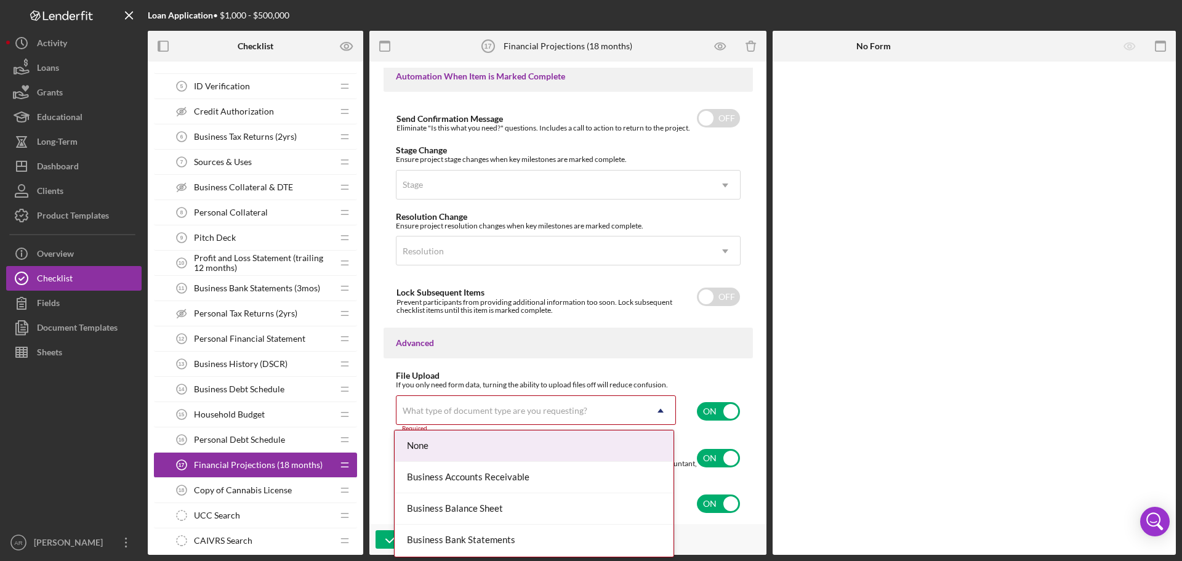
click at [429, 404] on div "What type of document type are you requesting?" at bounding box center [520, 410] width 249 height 28
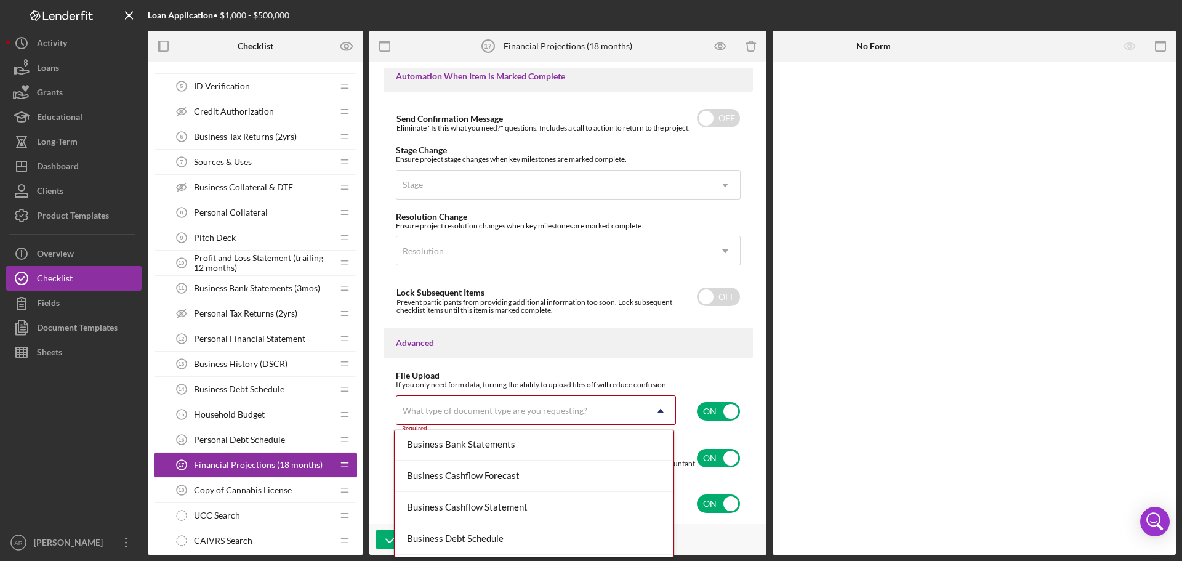
scroll to position [123, 0]
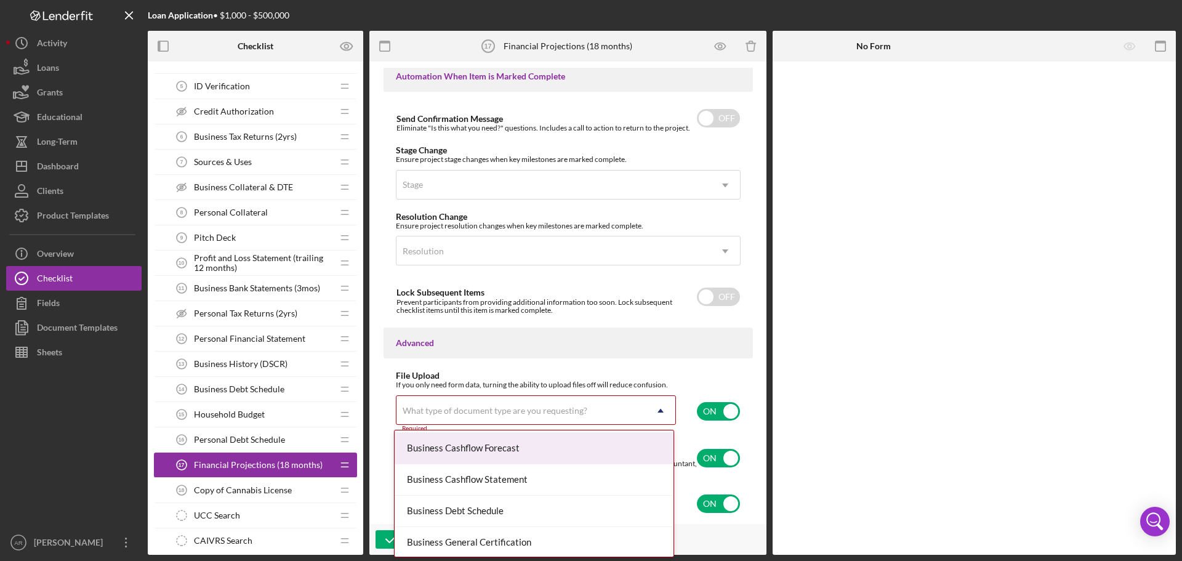
click at [568, 453] on div "Business Cashflow Forecast" at bounding box center [534, 448] width 279 height 31
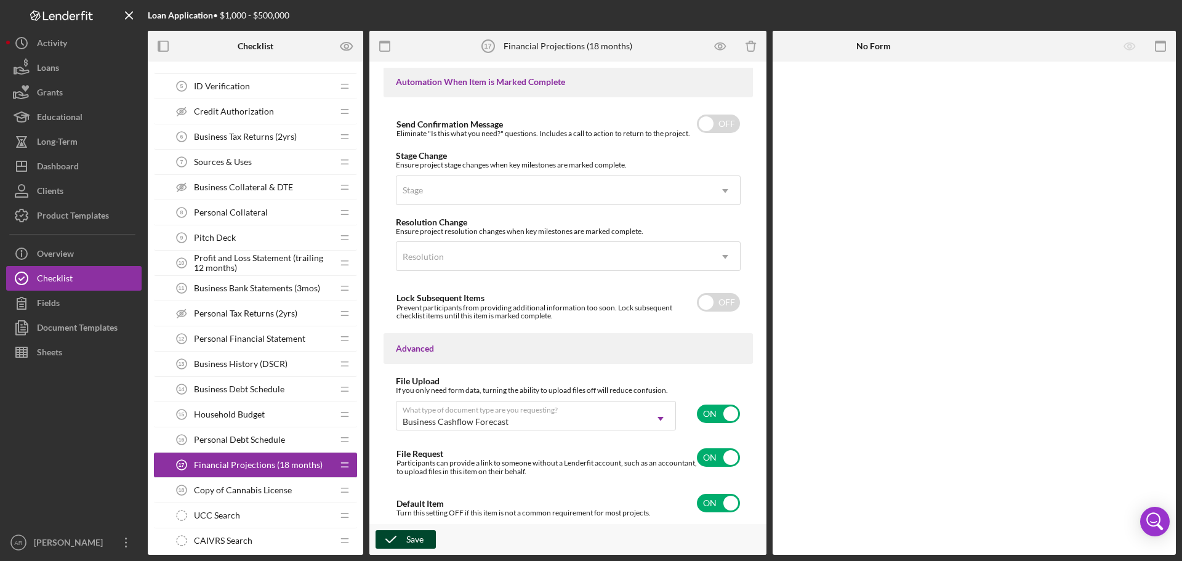
click at [389, 542] on icon "button" at bounding box center [391, 539] width 31 height 31
